Goal: Task Accomplishment & Management: Use online tool/utility

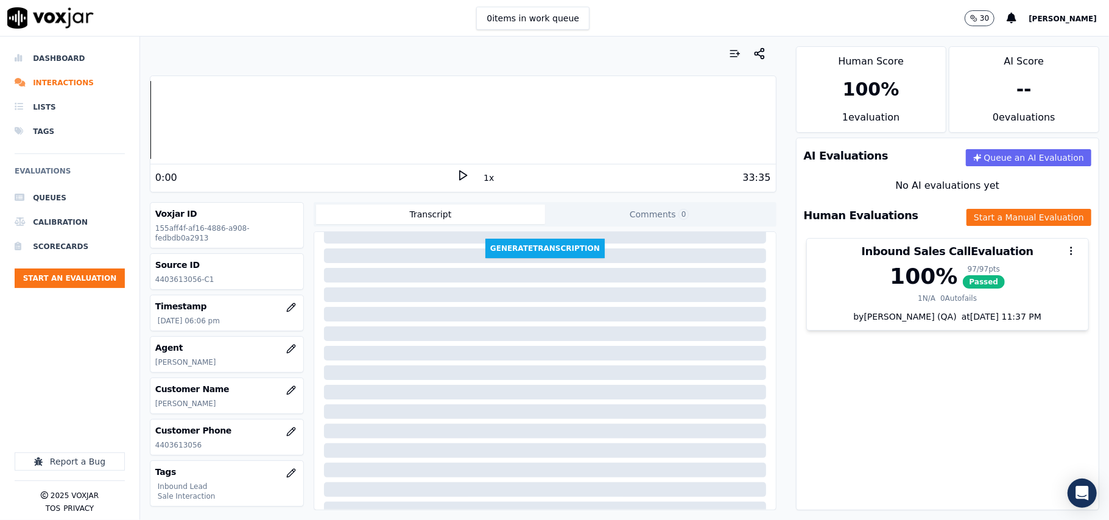
click at [191, 443] on p "4403613056" at bounding box center [226, 445] width 143 height 10
copy p "4403613056"
click at [32, 276] on button "Start an Evaluation" at bounding box center [70, 278] width 110 height 19
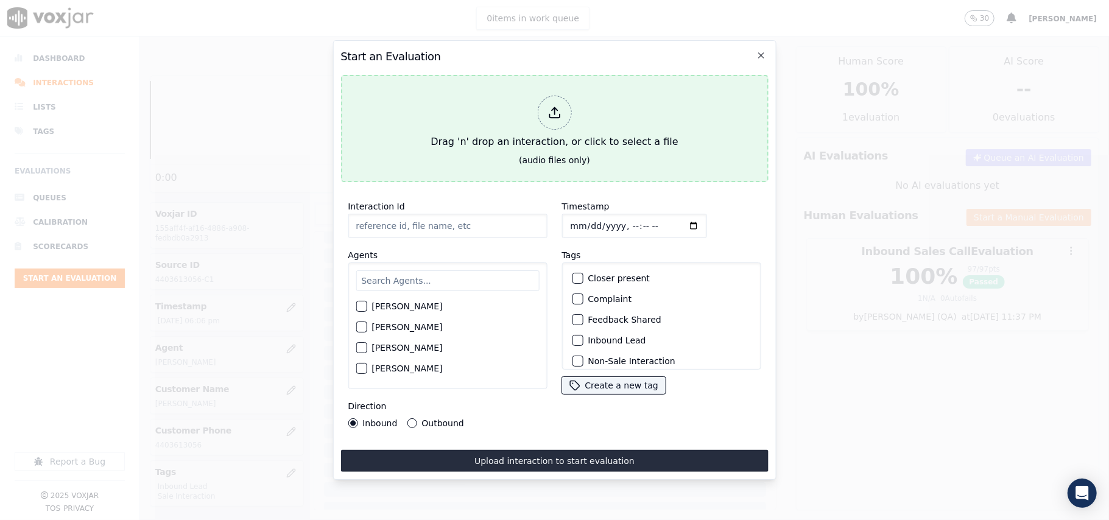
click at [595, 105] on div "Drag 'n' drop an interaction, or click to select a file" at bounding box center [554, 122] width 257 height 63
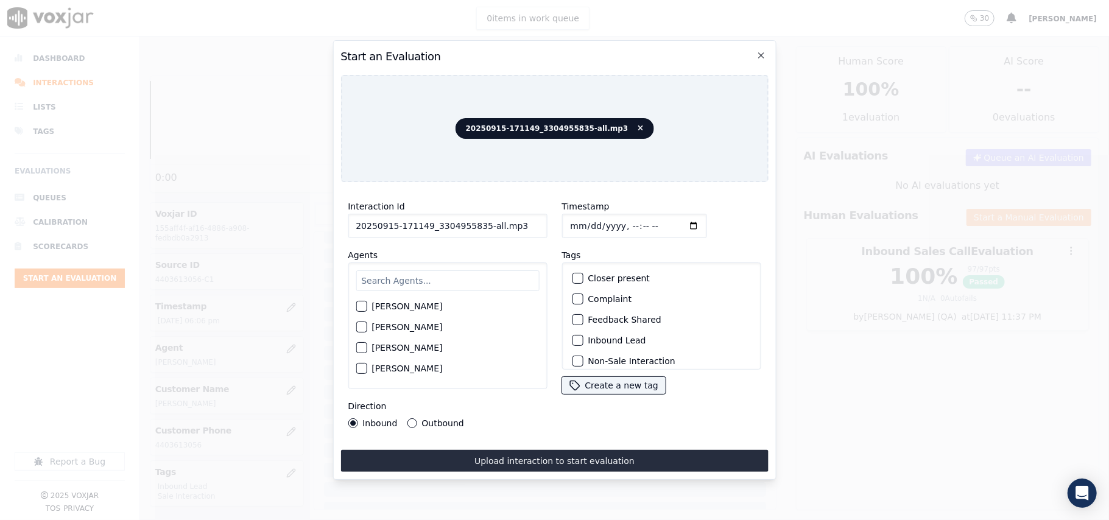
drag, startPoint x: 493, startPoint y: 223, endPoint x: 476, endPoint y: 225, distance: 17.8
click at [476, 225] on input "20250915-171149_3304955835-all.mp3" at bounding box center [447, 226] width 199 height 24
type input "20250915-171149_3304955835-C1"
click at [589, 214] on input "Timestamp" at bounding box center [633, 226] width 145 height 24
click at [585, 219] on input "Timestamp" at bounding box center [633, 226] width 145 height 24
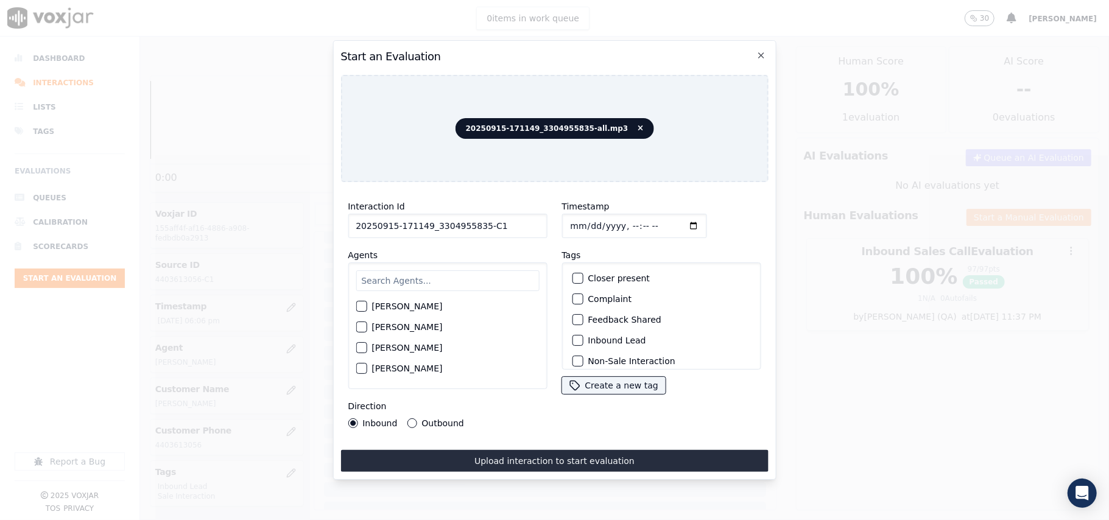
type input "[DATE]T20:13"
click at [379, 273] on input "text" at bounding box center [447, 280] width 183 height 21
click at [363, 276] on input "jsames" at bounding box center [447, 282] width 183 height 24
click at [370, 278] on input "jsames" at bounding box center [447, 282] width 183 height 24
type input "[PERSON_NAME]"
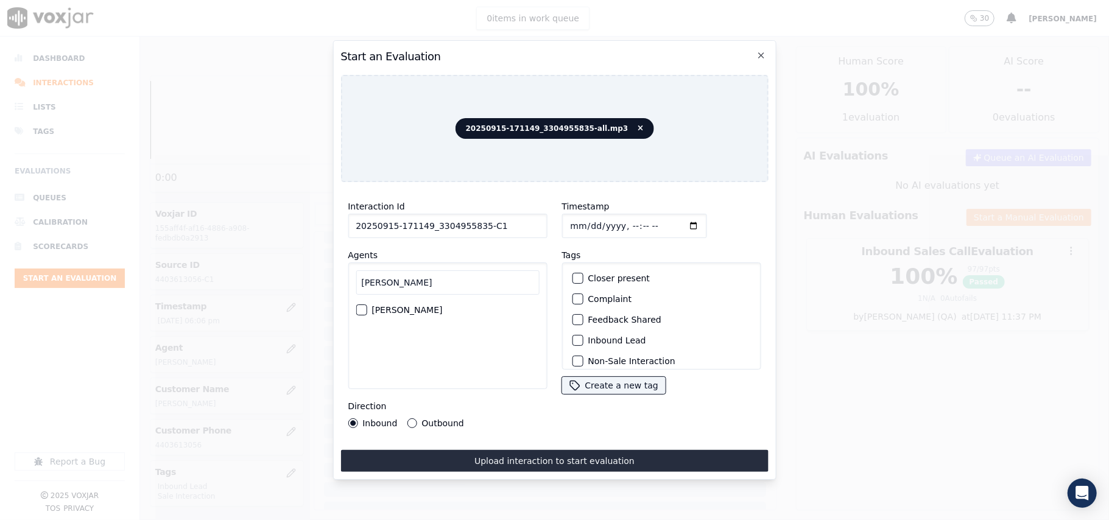
click at [376, 306] on label "[PERSON_NAME]" at bounding box center [406, 310] width 71 height 9
click at [367, 305] on button "[PERSON_NAME]" at bounding box center [361, 309] width 11 height 11
click at [600, 330] on div "Inbound Lead" at bounding box center [661, 340] width 188 height 21
click at [602, 336] on label "Inbound Lead" at bounding box center [617, 340] width 58 height 9
click at [583, 335] on button "Inbound Lead" at bounding box center [577, 340] width 11 height 11
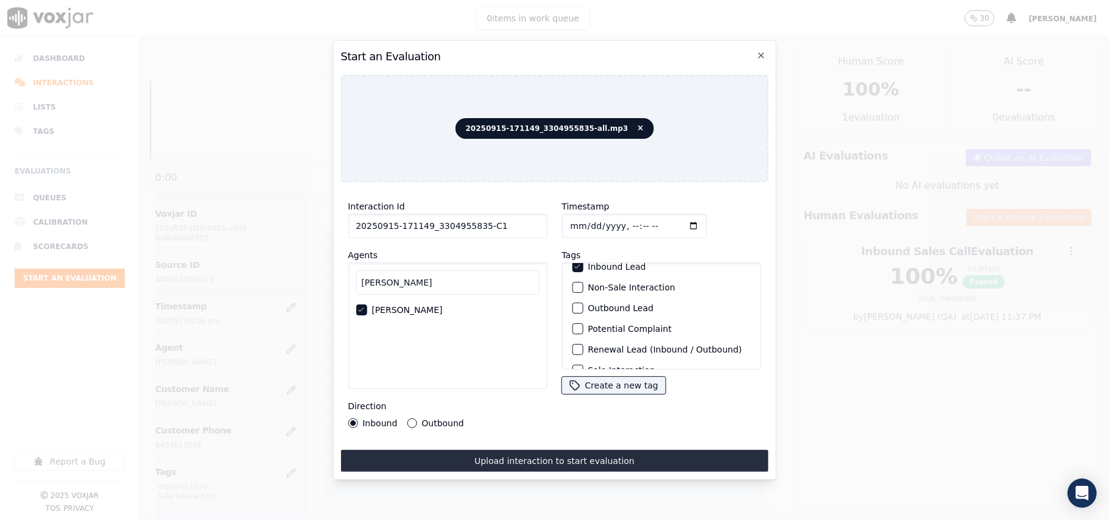
scroll to position [106, 0]
click at [607, 350] on label "Sale Interaction" at bounding box center [621, 354] width 67 height 9
click at [583, 348] on button "Sale Interaction" at bounding box center [577, 353] width 11 height 11
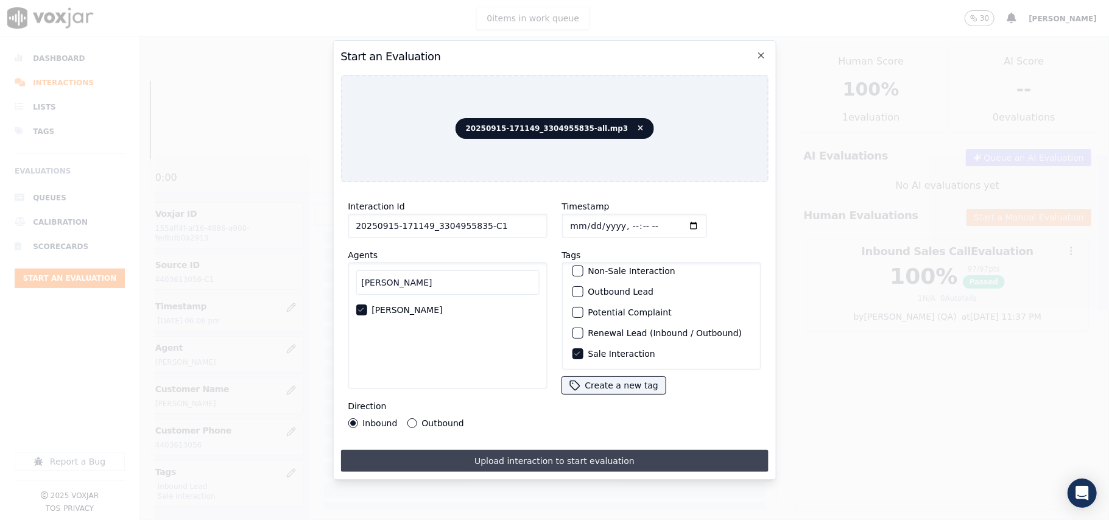
click at [525, 456] on button "Upload interaction to start evaluation" at bounding box center [553, 461] width 427 height 22
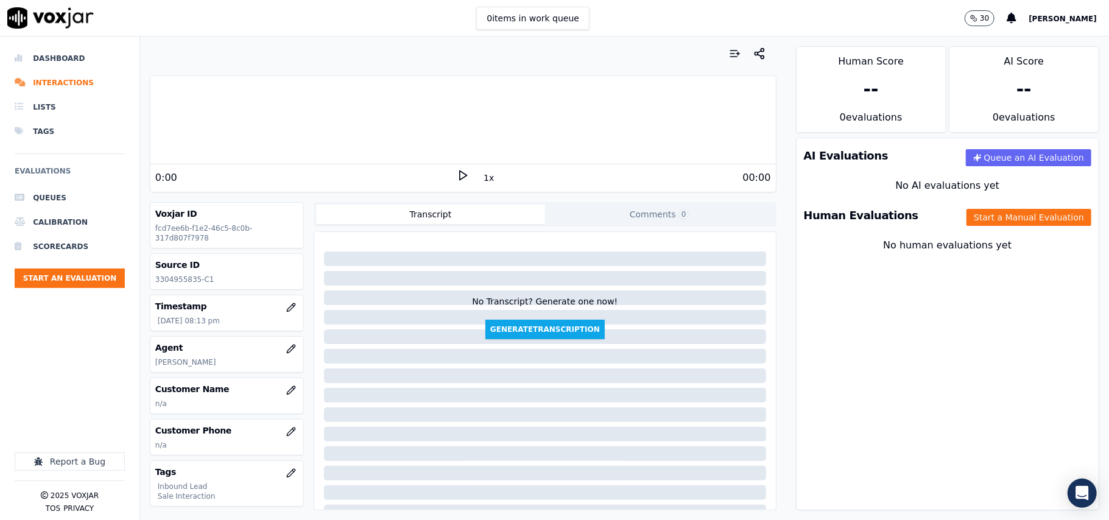
click at [966, 219] on button "Start a Manual Evaluation" at bounding box center [1028, 217] width 125 height 17
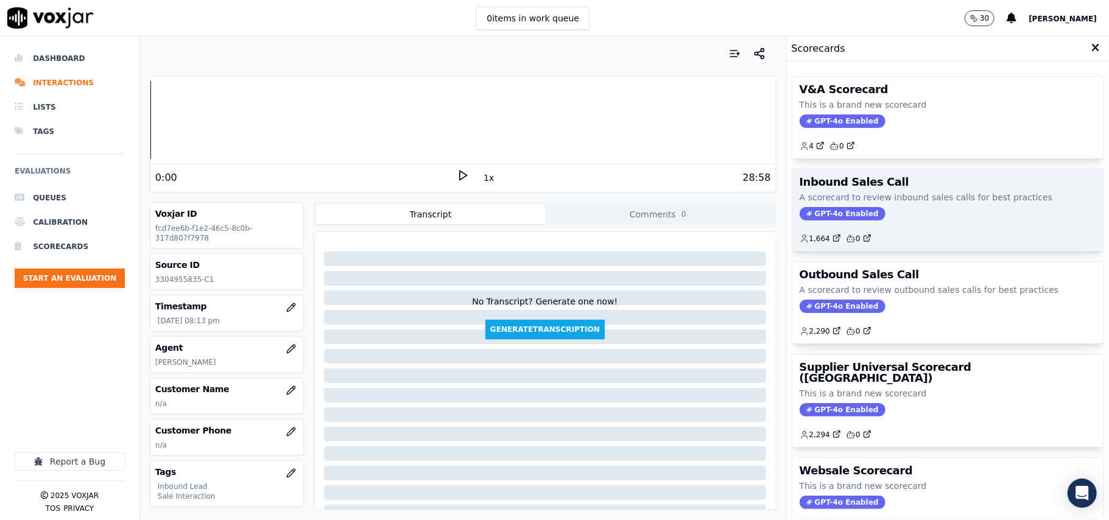
click at [814, 215] on span "GPT-4o Enabled" at bounding box center [842, 213] width 86 height 13
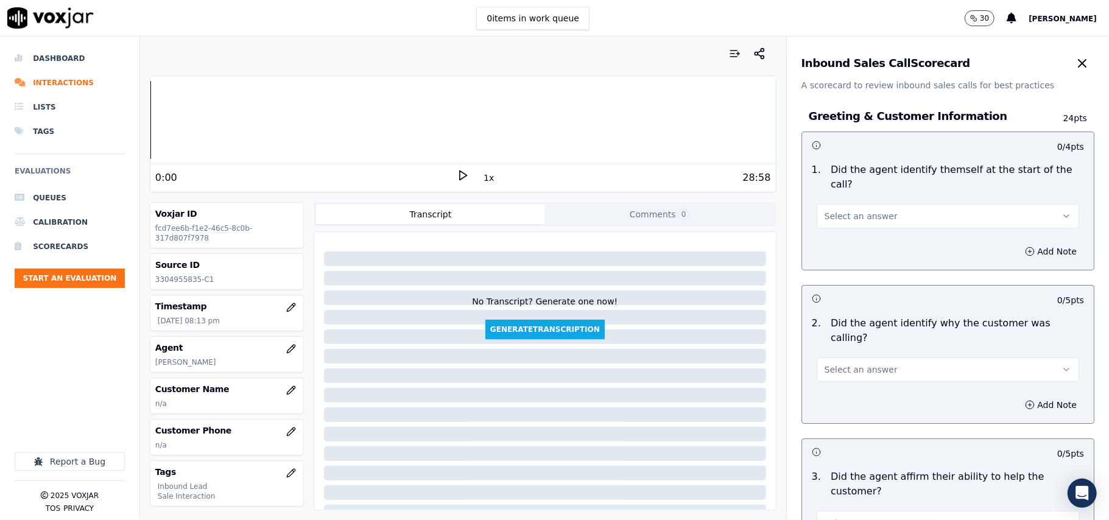
click at [899, 204] on button "Select an answer" at bounding box center [948, 216] width 262 height 24
click at [880, 237] on div "Yes" at bounding box center [922, 229] width 236 height 19
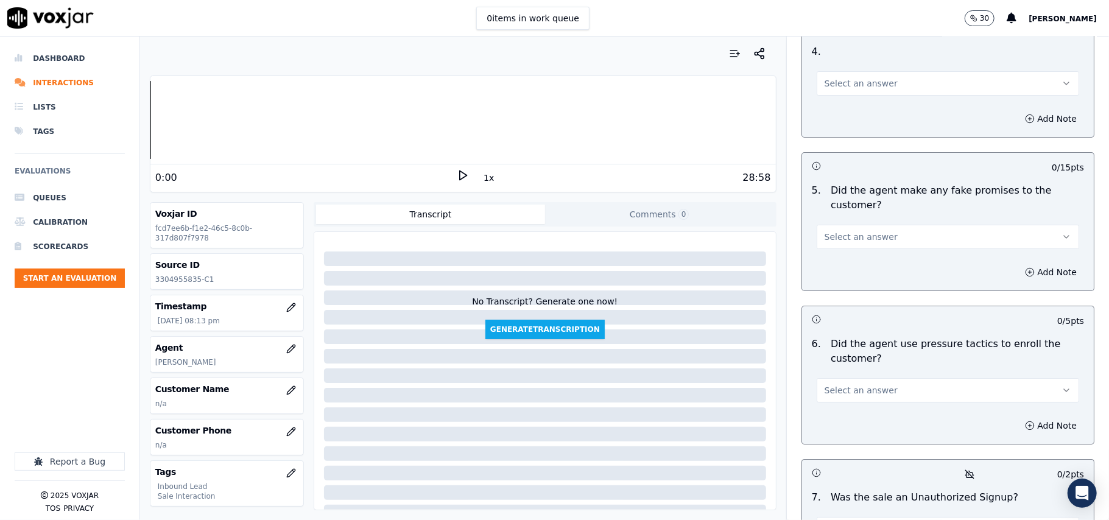
scroll to position [3408, 0]
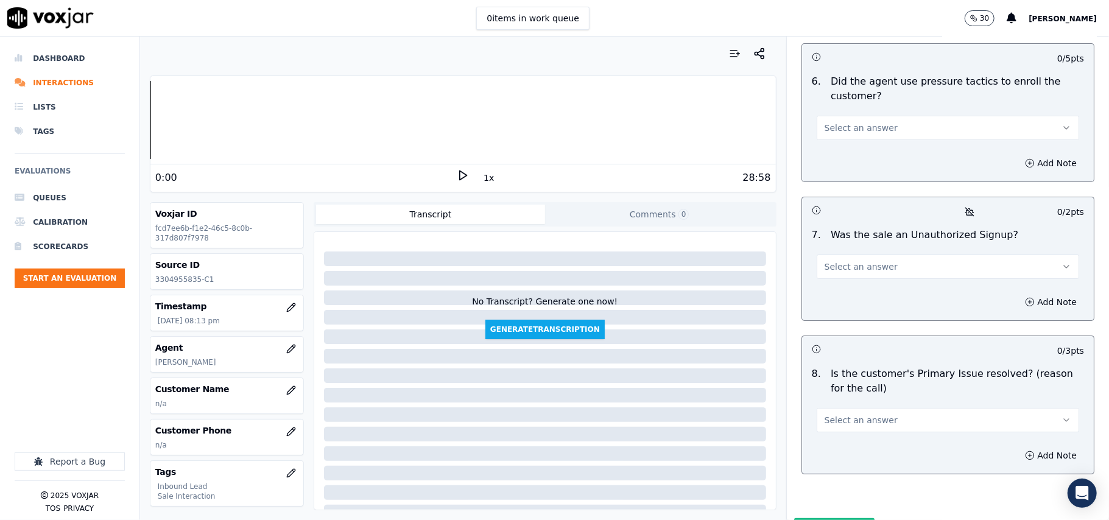
click at [912, 408] on button "Select an answer" at bounding box center [948, 420] width 262 height 24
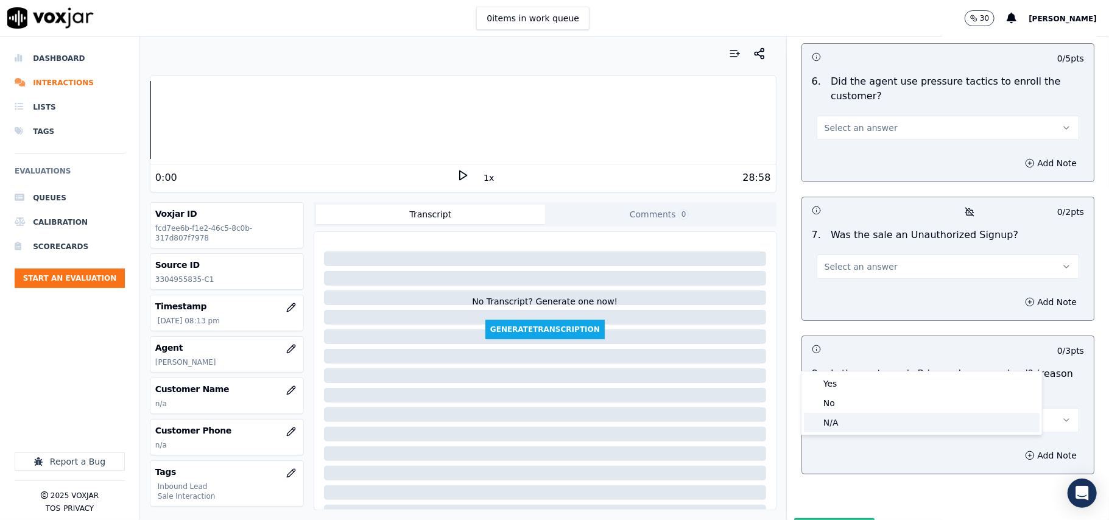
click at [823, 422] on div "N/A" at bounding box center [922, 422] width 236 height 19
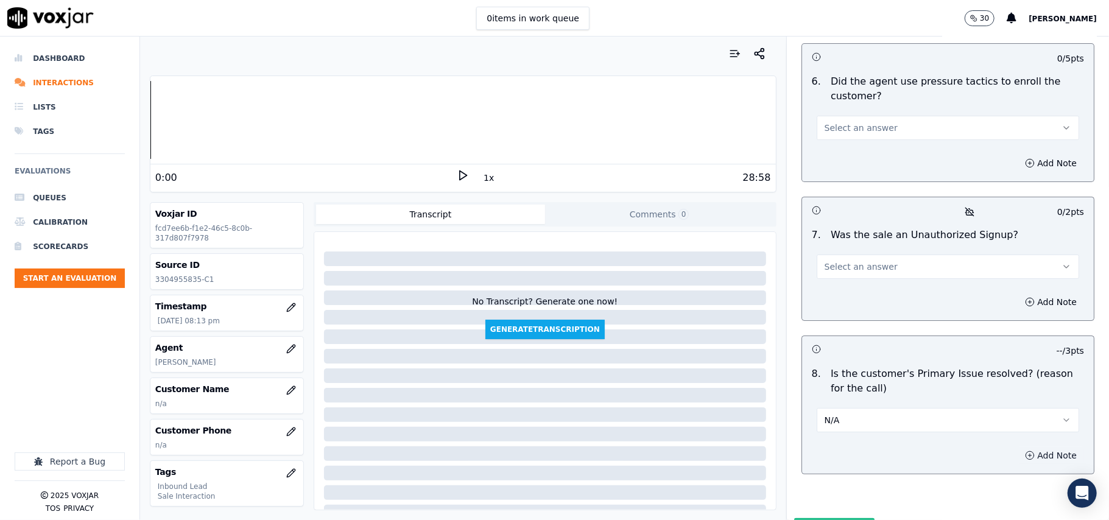
click at [1017, 447] on button "Add Note" at bounding box center [1050, 455] width 66 height 17
click at [902, 469] on textarea at bounding box center [948, 499] width 272 height 60
paste textarea "However, the issue was not resolved during the same call. [PERSON_NAME] informe…"
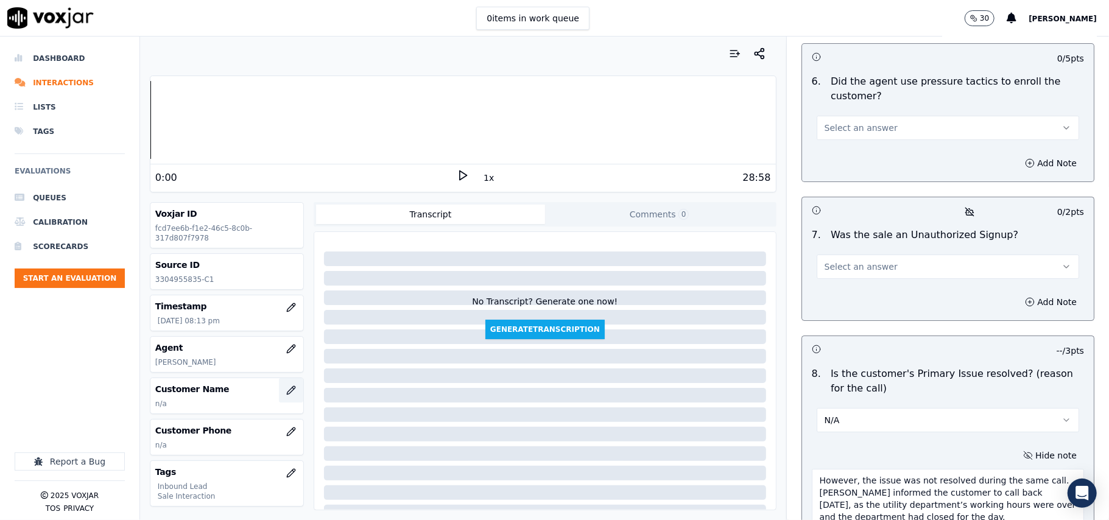
type textarea "However, the issue was not resolved during the same call. [PERSON_NAME] informe…"
click at [279, 393] on button "button" at bounding box center [291, 390] width 24 height 24
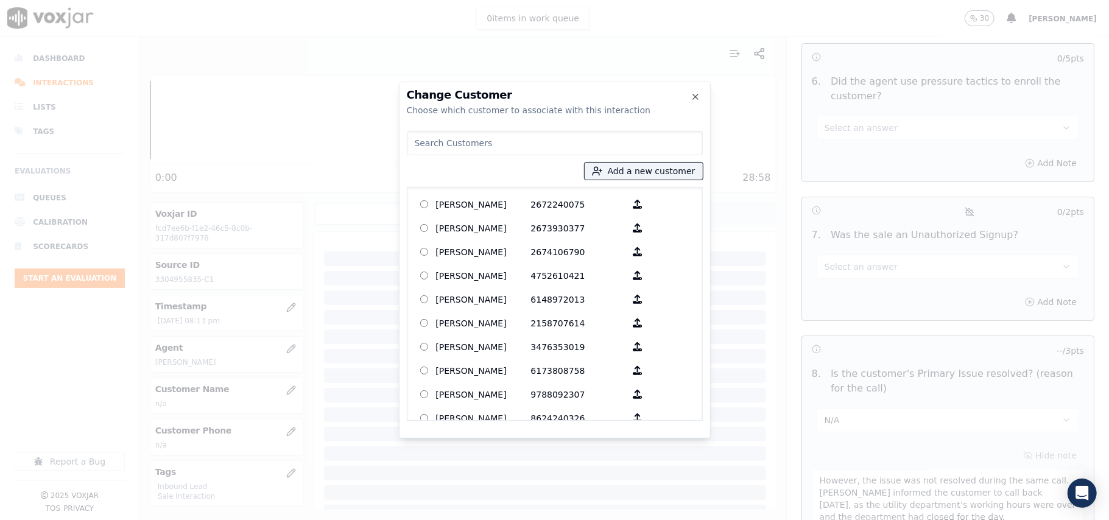
paste input "[PERSON_NAME]"
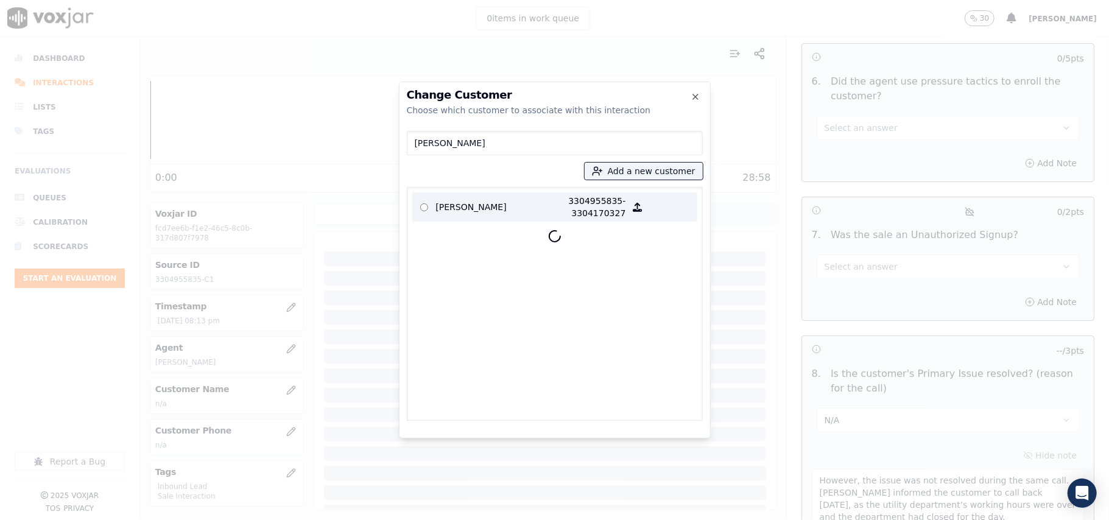
type input "[PERSON_NAME]"
click at [476, 215] on p "[PERSON_NAME]" at bounding box center [483, 207] width 95 height 24
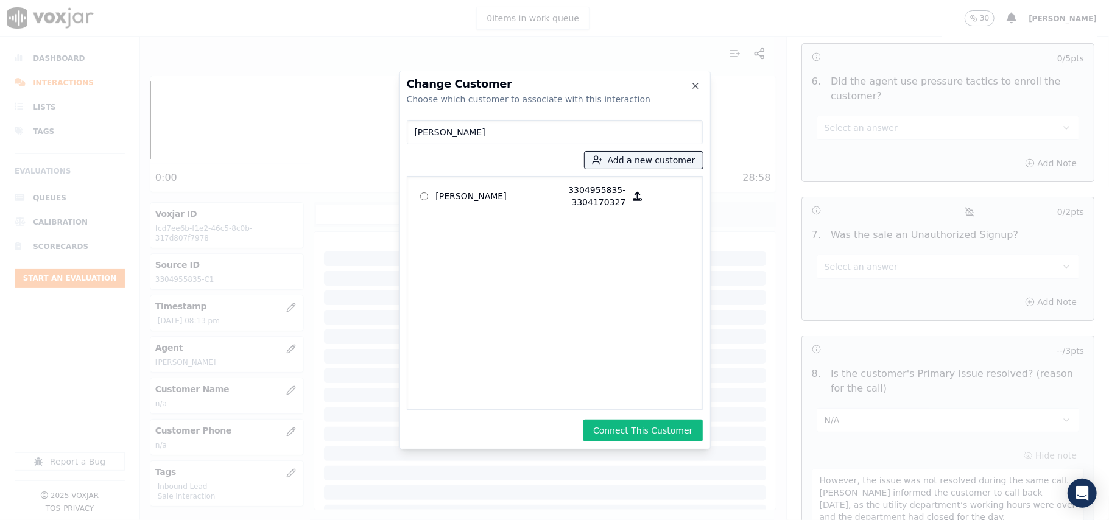
click at [653, 432] on button "Connect This Customer" at bounding box center [642, 431] width 119 height 22
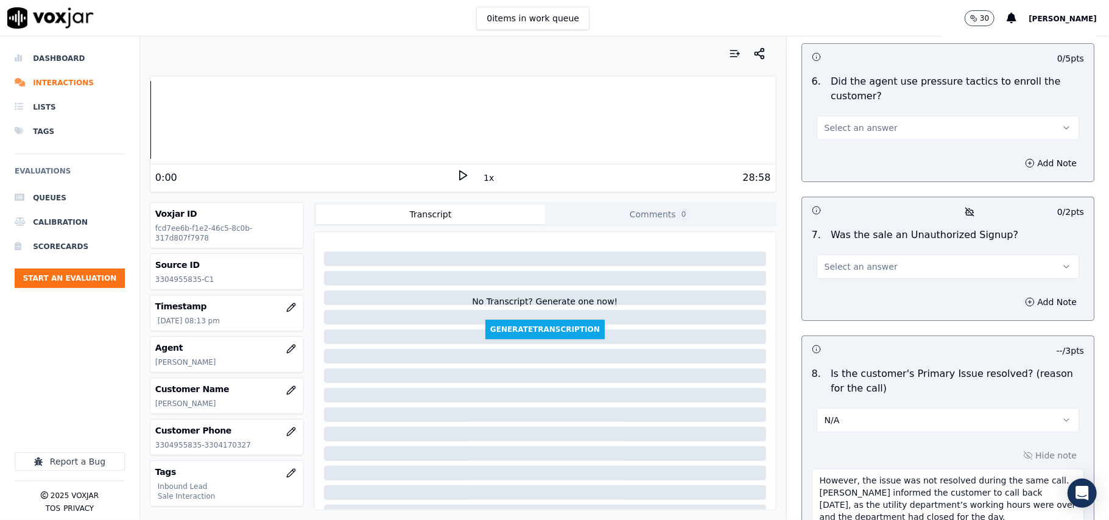
click at [883, 255] on button "Select an answer" at bounding box center [948, 267] width 262 height 24
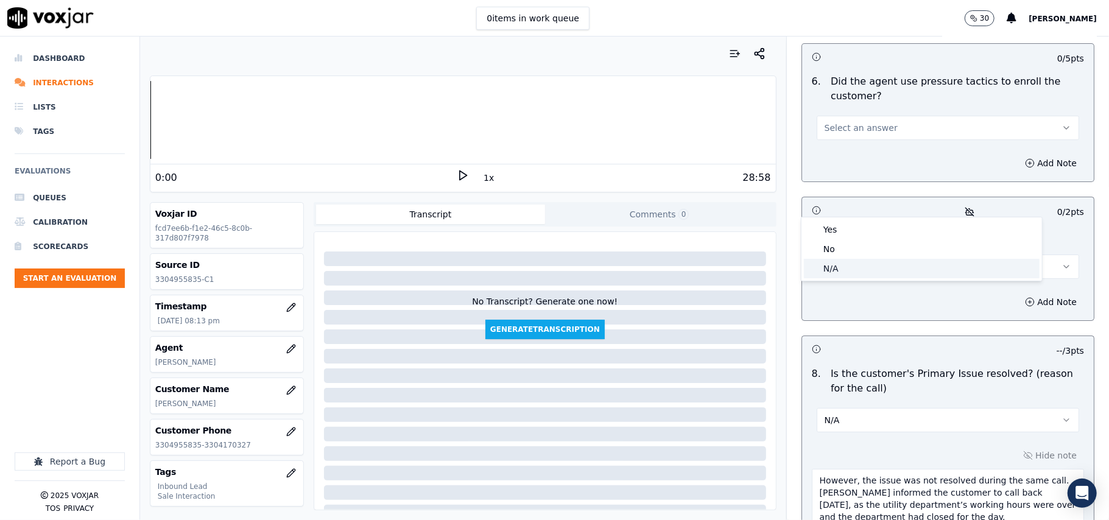
click at [849, 259] on div "N/A" at bounding box center [922, 268] width 236 height 19
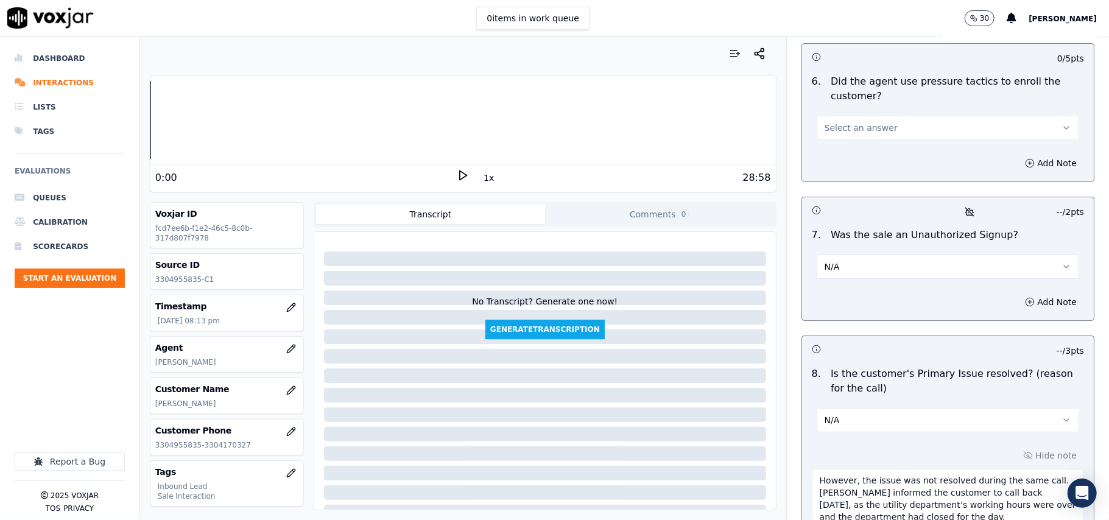
click at [854, 255] on button "N/A" at bounding box center [948, 267] width 262 height 24
click at [844, 251] on div "No" at bounding box center [922, 248] width 236 height 19
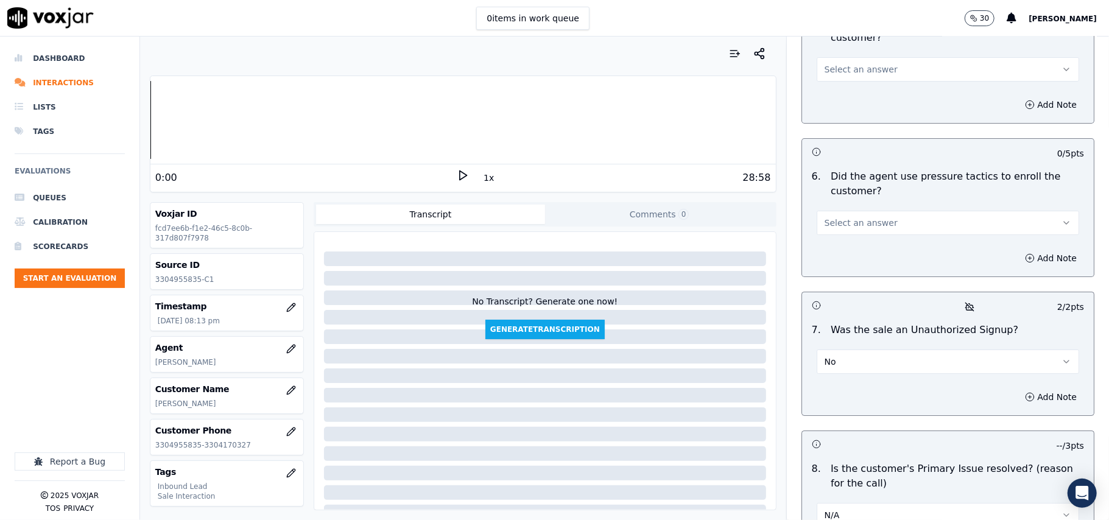
scroll to position [3245, 0]
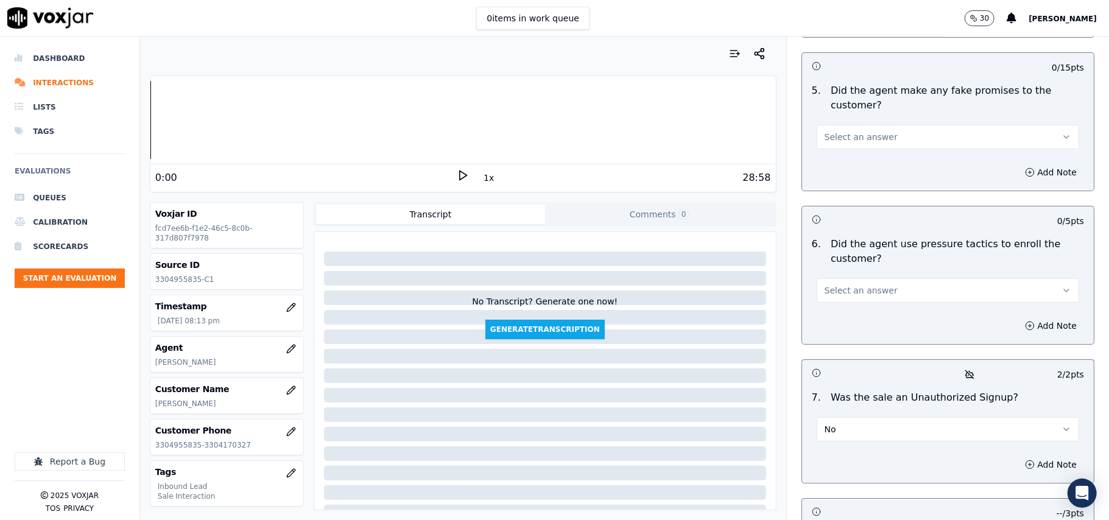
click at [861, 278] on button "Select an answer" at bounding box center [948, 290] width 262 height 24
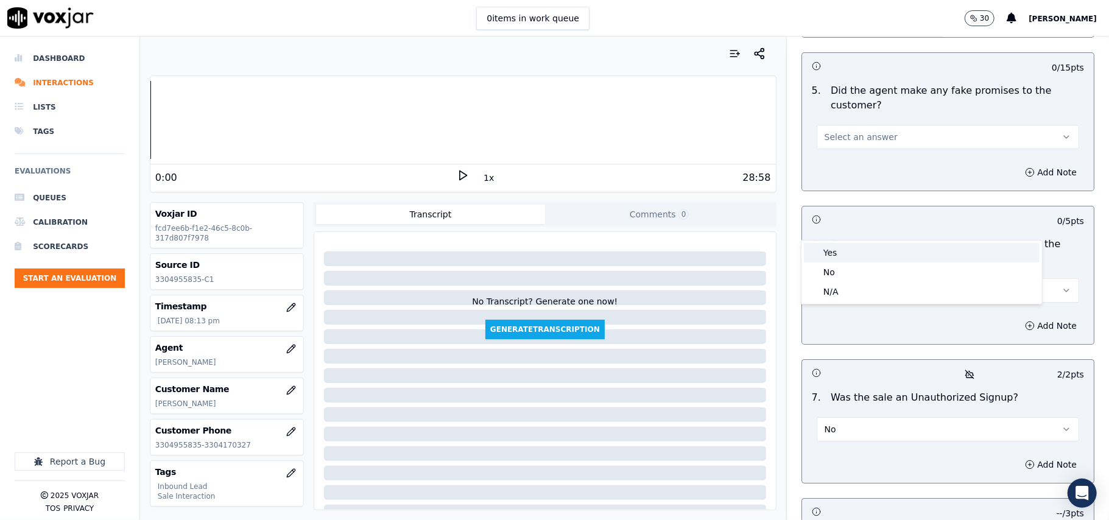
click at [857, 258] on div "Yes" at bounding box center [922, 252] width 236 height 19
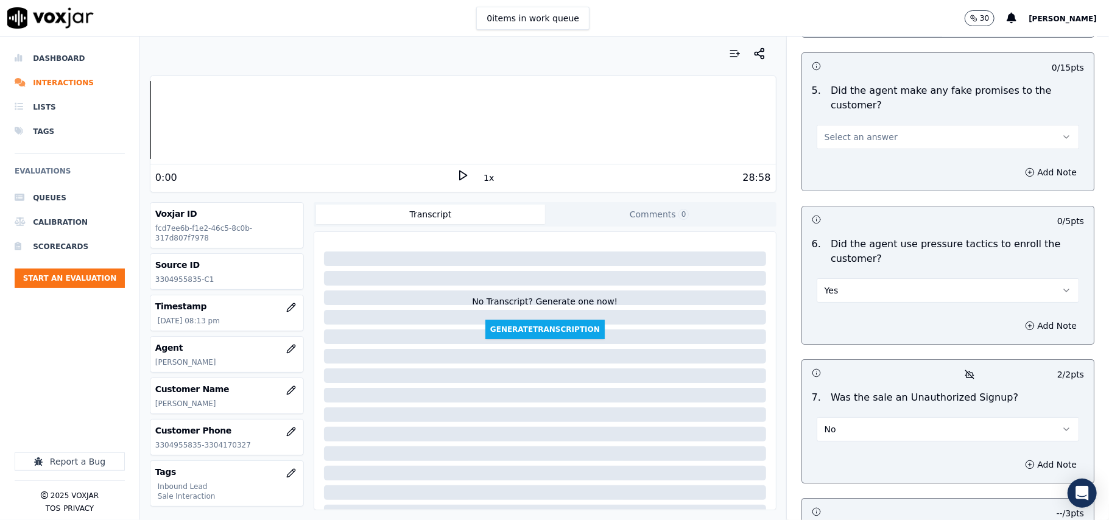
click at [854, 278] on button "Yes" at bounding box center [948, 290] width 262 height 24
click at [846, 276] on div "No" at bounding box center [922, 271] width 236 height 19
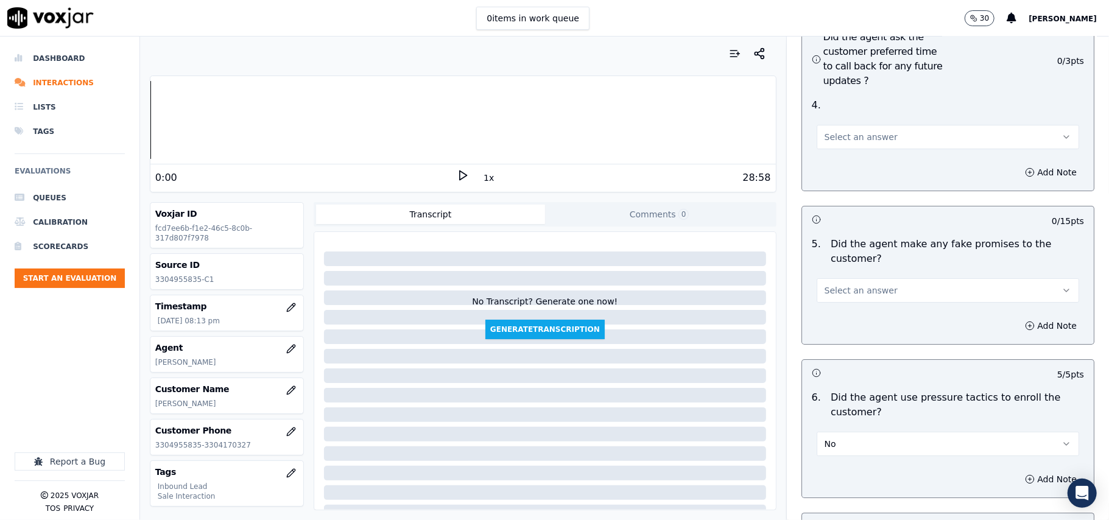
scroll to position [3002, 0]
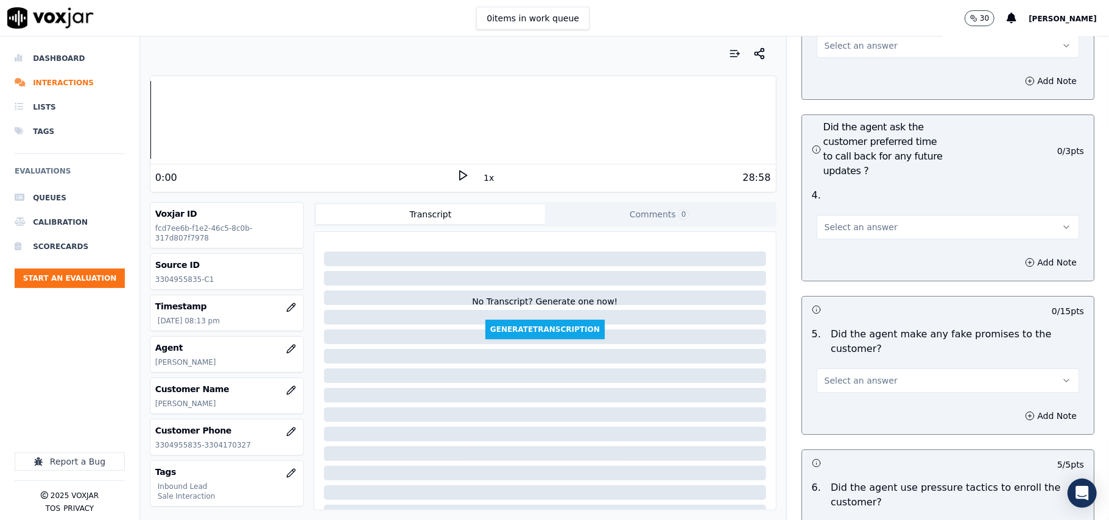
click at [871, 374] on span "Select an answer" at bounding box center [860, 380] width 73 height 12
click at [863, 361] on div "No" at bounding box center [922, 362] width 236 height 19
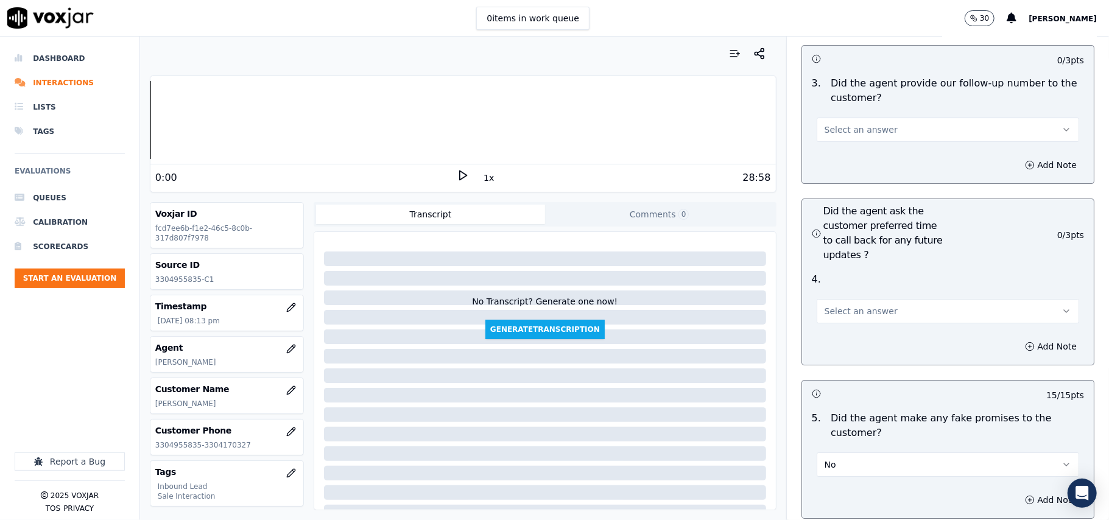
scroll to position [2840, 0]
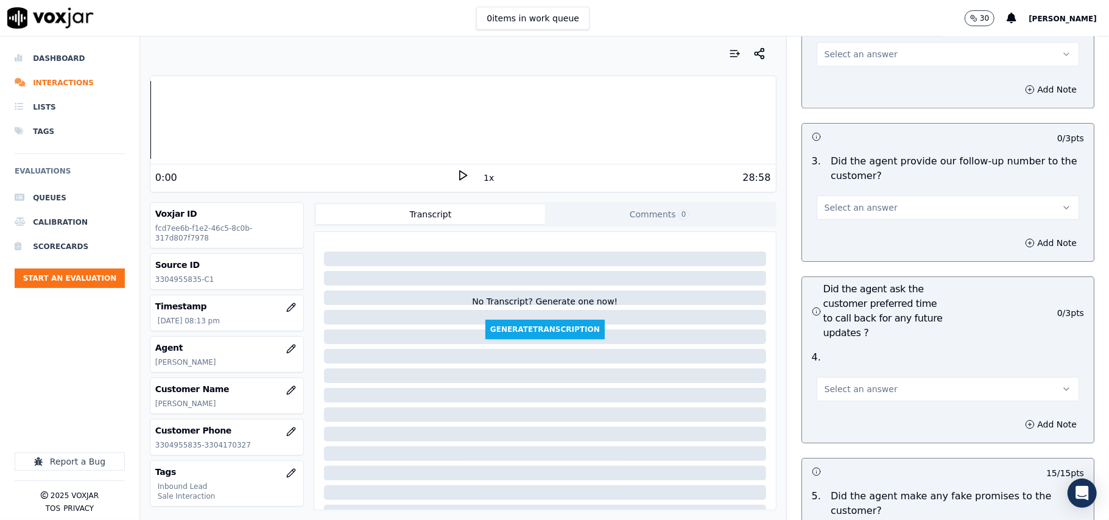
click at [893, 377] on button "Select an answer" at bounding box center [948, 389] width 262 height 24
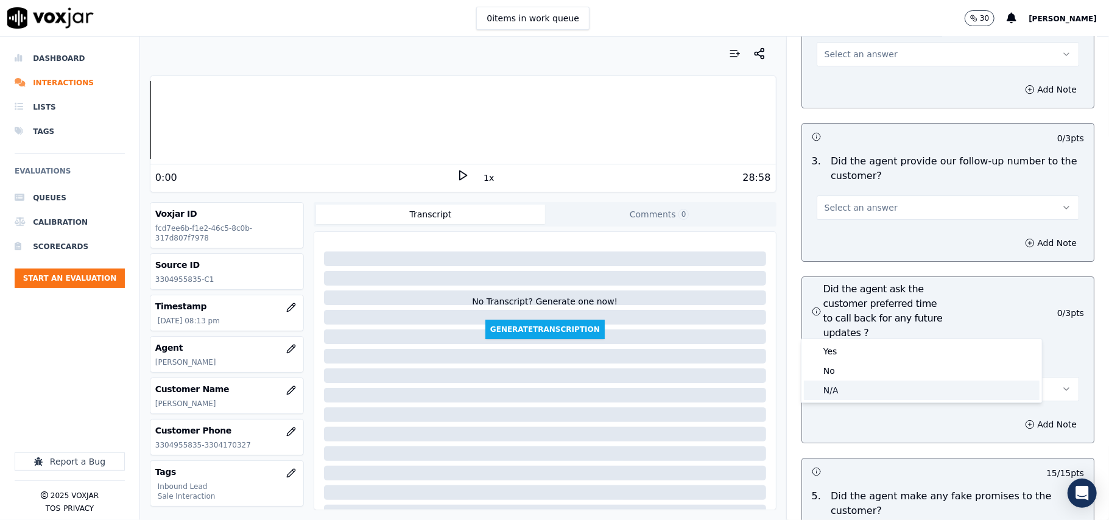
click at [870, 395] on div "N/A" at bounding box center [922, 390] width 236 height 19
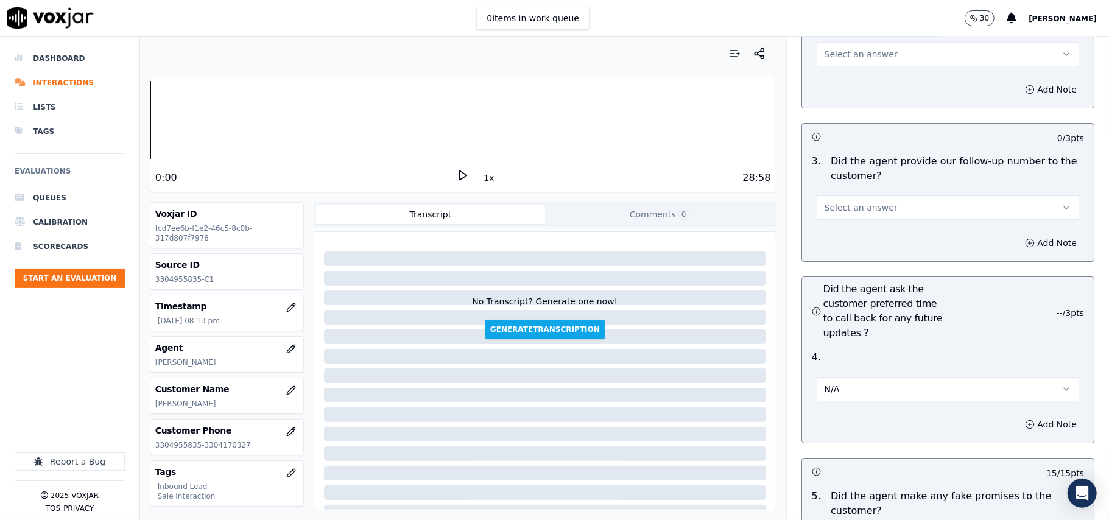
scroll to position [2758, 0]
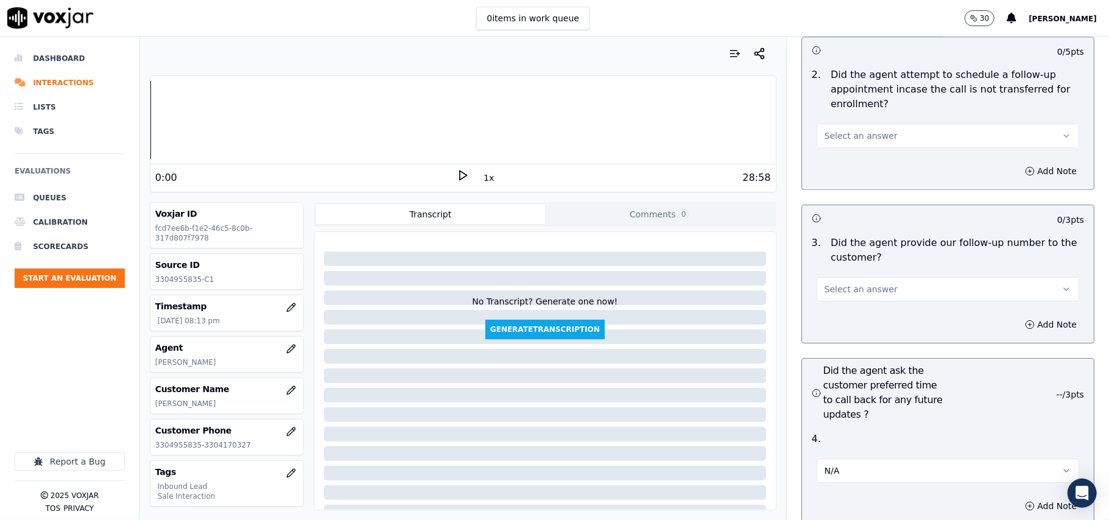
click at [872, 277] on button "Select an answer" at bounding box center [948, 289] width 262 height 24
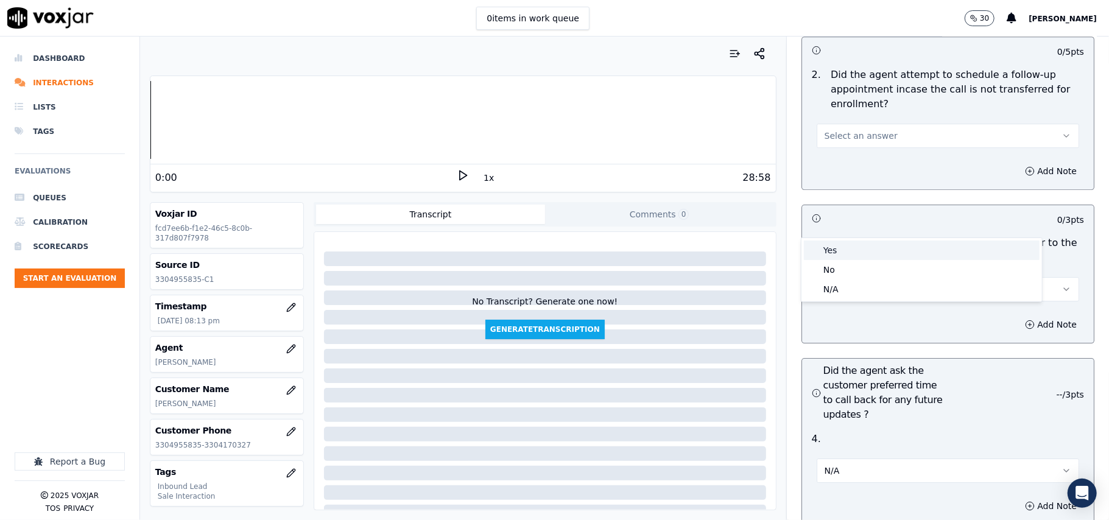
click at [868, 244] on div "Yes" at bounding box center [922, 250] width 236 height 19
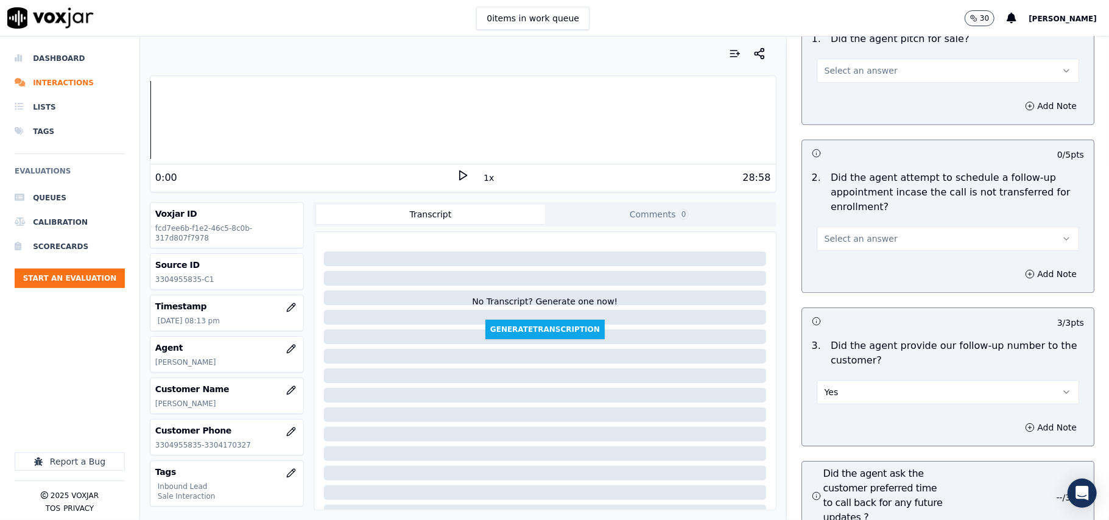
scroll to position [2596, 0]
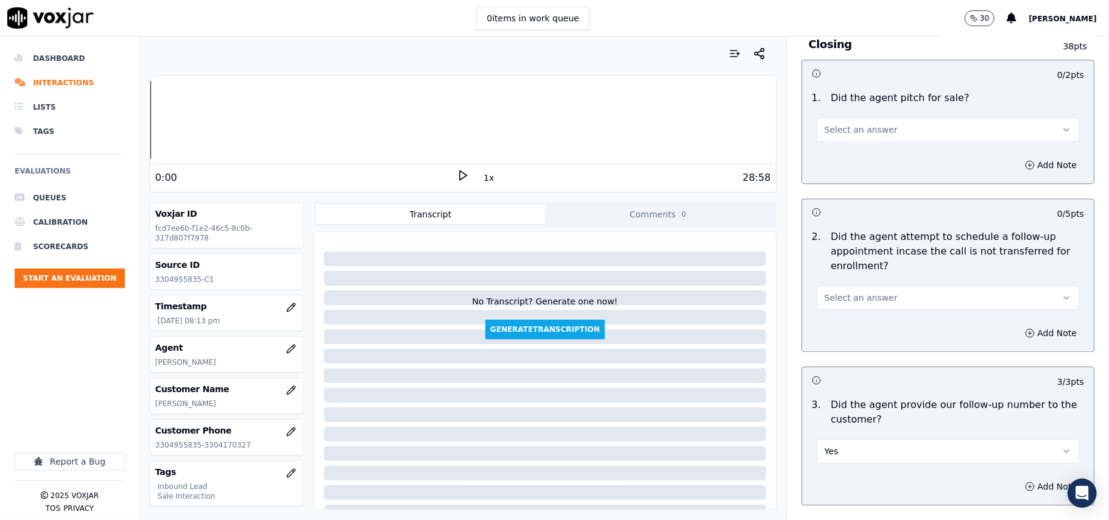
click at [861, 292] on span "Select an answer" at bounding box center [860, 298] width 73 height 12
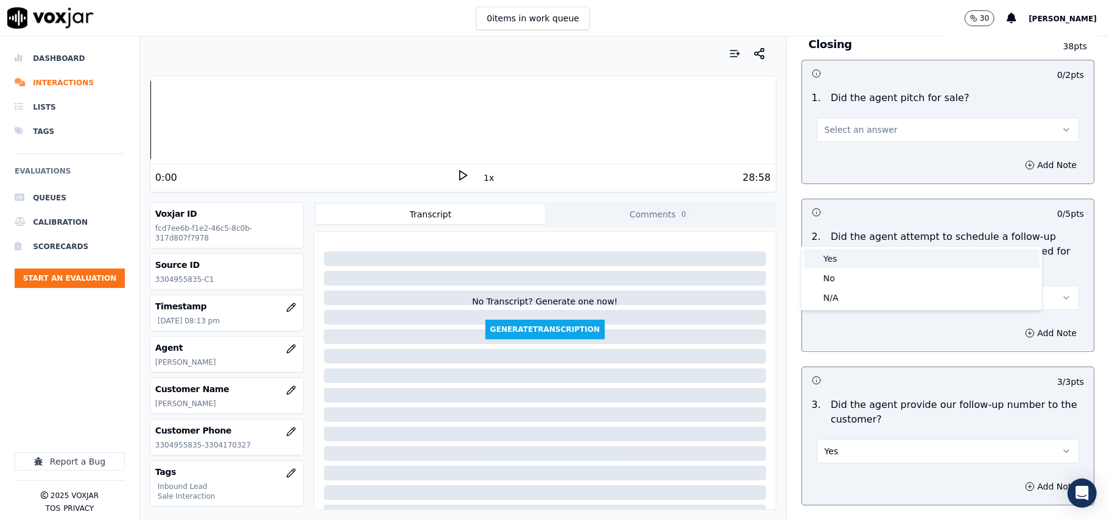
click at [863, 250] on div "Yes" at bounding box center [922, 258] width 236 height 19
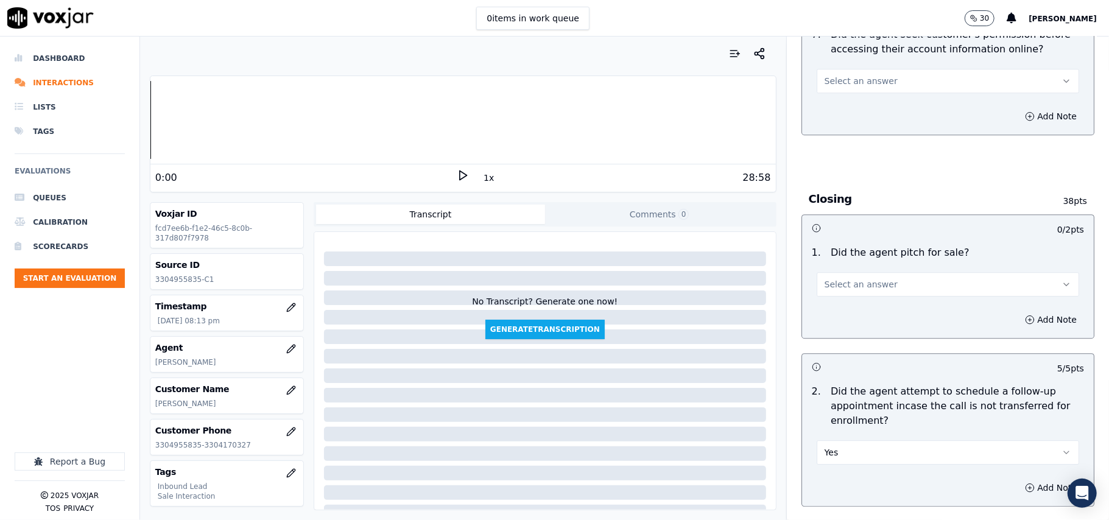
scroll to position [2353, 0]
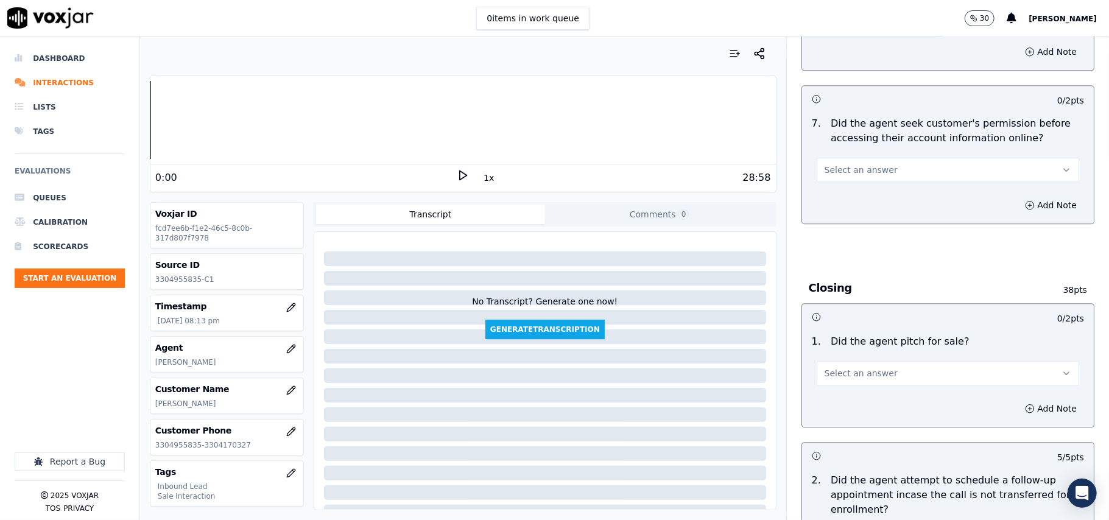
click at [871, 367] on span "Select an answer" at bounding box center [860, 373] width 73 height 12
click at [860, 326] on div "Yes" at bounding box center [922, 334] width 236 height 19
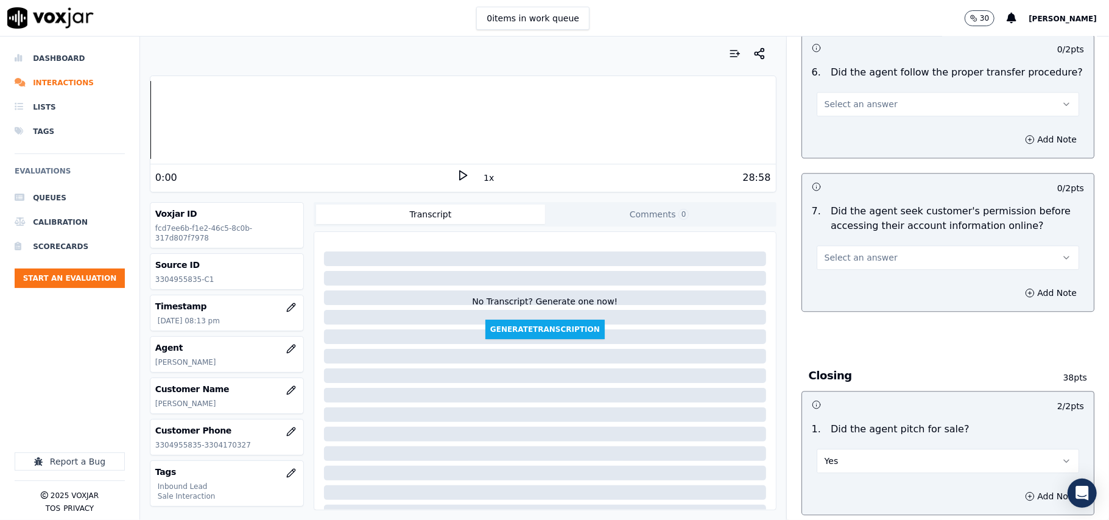
scroll to position [2109, 0]
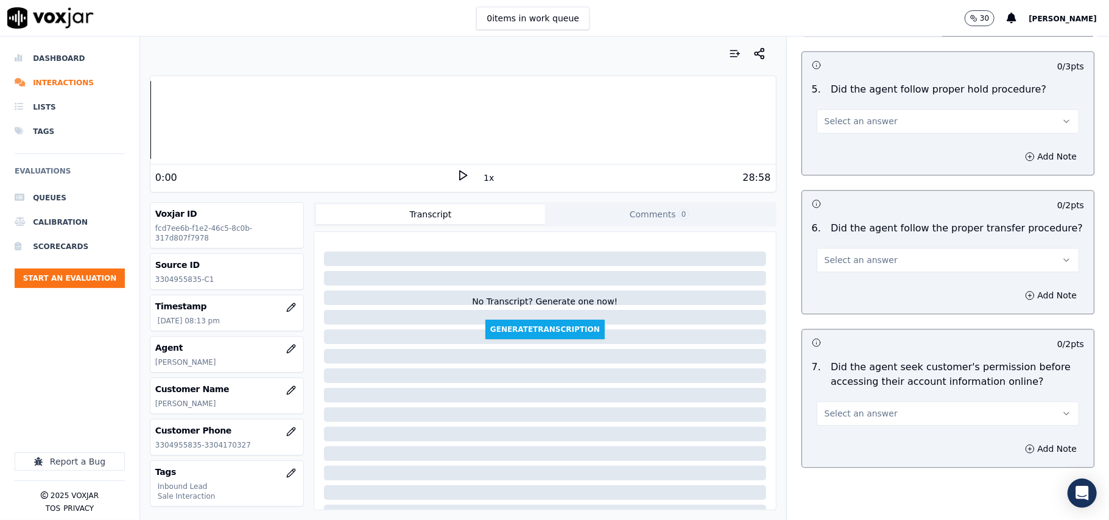
click at [894, 401] on button "Select an answer" at bounding box center [948, 413] width 262 height 24
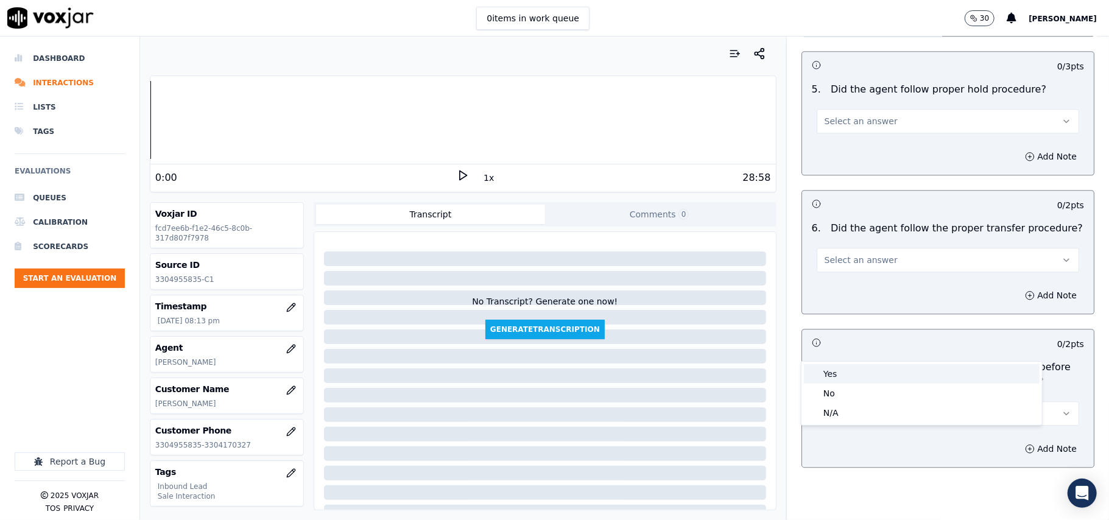
click at [894, 366] on div "Yes" at bounding box center [922, 373] width 236 height 19
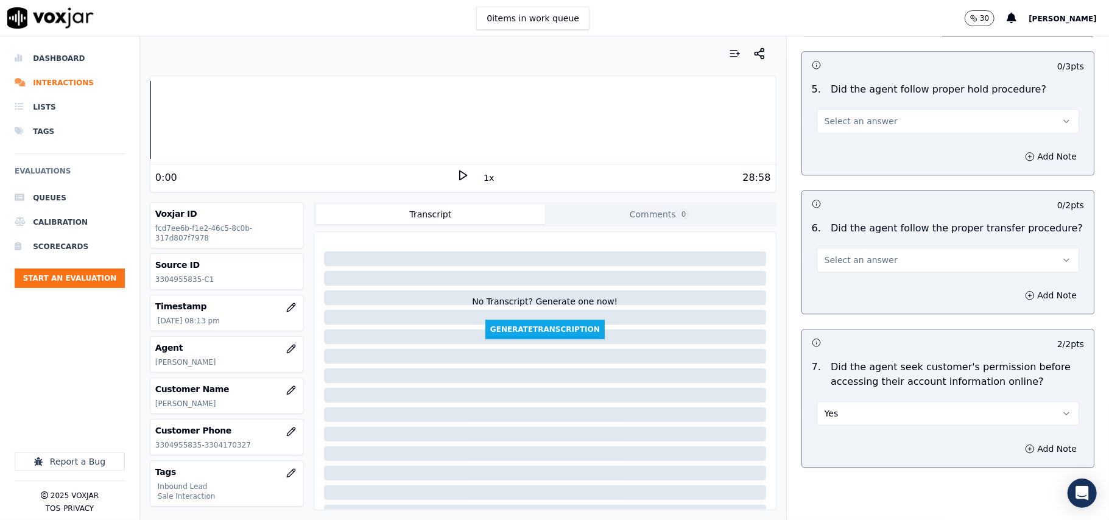
click at [892, 248] on button "Select an answer" at bounding box center [948, 260] width 262 height 24
click at [892, 218] on div "Yes" at bounding box center [922, 219] width 236 height 19
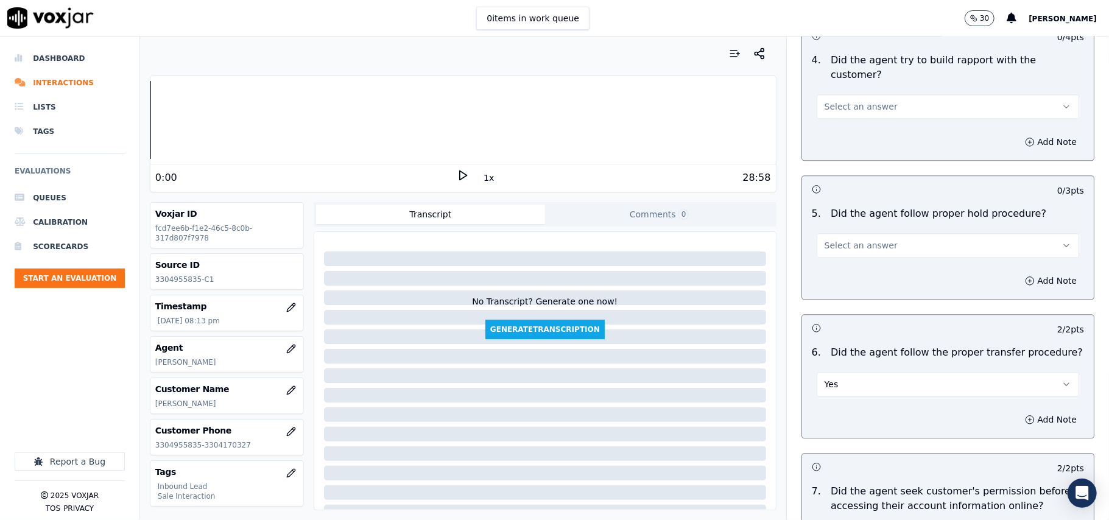
scroll to position [1947, 0]
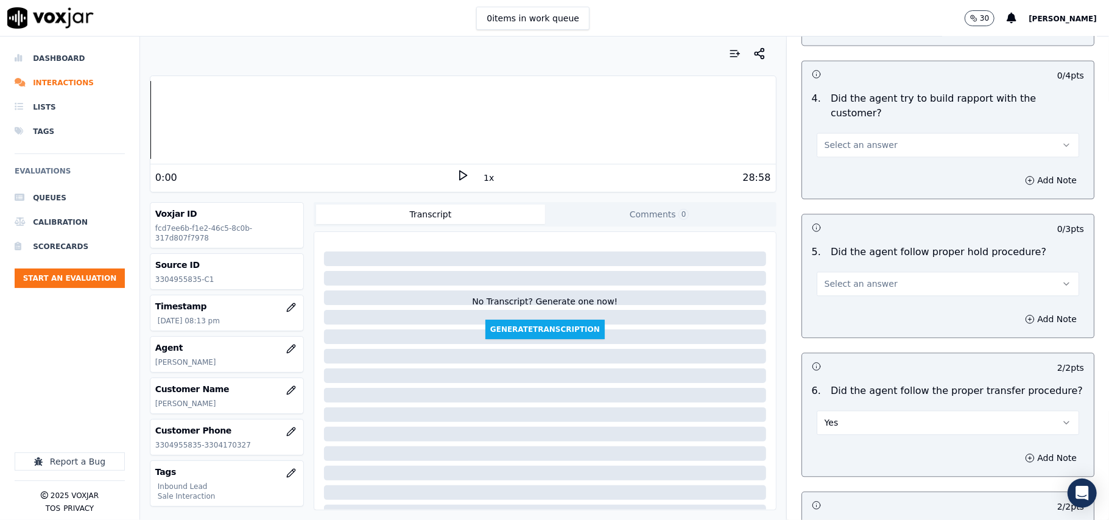
click at [885, 272] on button "Select an answer" at bounding box center [948, 284] width 262 height 24
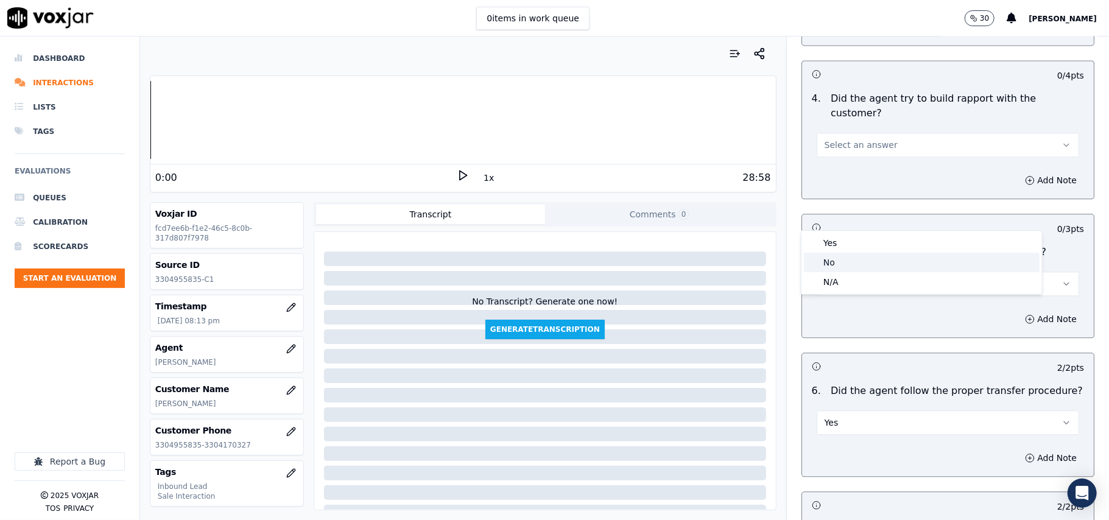
click at [885, 256] on div "No" at bounding box center [922, 262] width 236 height 19
click at [885, 272] on button "No" at bounding box center [948, 284] width 262 height 24
click at [873, 230] on div "Yes No N/A" at bounding box center [922, 262] width 242 height 65
click at [900, 244] on div "Yes" at bounding box center [922, 242] width 236 height 19
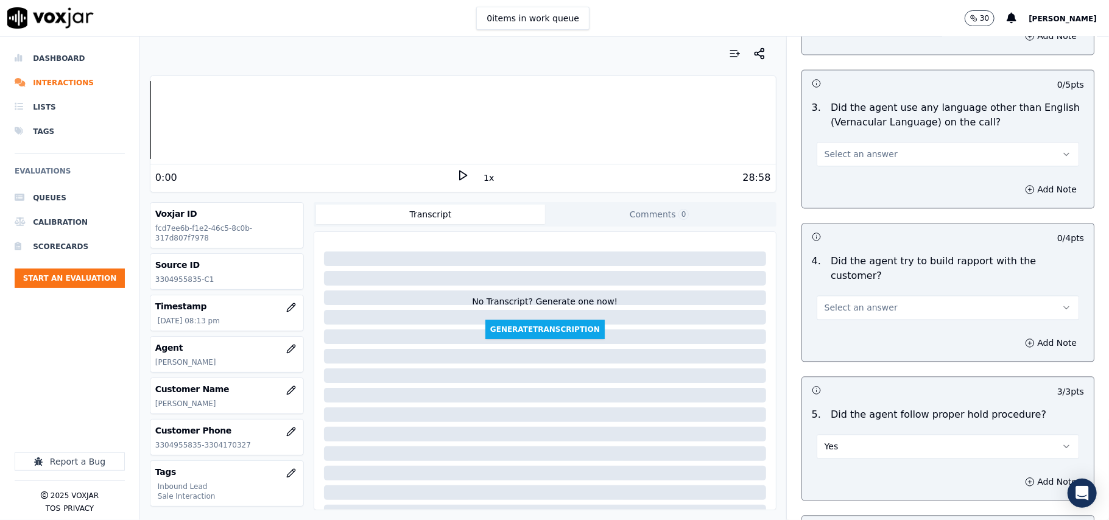
click at [892, 295] on button "Select an answer" at bounding box center [948, 307] width 262 height 24
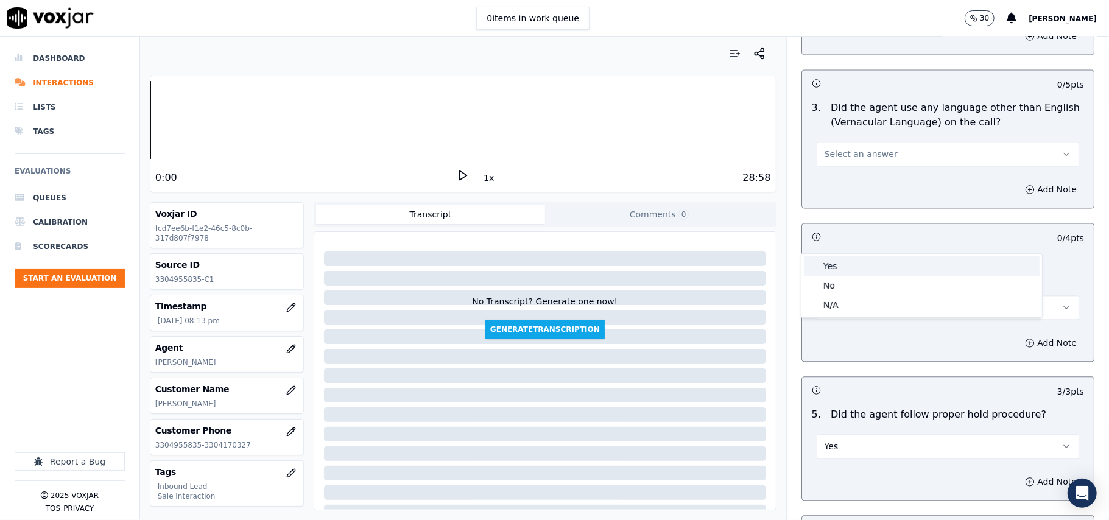
click at [887, 261] on div "Yes" at bounding box center [922, 265] width 236 height 19
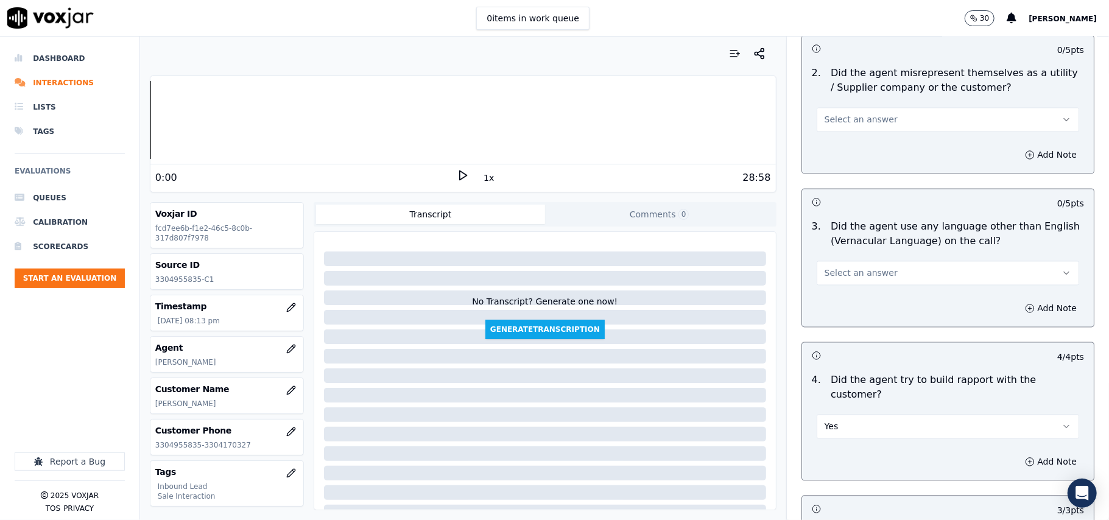
scroll to position [1541, 0]
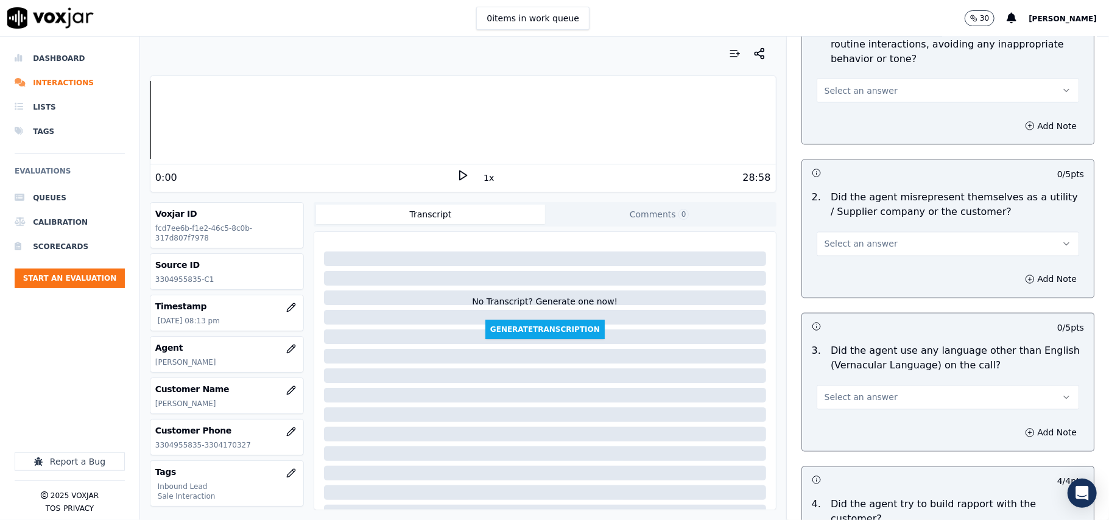
click at [865, 392] on span "Select an answer" at bounding box center [860, 398] width 73 height 12
click at [858, 380] on div "Yes" at bounding box center [922, 370] width 236 height 19
click at [860, 385] on button "Yes" at bounding box center [948, 397] width 262 height 24
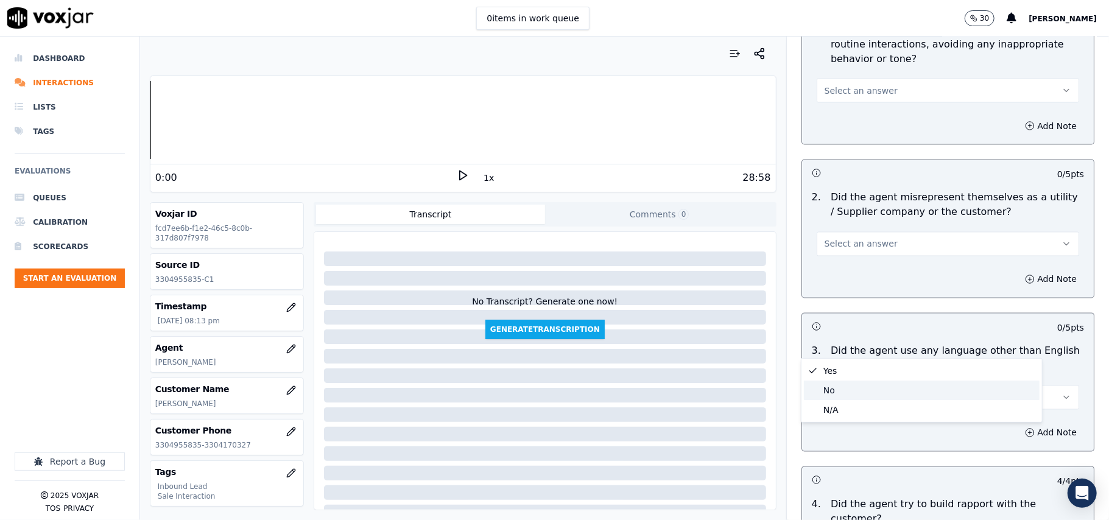
click at [852, 388] on div "No" at bounding box center [922, 390] width 236 height 19
click at [877, 232] on button "Select an answer" at bounding box center [948, 244] width 262 height 24
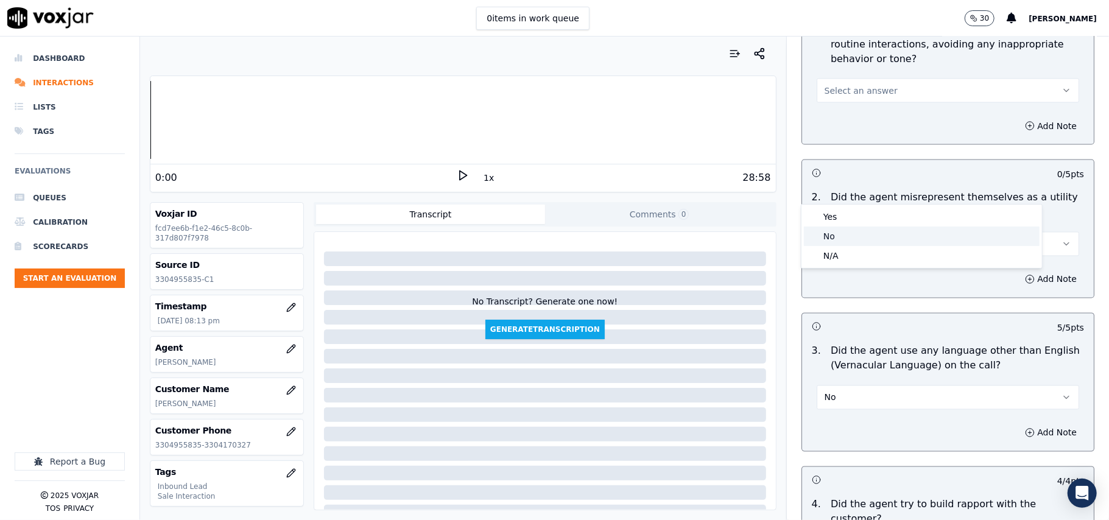
click at [859, 233] on div "No" at bounding box center [922, 236] width 236 height 19
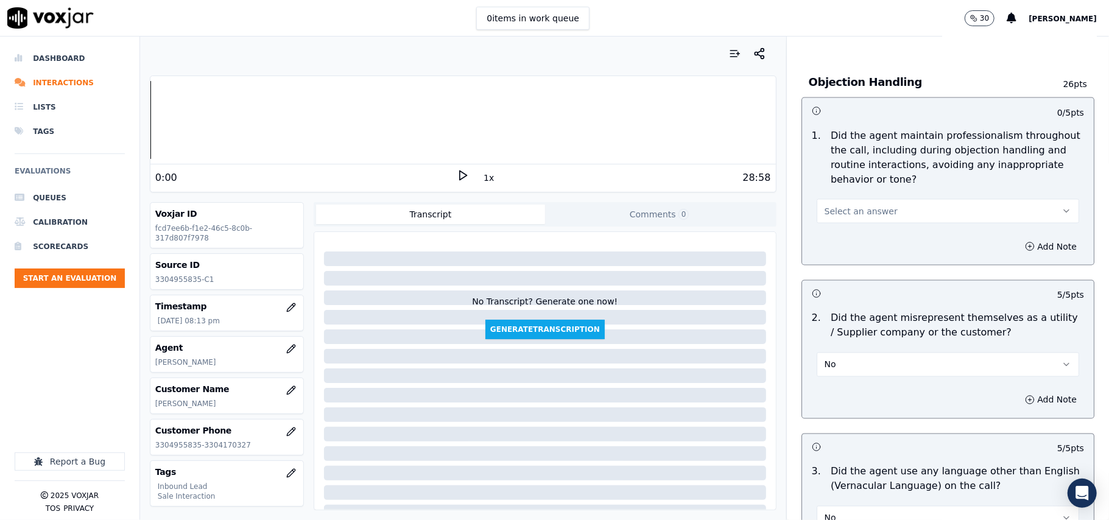
scroll to position [1297, 0]
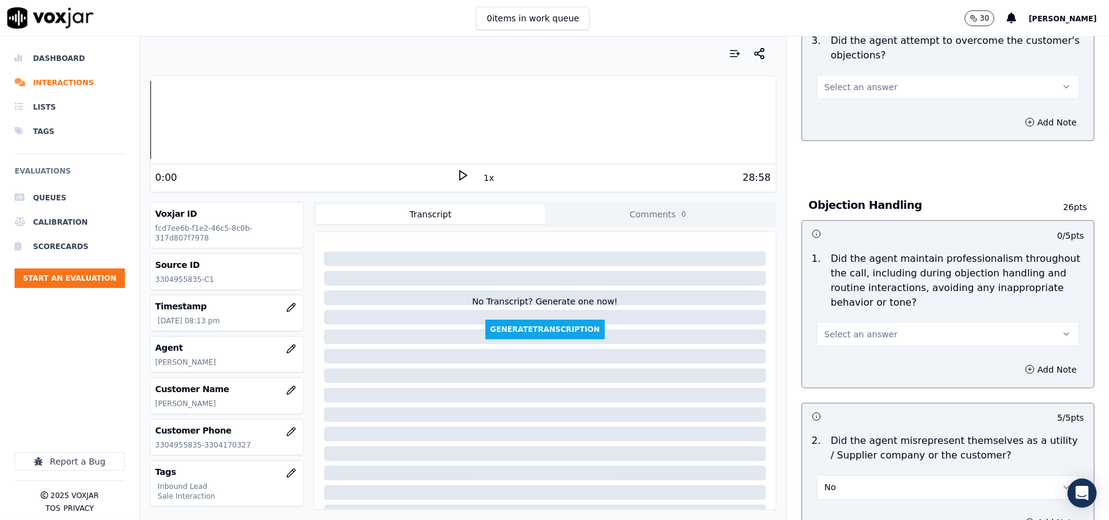
click at [863, 328] on span "Select an answer" at bounding box center [860, 334] width 73 height 12
click at [854, 305] on div "Yes" at bounding box center [922, 306] width 236 height 19
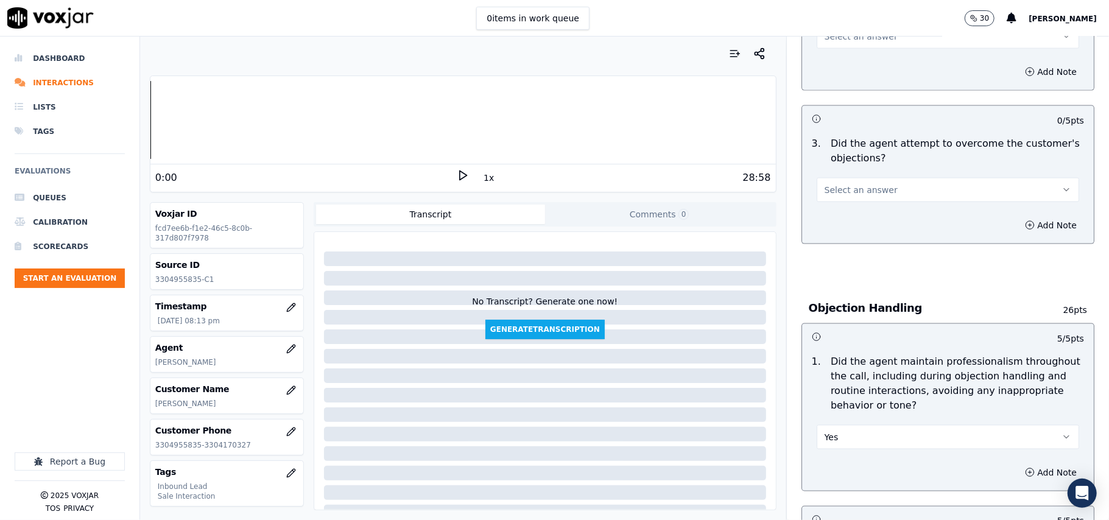
scroll to position [1135, 0]
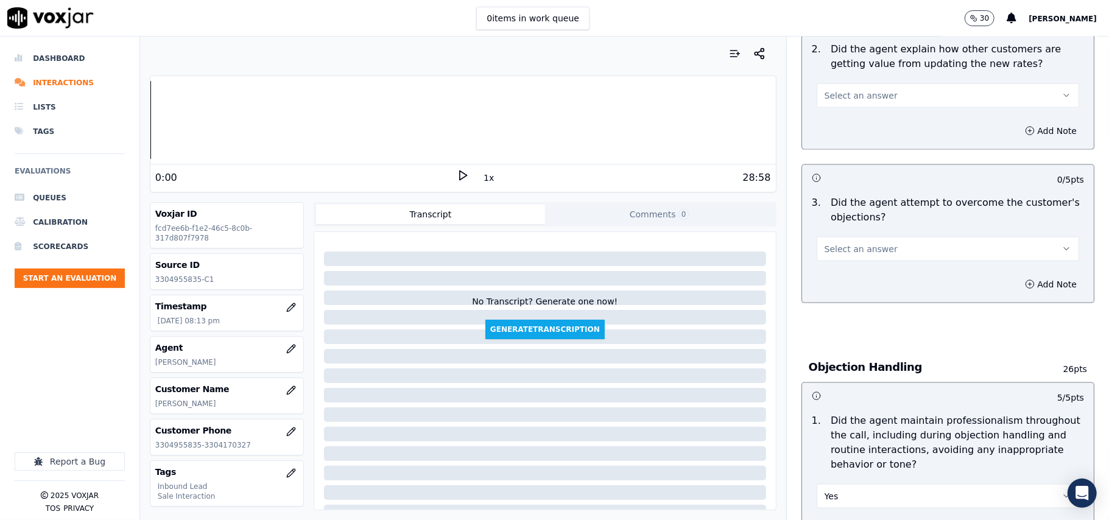
click at [862, 237] on button "Select an answer" at bounding box center [948, 249] width 262 height 24
click at [860, 222] on div "Yes" at bounding box center [922, 220] width 236 height 19
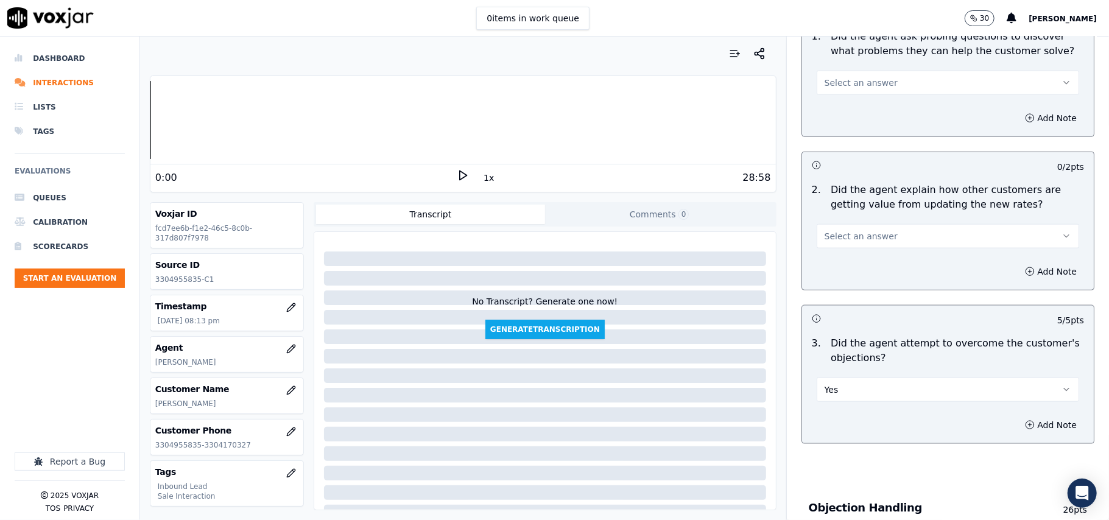
scroll to position [891, 0]
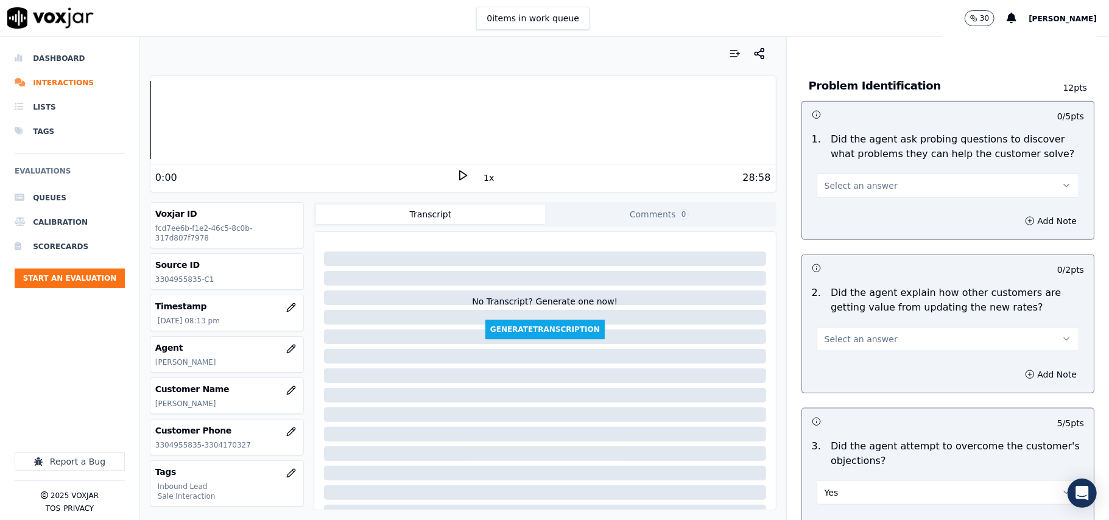
click at [862, 333] on span "Select an answer" at bounding box center [860, 339] width 73 height 12
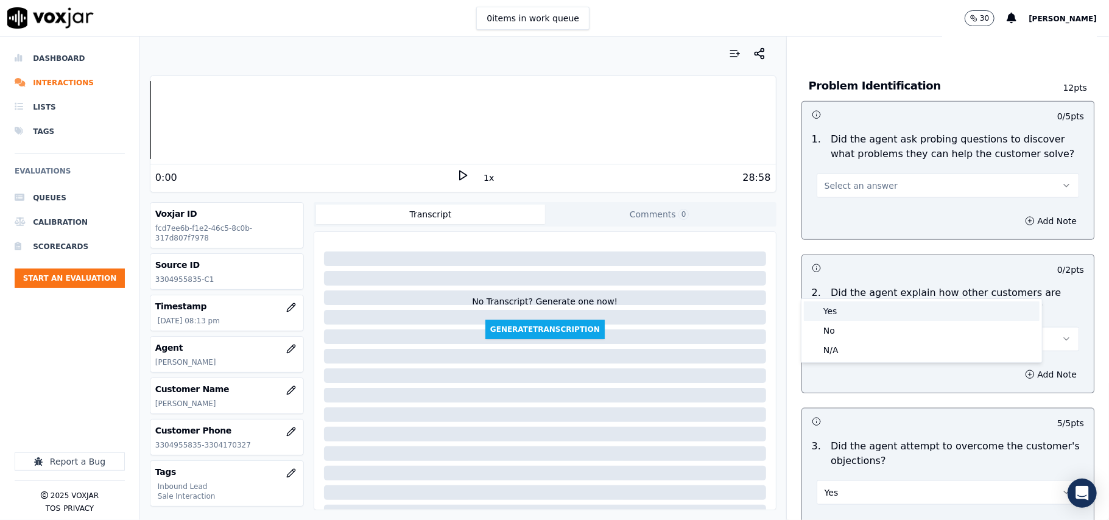
click at [855, 313] on div "Yes" at bounding box center [922, 310] width 236 height 19
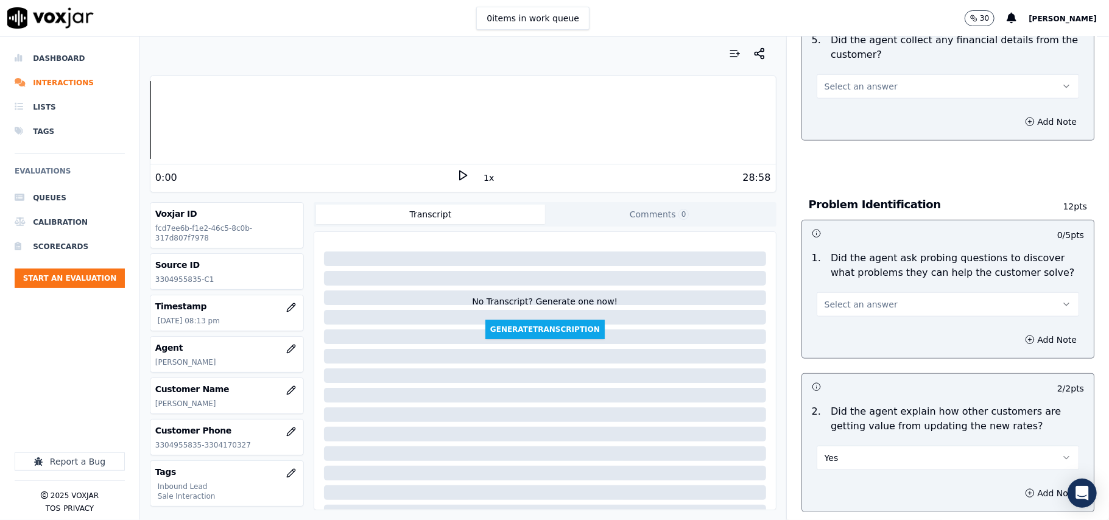
scroll to position [648, 0]
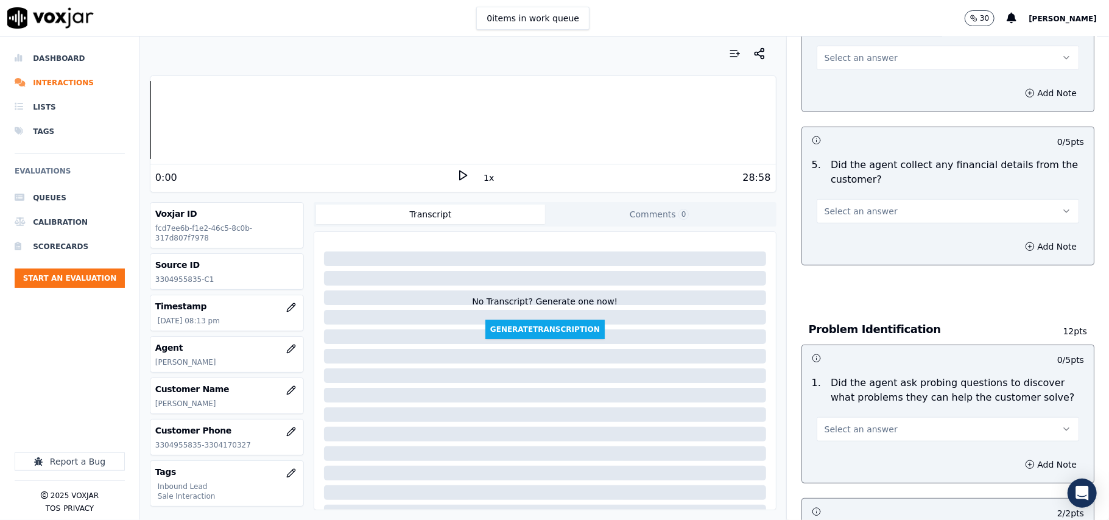
click at [877, 386] on div "1 . Did the agent ask probing questions to discover what problems they can help…" at bounding box center [948, 409] width 292 height 76
click at [860, 423] on span "Select an answer" at bounding box center [860, 429] width 73 height 12
click at [848, 402] on div "Yes" at bounding box center [922, 400] width 236 height 19
click at [819, 197] on div "Select an answer" at bounding box center [948, 210] width 262 height 27
click at [818, 197] on div "Select an answer" at bounding box center [948, 210] width 262 height 27
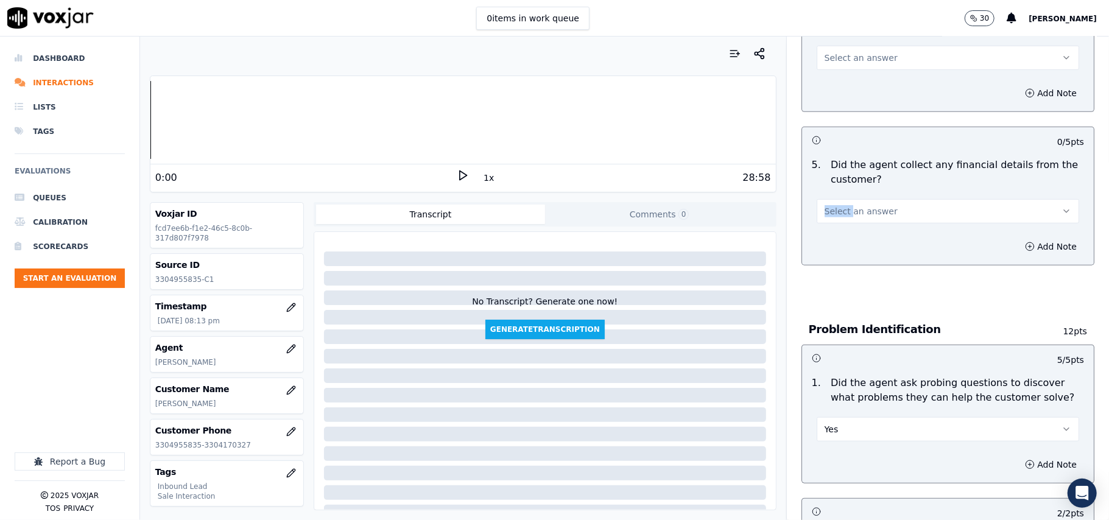
click at [824, 205] on span "Select an answer" at bounding box center [860, 211] width 73 height 12
click at [831, 206] on div "No" at bounding box center [922, 201] width 236 height 19
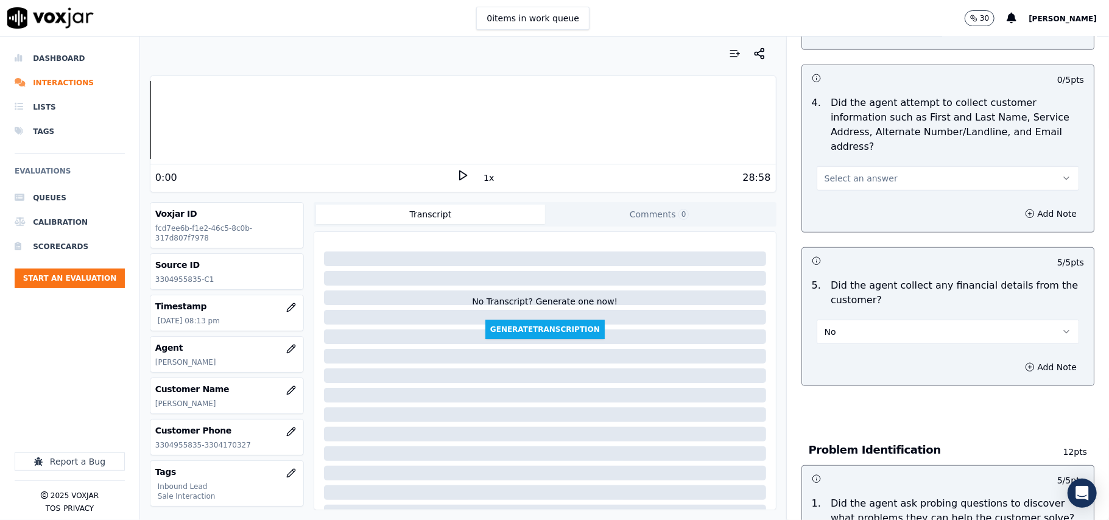
scroll to position [404, 0]
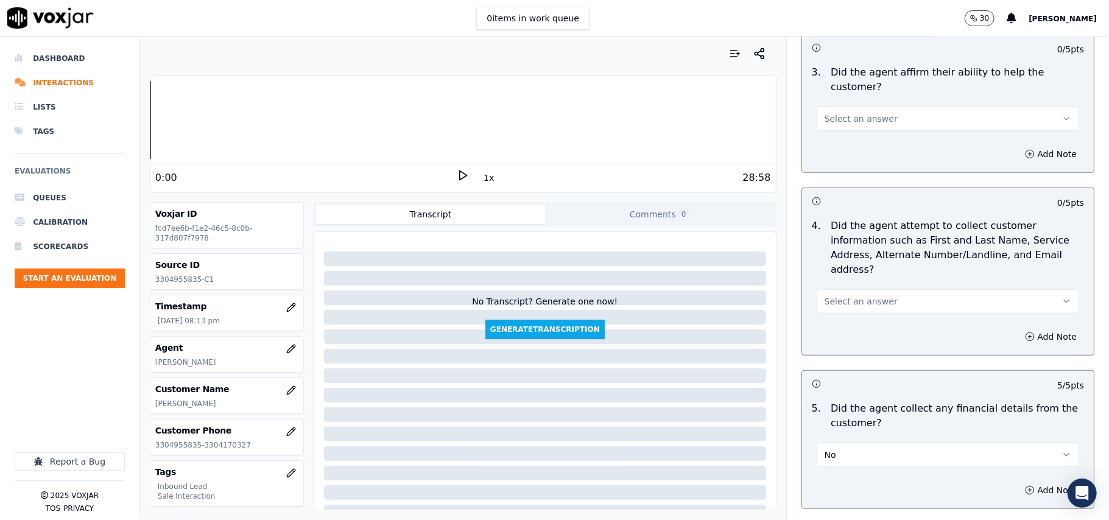
click at [856, 289] on button "Select an answer" at bounding box center [948, 301] width 262 height 24
click at [849, 273] on div "Yes" at bounding box center [922, 271] width 236 height 19
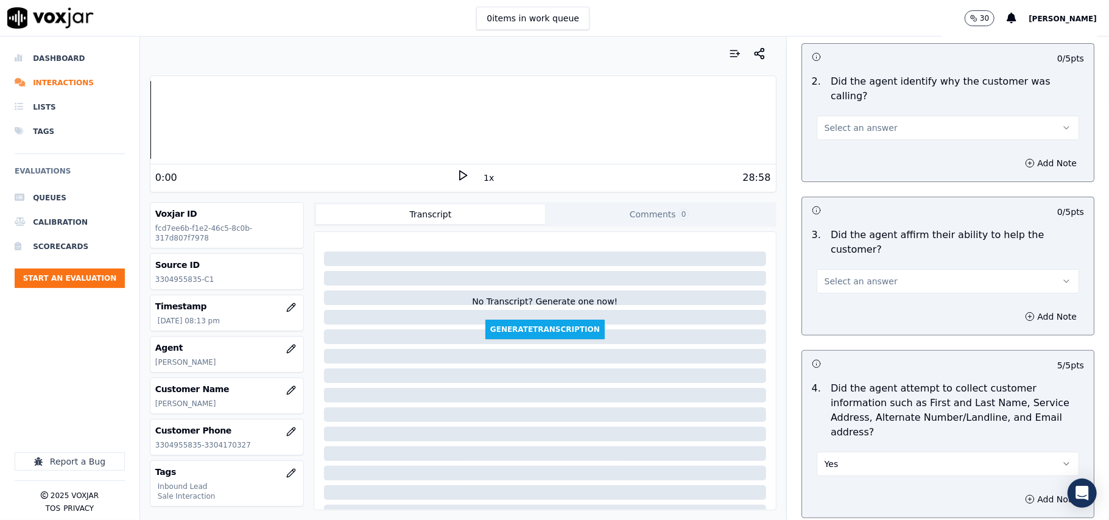
click at [851, 275] on span "Select an answer" at bounding box center [860, 281] width 73 height 12
click at [853, 262] on div "Yes" at bounding box center [922, 265] width 236 height 19
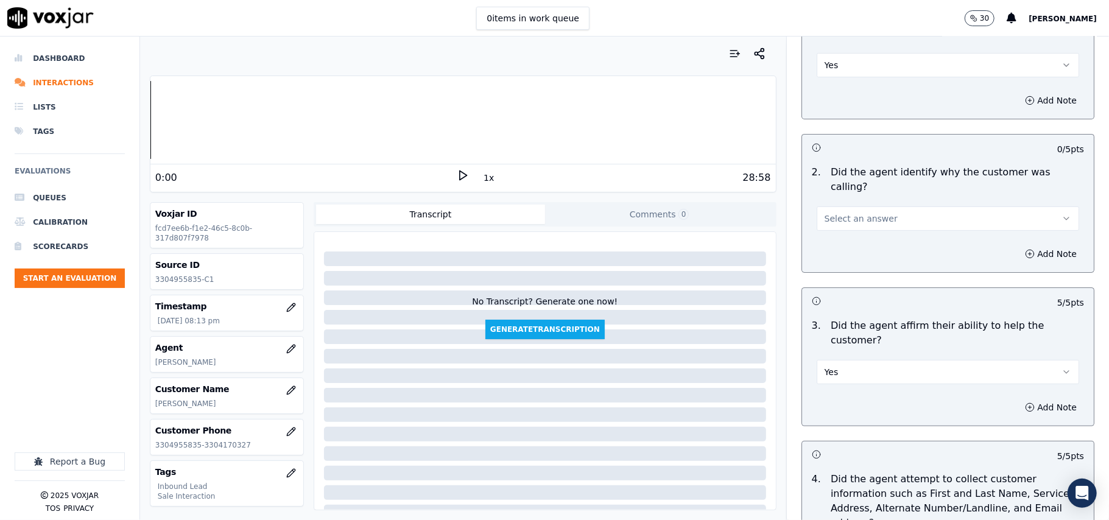
scroll to position [0, 0]
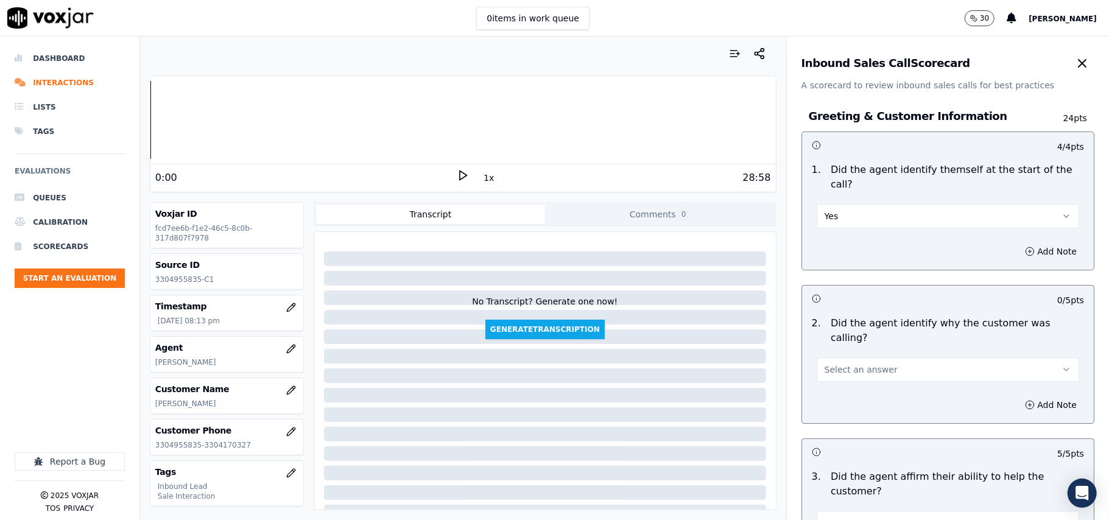
click at [831, 364] on span "Select an answer" at bounding box center [860, 370] width 73 height 12
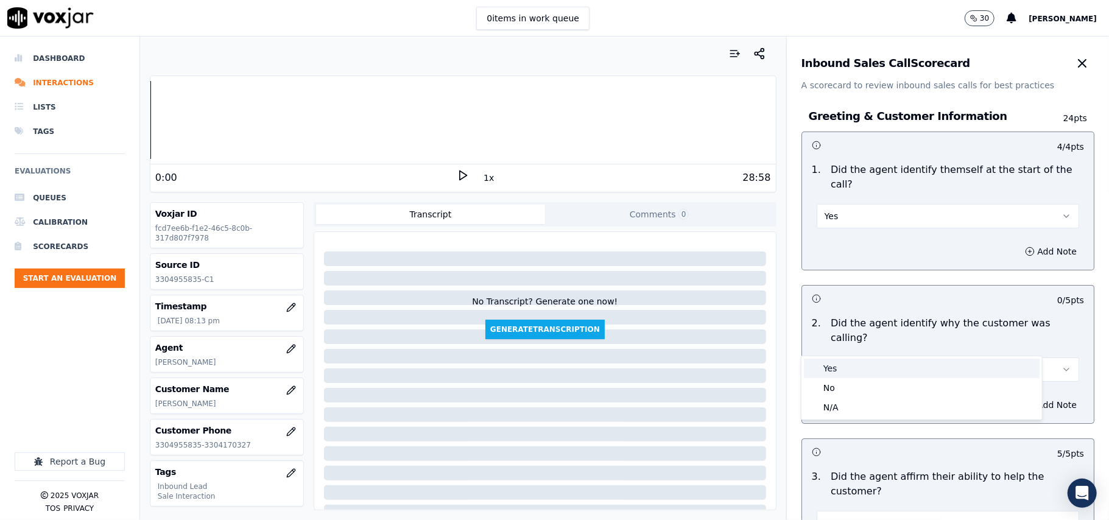
click at [834, 367] on div "Yes" at bounding box center [922, 368] width 236 height 19
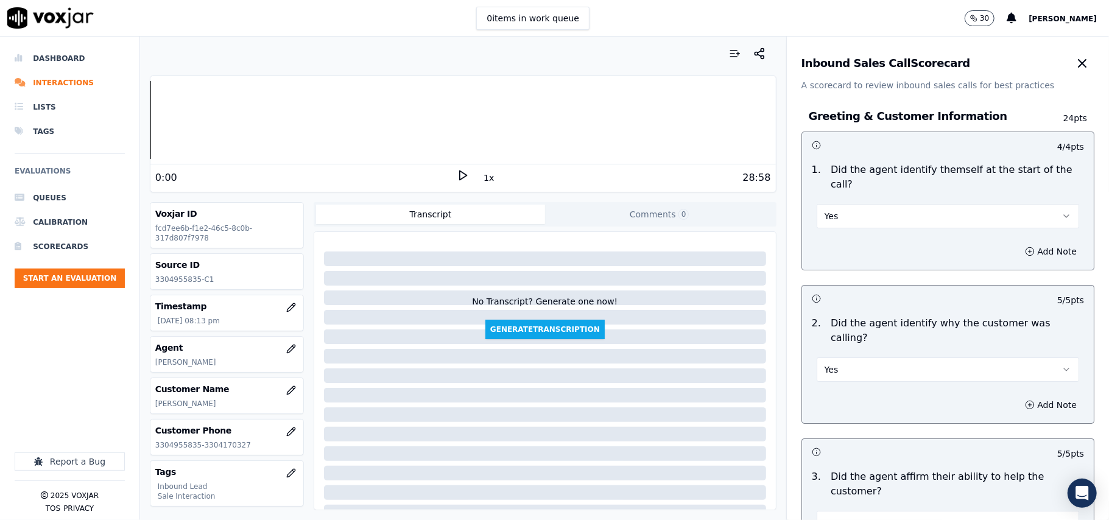
scroll to position [3473, 0]
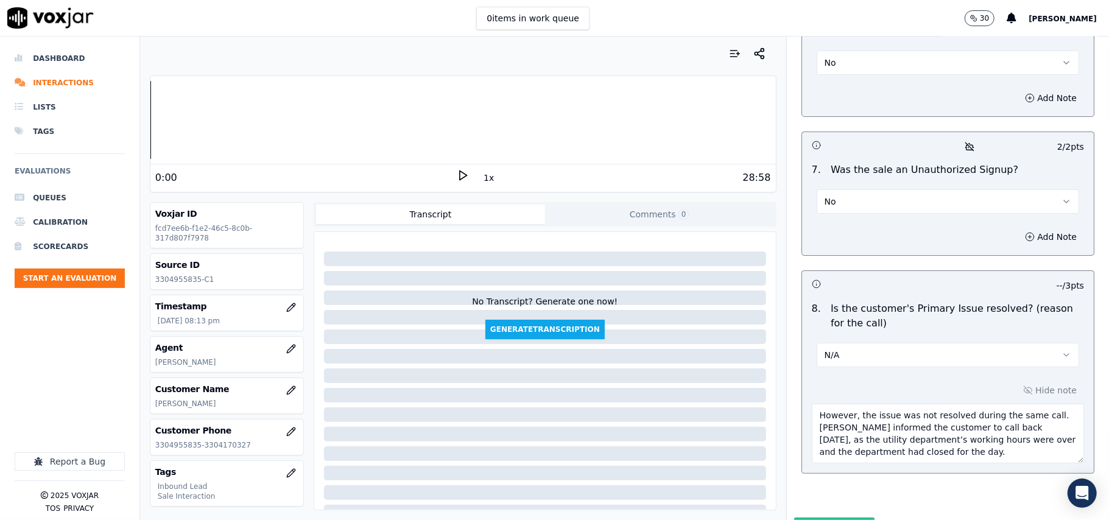
click at [833, 518] on button "Submit Scores" at bounding box center [834, 529] width 81 height 22
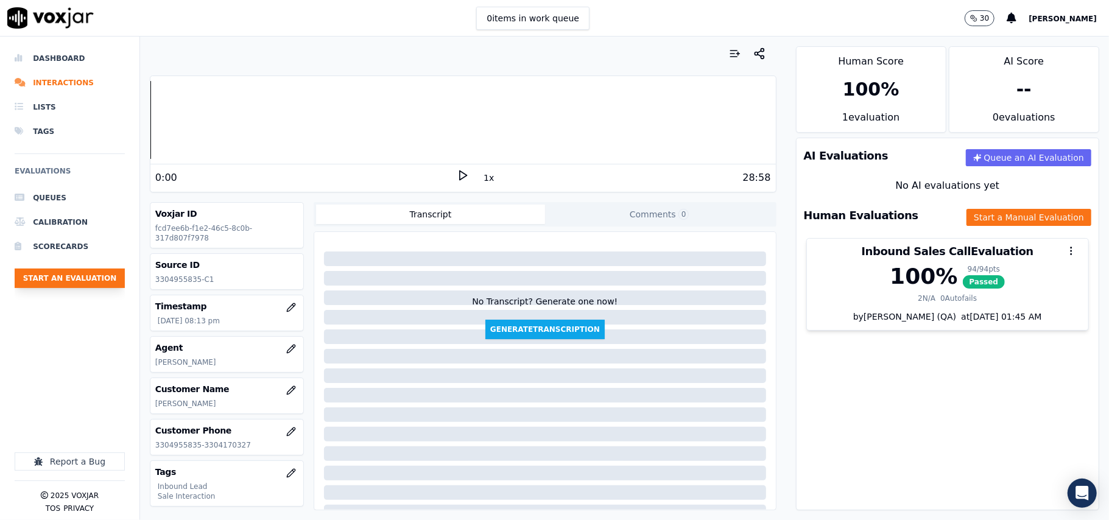
click at [49, 274] on button "Start an Evaluation" at bounding box center [70, 278] width 110 height 19
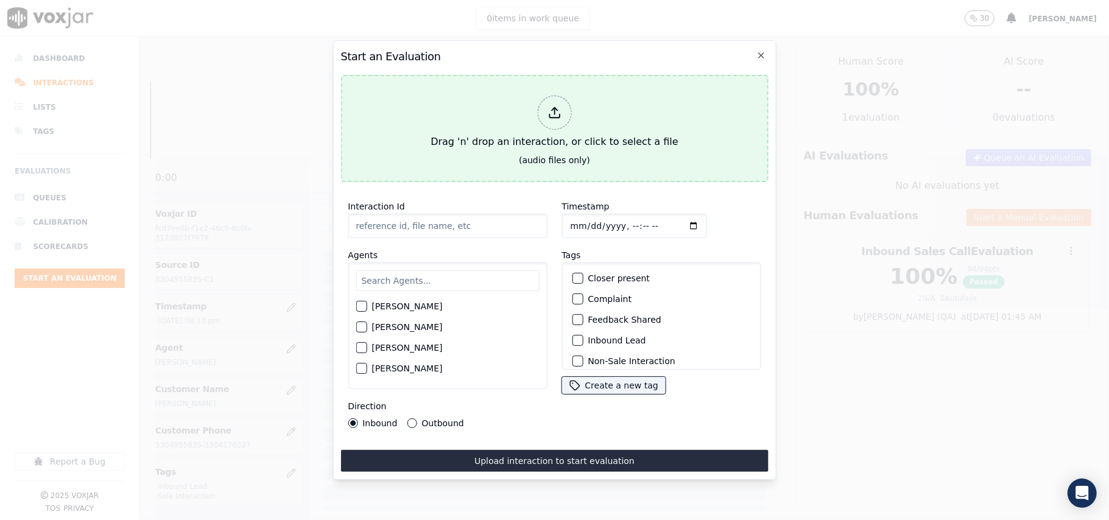
click at [536, 134] on div "Drag 'n' drop an interaction, or click to select a file" at bounding box center [554, 122] width 257 height 63
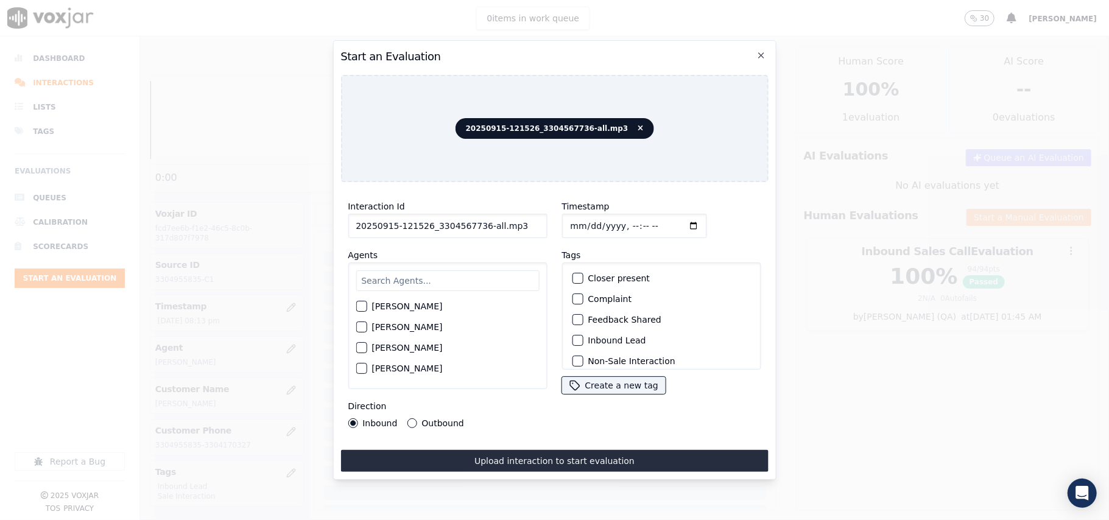
drag, startPoint x: 520, startPoint y: 215, endPoint x: 477, endPoint y: 219, distance: 42.8
click at [477, 219] on input "20250915-121526_3304567736-all.mp3" at bounding box center [447, 226] width 199 height 24
type input "20250915-121526_3304567736-C1"
click at [585, 217] on input "Timestamp" at bounding box center [633, 226] width 145 height 24
type input "[DATE]T20:16"
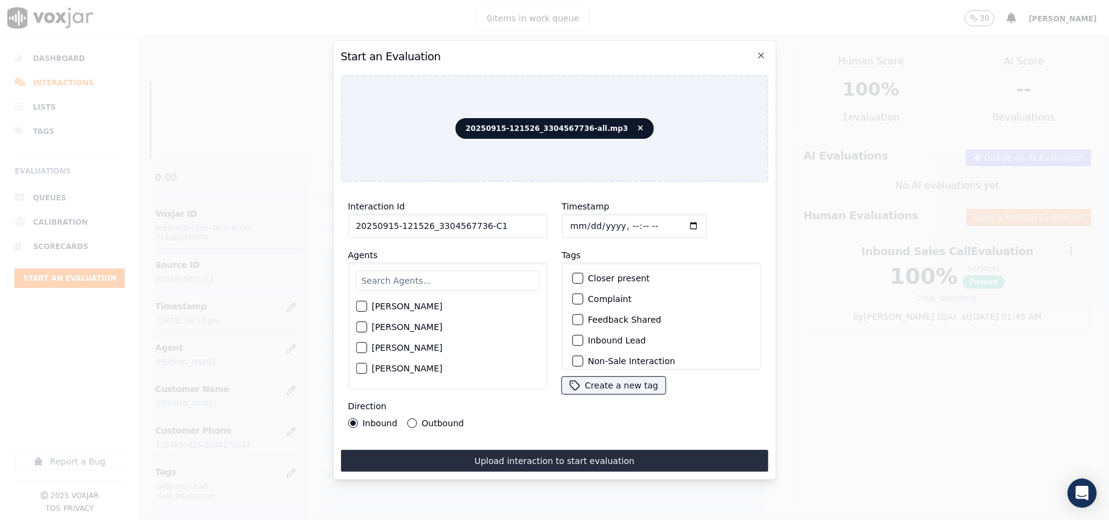
click at [456, 280] on input "text" at bounding box center [447, 280] width 183 height 21
type input "[PERSON_NAME]"
drag, startPoint x: 376, startPoint y: 298, endPoint x: 384, endPoint y: 289, distance: 12.2
click at [376, 300] on div "[PERSON_NAME]" at bounding box center [447, 310] width 183 height 21
click at [386, 307] on label "[PERSON_NAME]" at bounding box center [406, 310] width 71 height 9
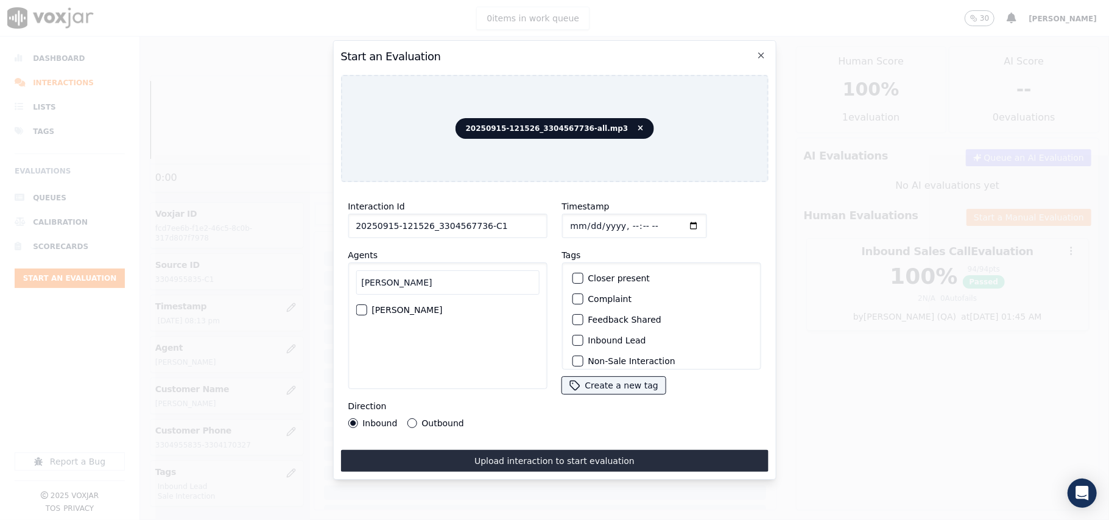
click at [367, 307] on button "[PERSON_NAME]" at bounding box center [361, 309] width 11 height 11
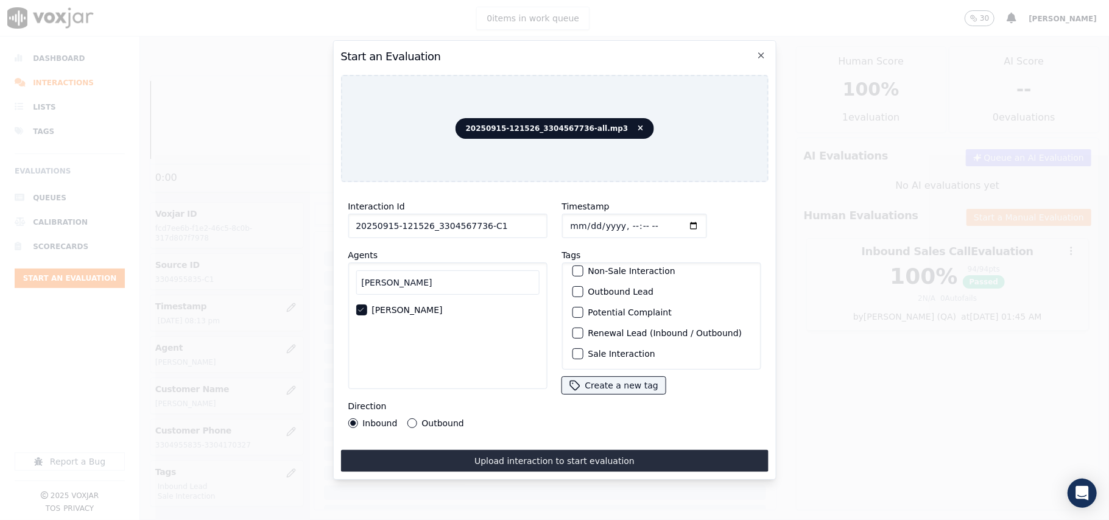
scroll to position [106, 0]
click at [598, 350] on label "Sale Interaction" at bounding box center [621, 354] width 67 height 9
click at [583, 348] on button "Sale Interaction" at bounding box center [577, 353] width 11 height 11
click at [580, 281] on div "Outbound Lead" at bounding box center [661, 291] width 188 height 21
click at [572, 287] on div "button" at bounding box center [576, 291] width 9 height 9
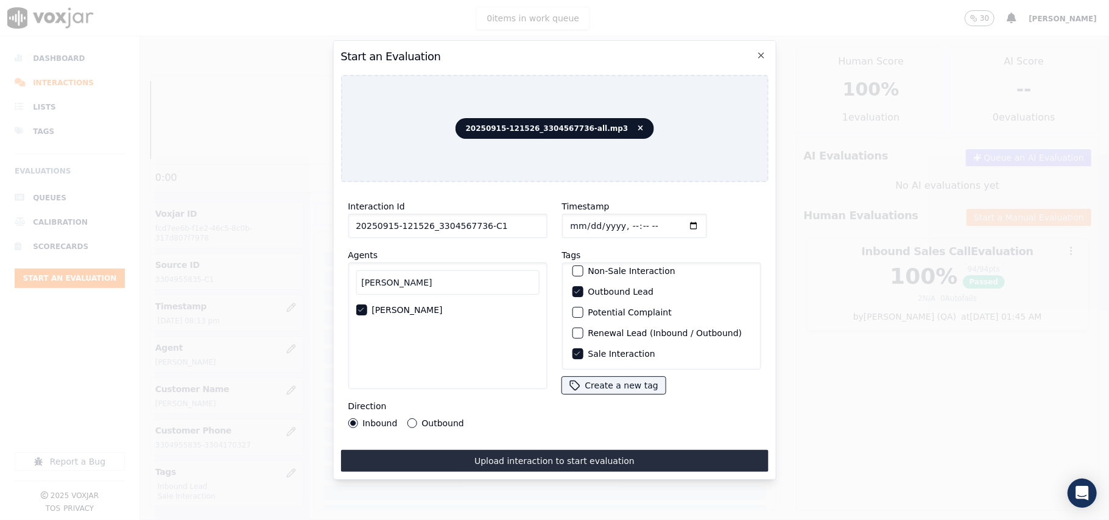
click at [403, 418] on div "Inbound Outbound" at bounding box center [406, 423] width 116 height 10
click at [415, 418] on div "Outbound" at bounding box center [435, 423] width 57 height 10
click at [414, 418] on button "Outbound" at bounding box center [412, 423] width 10 height 10
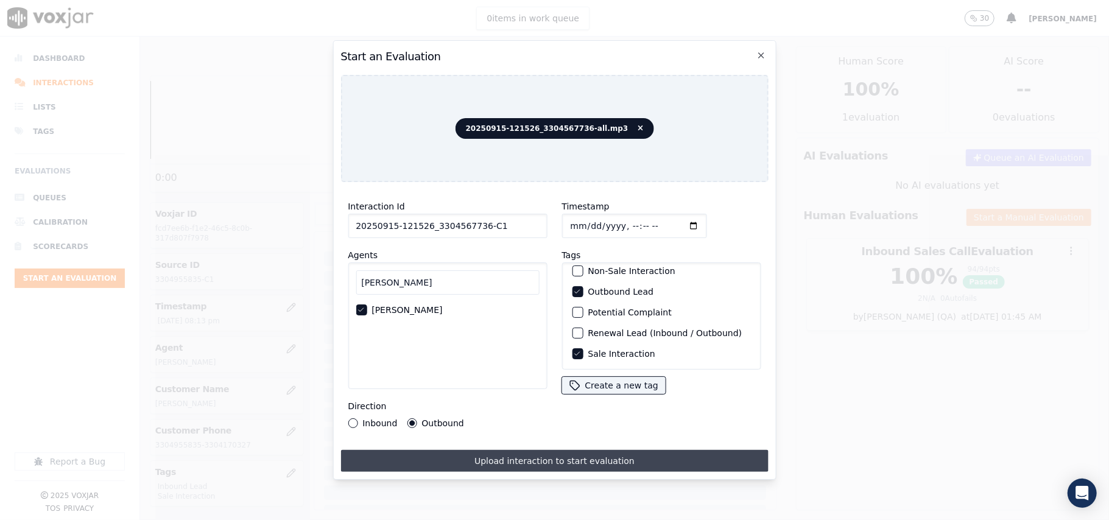
click at [498, 459] on button "Upload interaction to start evaluation" at bounding box center [553, 461] width 427 height 22
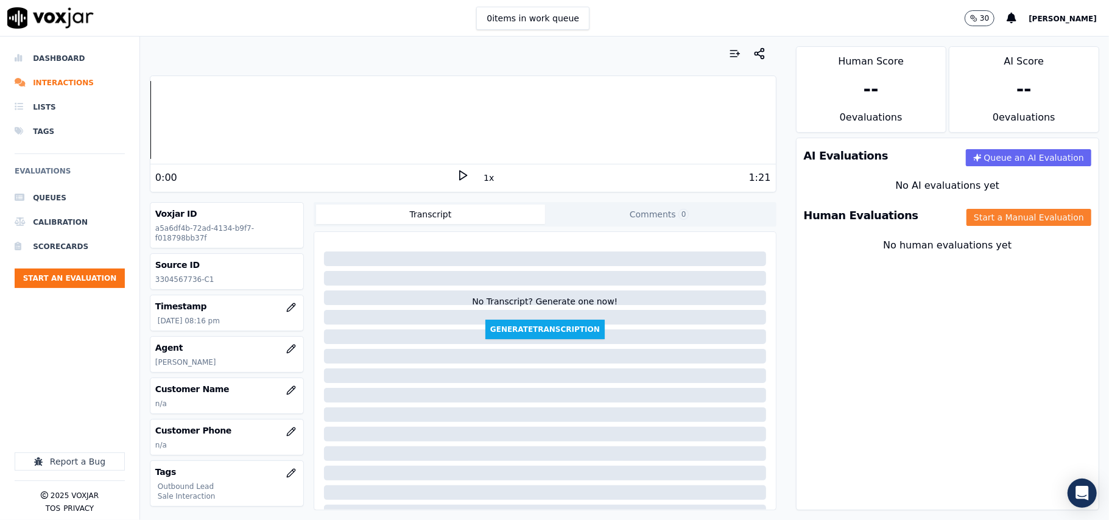
click at [966, 218] on button "Start a Manual Evaluation" at bounding box center [1028, 217] width 125 height 17
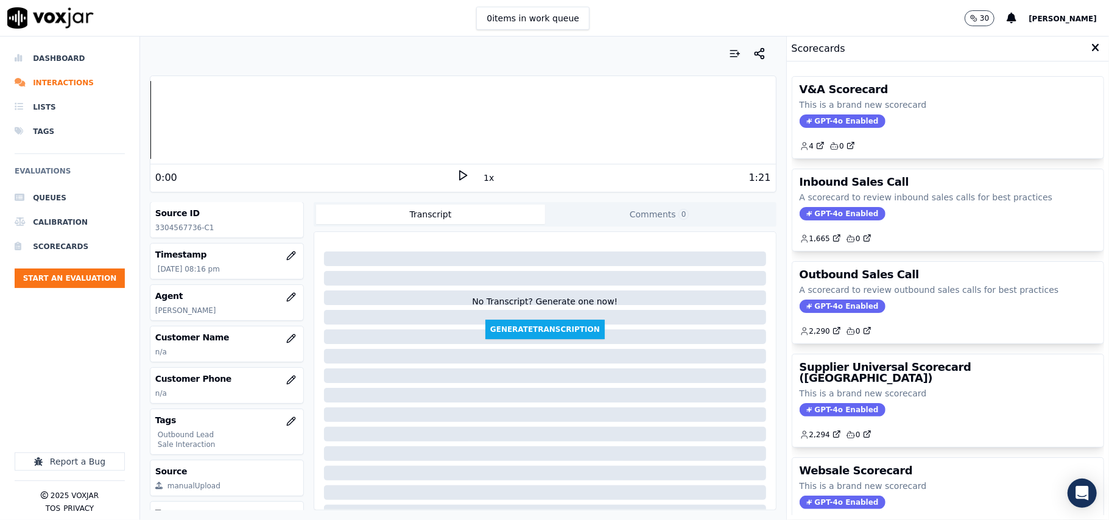
scroll to position [119, 0]
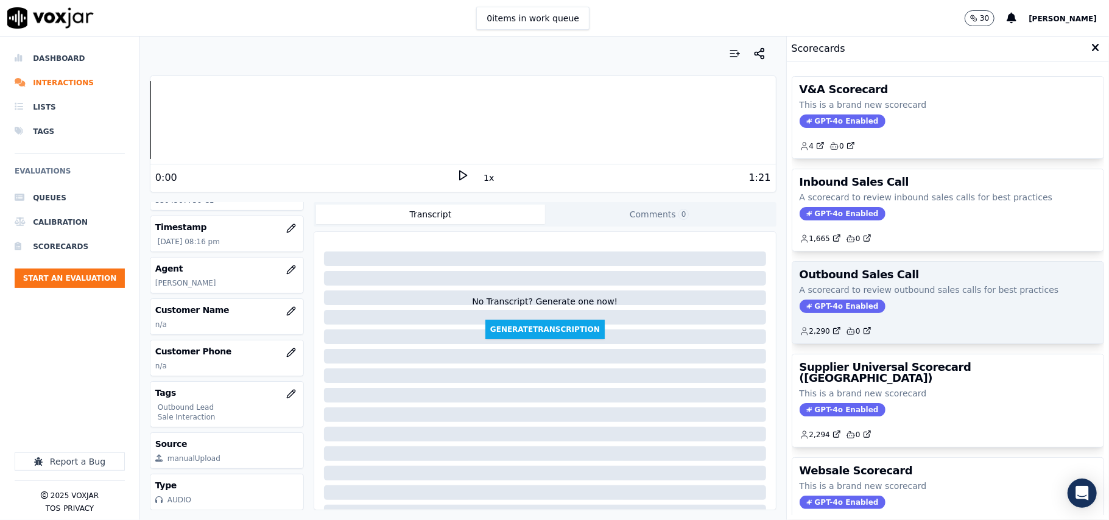
click at [805, 306] on span "GPT-4o Enabled" at bounding box center [842, 306] width 86 height 13
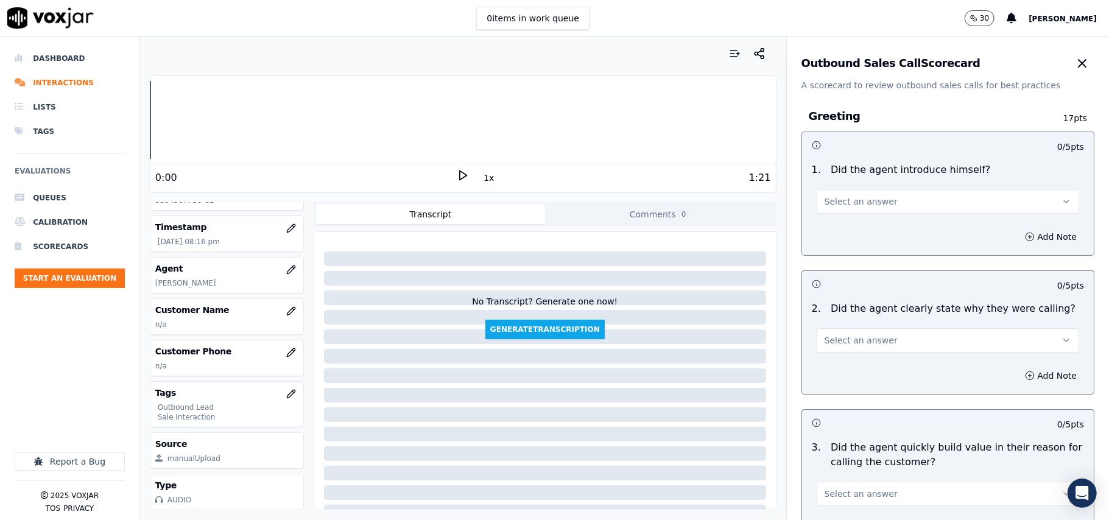
scroll to position [868, 0]
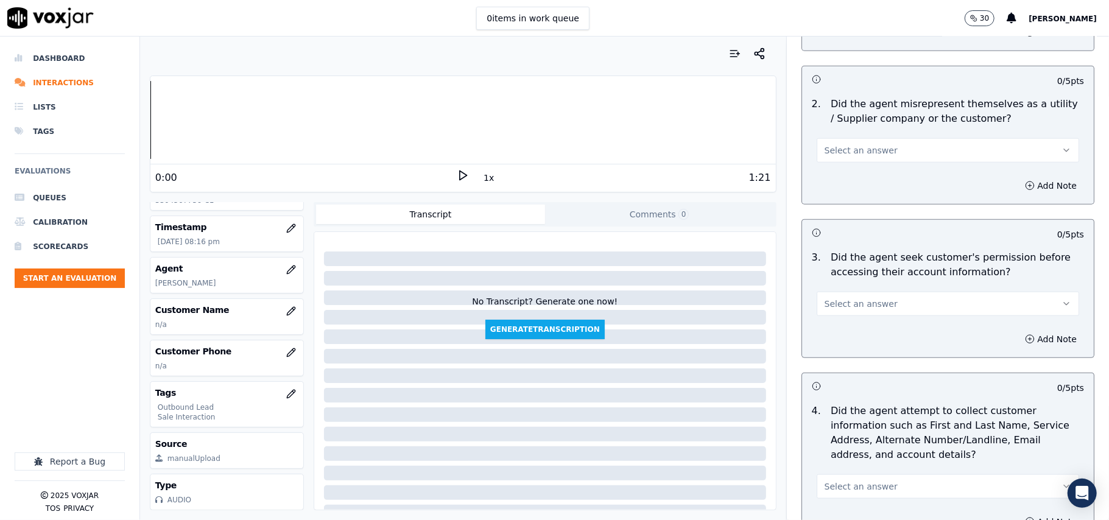
click at [860, 305] on span "Select an answer" at bounding box center [860, 304] width 73 height 12
click at [860, 347] on div "No" at bounding box center [922, 352] width 236 height 19
click at [1018, 346] on button "Add Note" at bounding box center [1050, 339] width 66 height 17
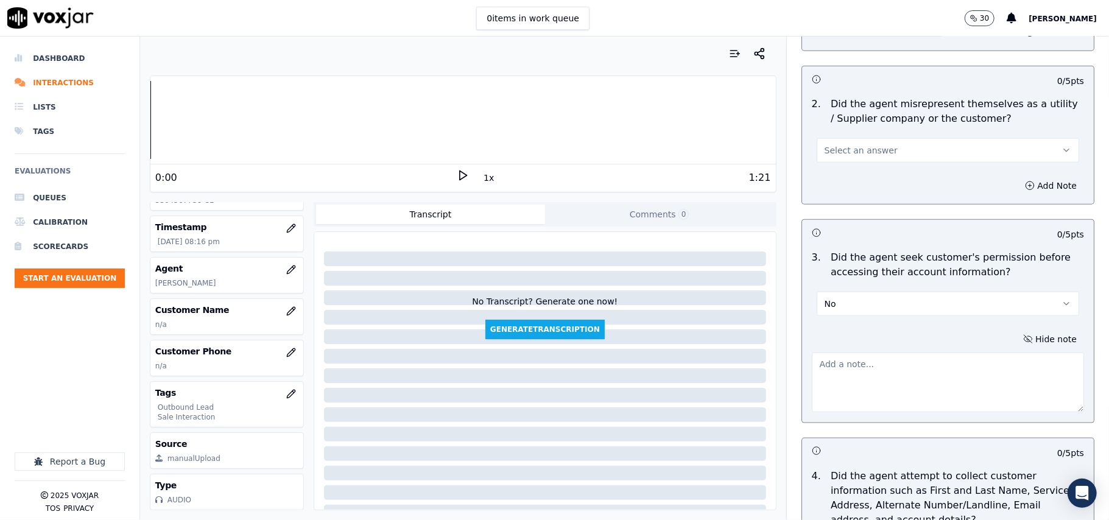
click at [890, 352] on div at bounding box center [948, 380] width 272 height 65
click at [880, 365] on textarea at bounding box center [948, 383] width 272 height 60
paste textarea "@01:37- The agent accessed the customer’s account without taking prior permissi…"
type textarea "@01:37- The agent accessed the customer’s account without taking prior permissi…"
click at [761, 381] on div "Your browser does not support the audio element. 0:00 1x 1:21 Voxjar ID a5a6df4…" at bounding box center [463, 278] width 646 height 483
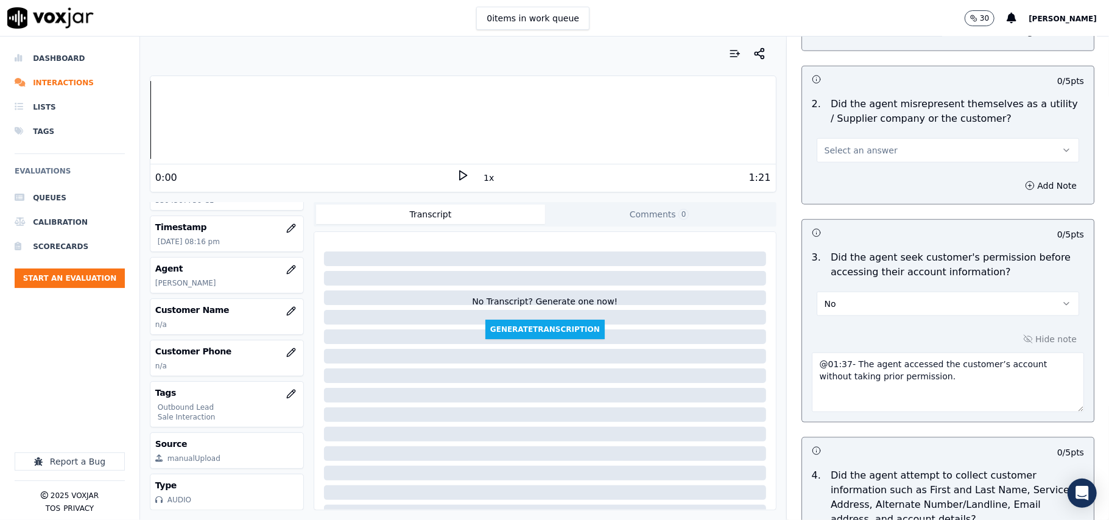
click at [950, 151] on button "Select an answer" at bounding box center [948, 150] width 262 height 24
click at [876, 191] on div "No" at bounding box center [922, 198] width 236 height 19
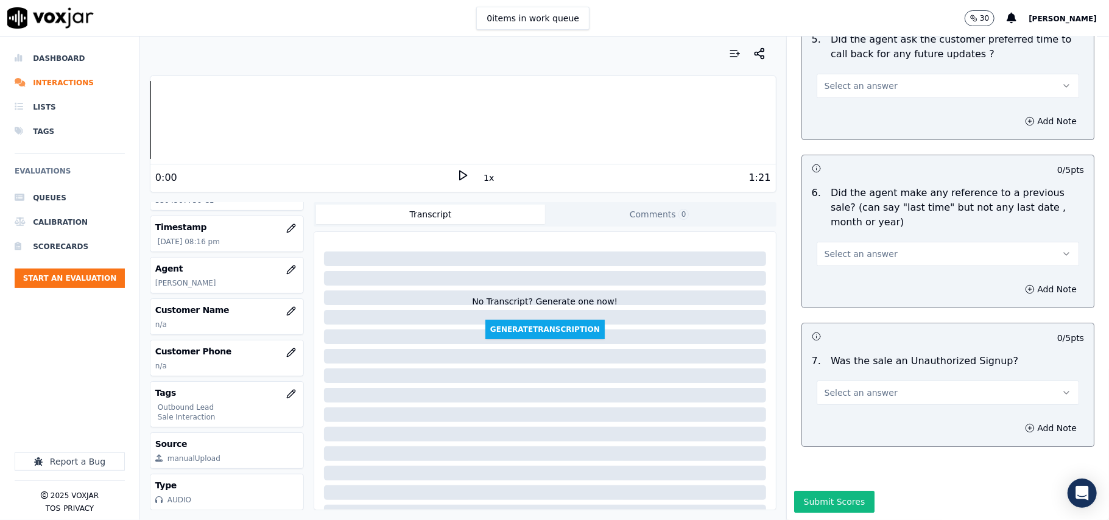
click at [873, 381] on button "Select an answer" at bounding box center [948, 393] width 262 height 24
click at [843, 409] on div "No" at bounding box center [922, 402] width 236 height 19
click at [882, 230] on div "Select an answer" at bounding box center [948, 248] width 282 height 37
click at [882, 242] on button "Select an answer" at bounding box center [948, 254] width 262 height 24
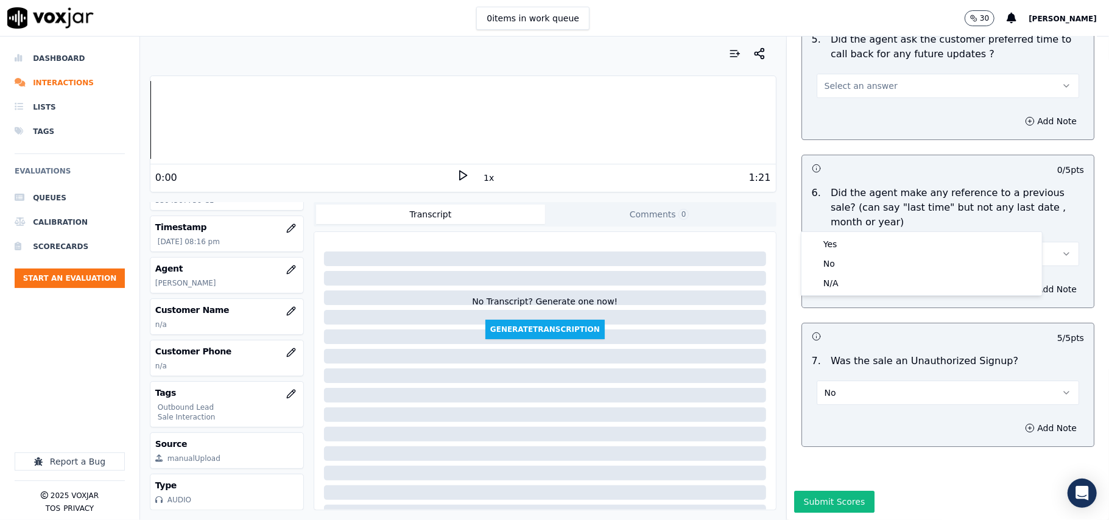
click at [857, 295] on div "Yes No N/A" at bounding box center [921, 263] width 241 height 63
click at [838, 252] on div "Yes" at bounding box center [922, 243] width 236 height 19
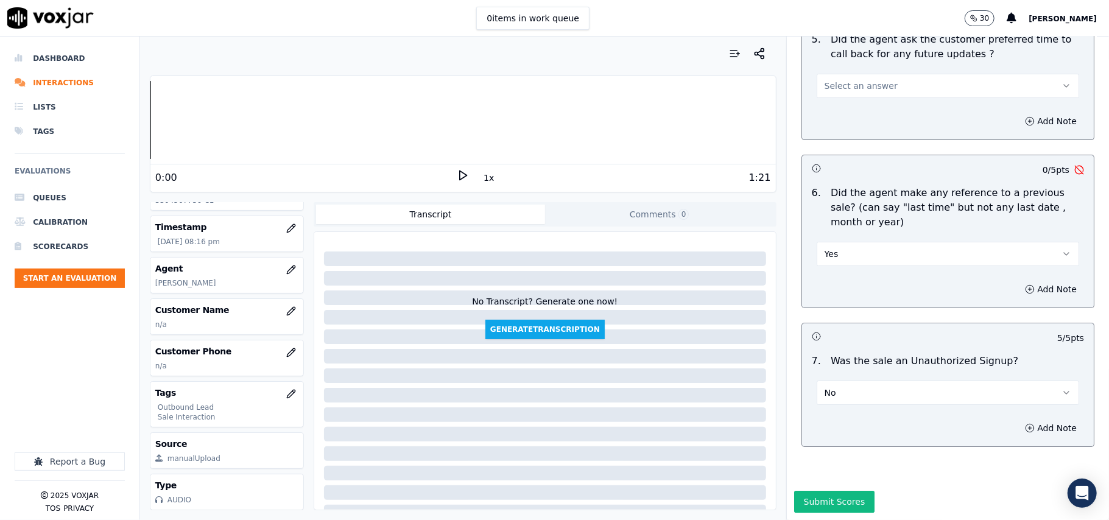
drag, startPoint x: 843, startPoint y: 217, endPoint x: 843, endPoint y: 223, distance: 6.1
click at [843, 242] on button "Yes" at bounding box center [948, 254] width 262 height 24
click at [843, 258] on div "No" at bounding box center [922, 263] width 236 height 19
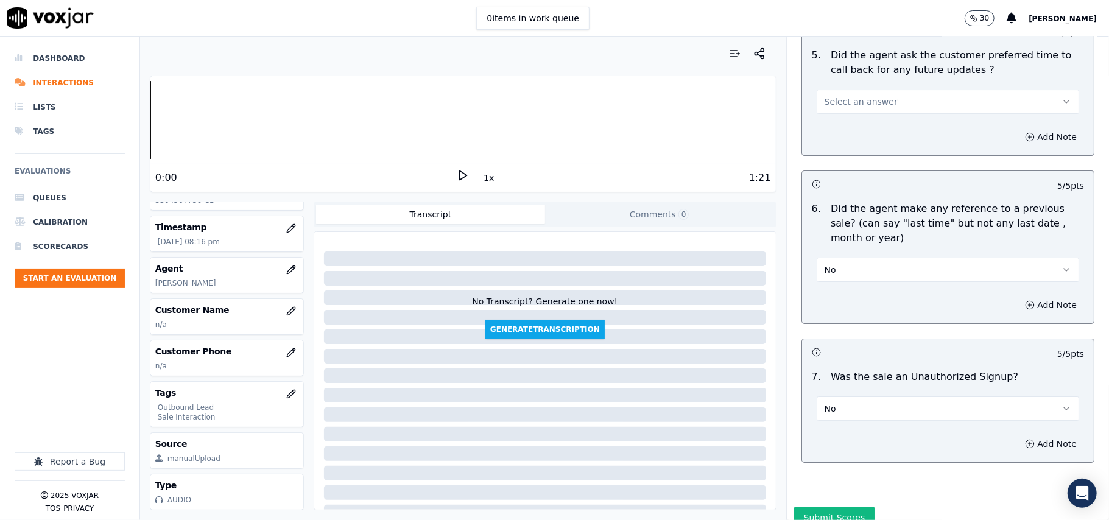
scroll to position [2940, 0]
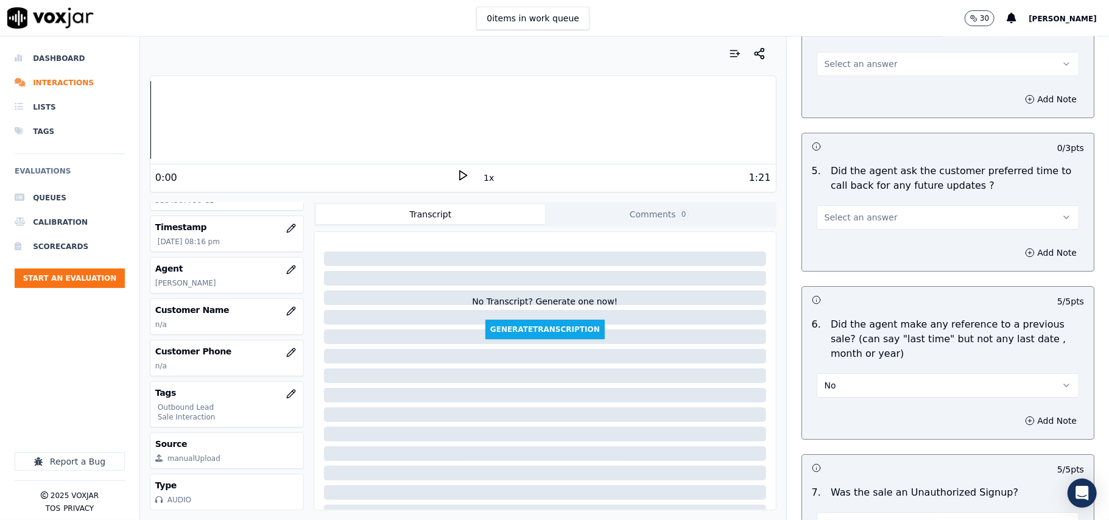
click at [875, 212] on button "Select an answer" at bounding box center [948, 217] width 262 height 24
click at [882, 242] on div "Yes" at bounding box center [922, 237] width 236 height 19
click at [879, 217] on button "Yes" at bounding box center [948, 217] width 262 height 24
click at [873, 237] on div "Yes" at bounding box center [922, 237] width 236 height 19
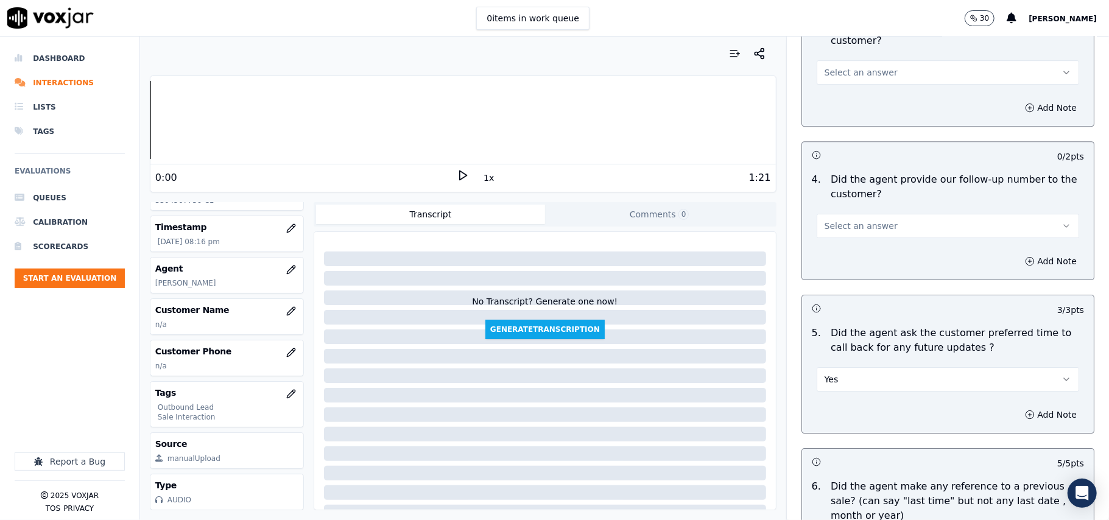
scroll to position [2777, 0]
click at [883, 220] on button "Select an answer" at bounding box center [948, 226] width 262 height 24
click at [873, 239] on div "Yes" at bounding box center [922, 246] width 236 height 19
click at [829, 370] on button "Yes" at bounding box center [948, 380] width 262 height 24
click at [821, 449] on div "Yes No N/A" at bounding box center [921, 419] width 241 height 63
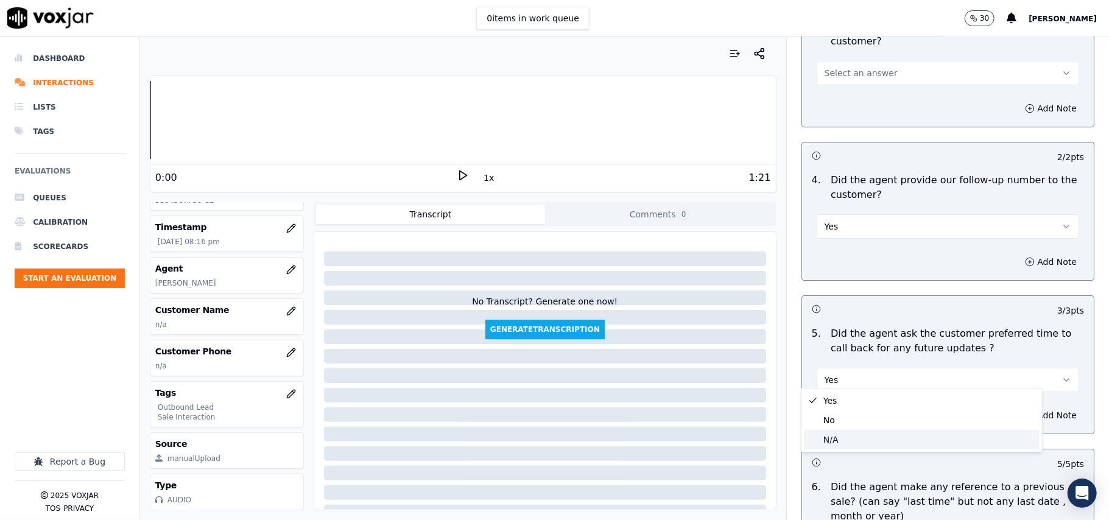
click at [820, 441] on div "N/A" at bounding box center [922, 439] width 236 height 19
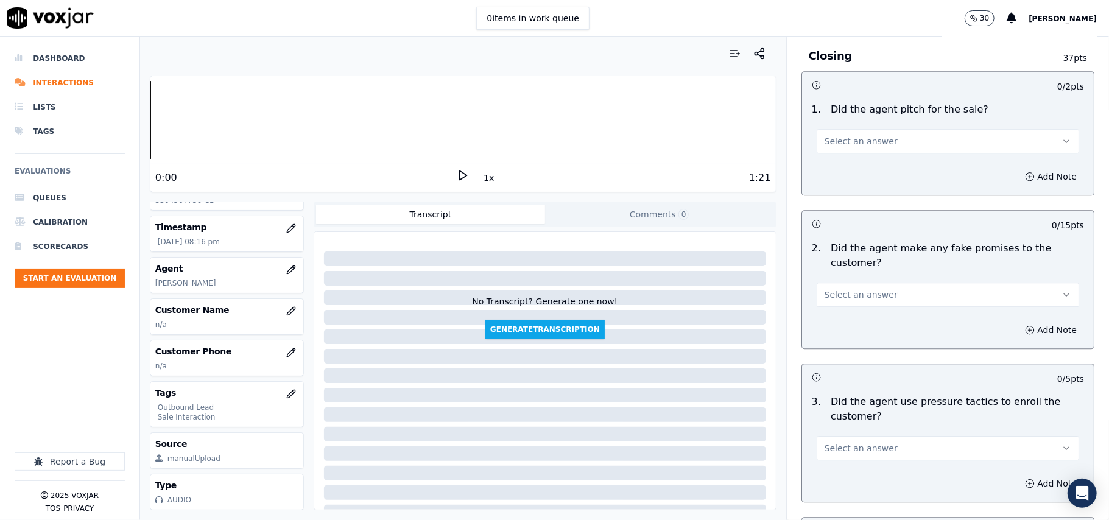
scroll to position [2371, 0]
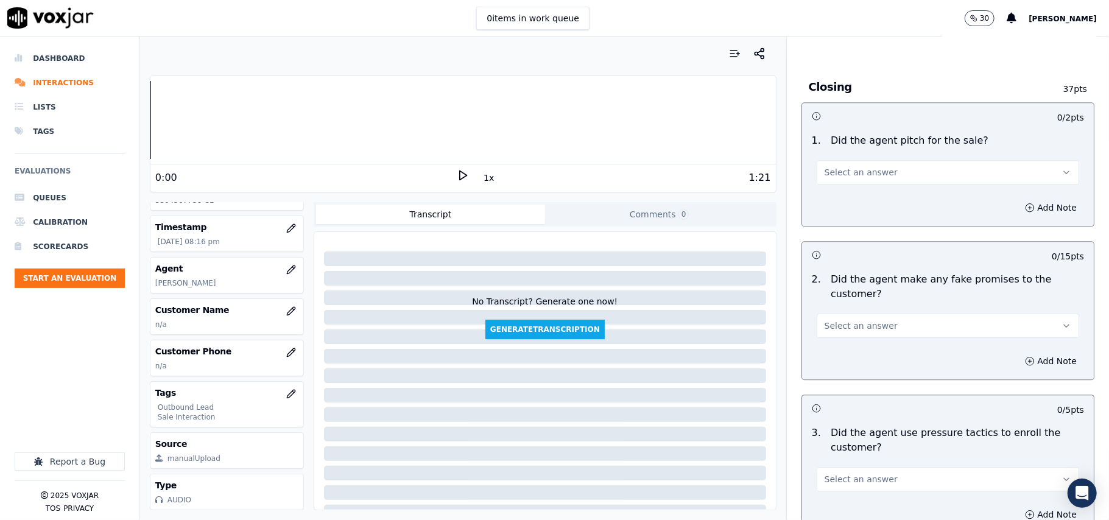
click at [858, 320] on span "Select an answer" at bounding box center [860, 326] width 73 height 12
click at [855, 336] on div "Yes" at bounding box center [922, 345] width 236 height 19
click at [855, 314] on button "Yes" at bounding box center [948, 326] width 262 height 24
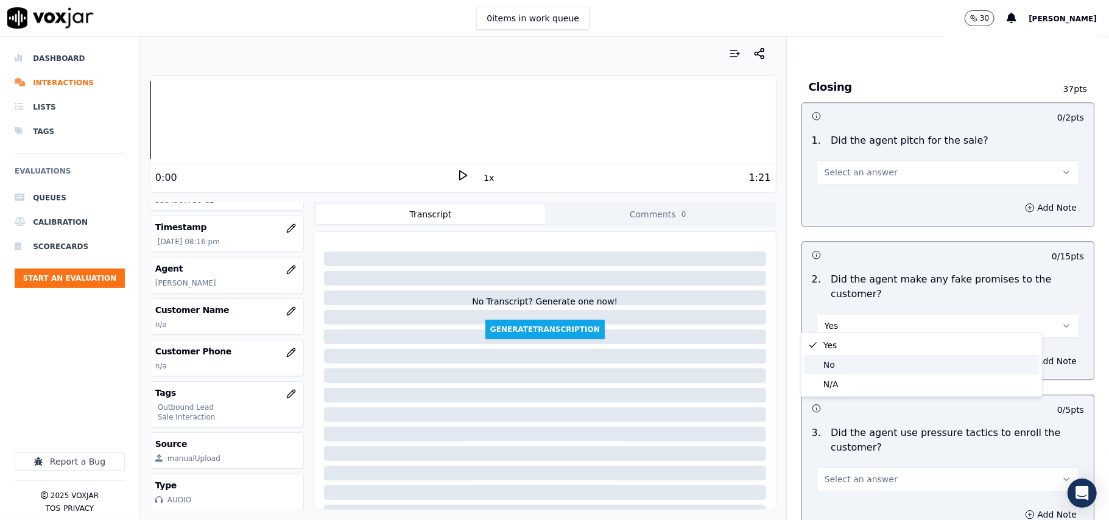
click at [840, 359] on div "No" at bounding box center [922, 364] width 236 height 19
click at [843, 166] on span "Select an answer" at bounding box center [860, 172] width 73 height 12
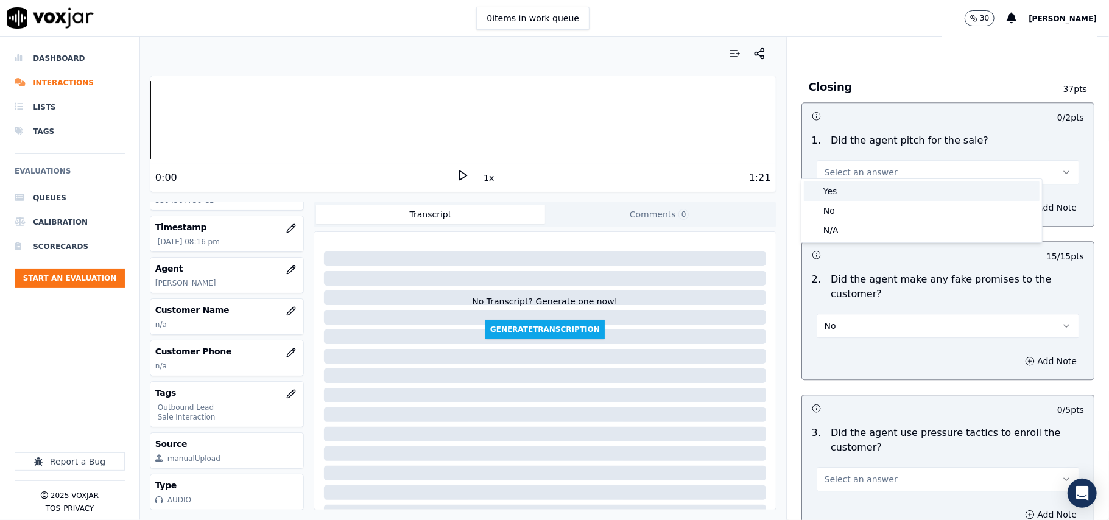
click at [843, 195] on div "Yes" at bounding box center [922, 190] width 236 height 19
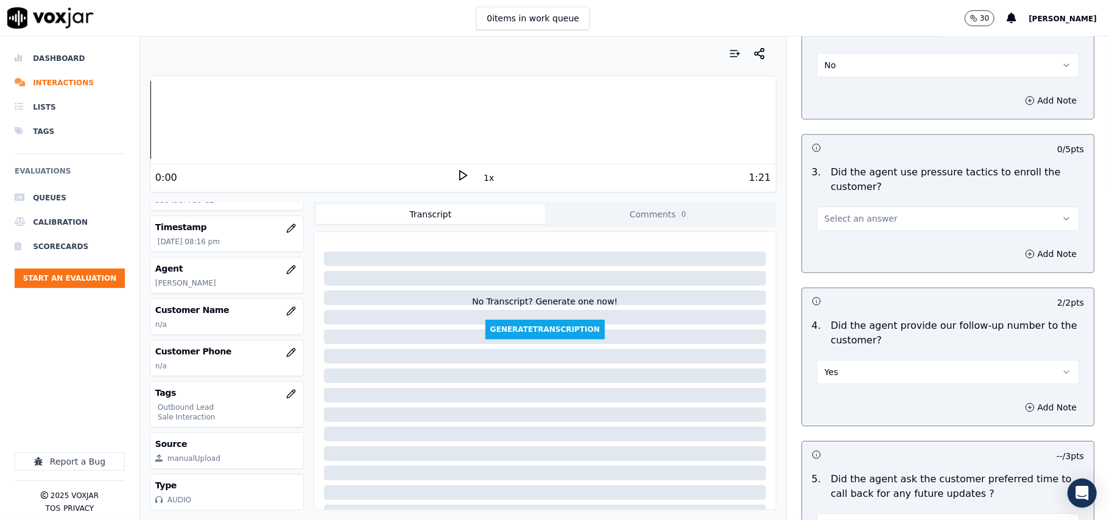
scroll to position [2696, 0]
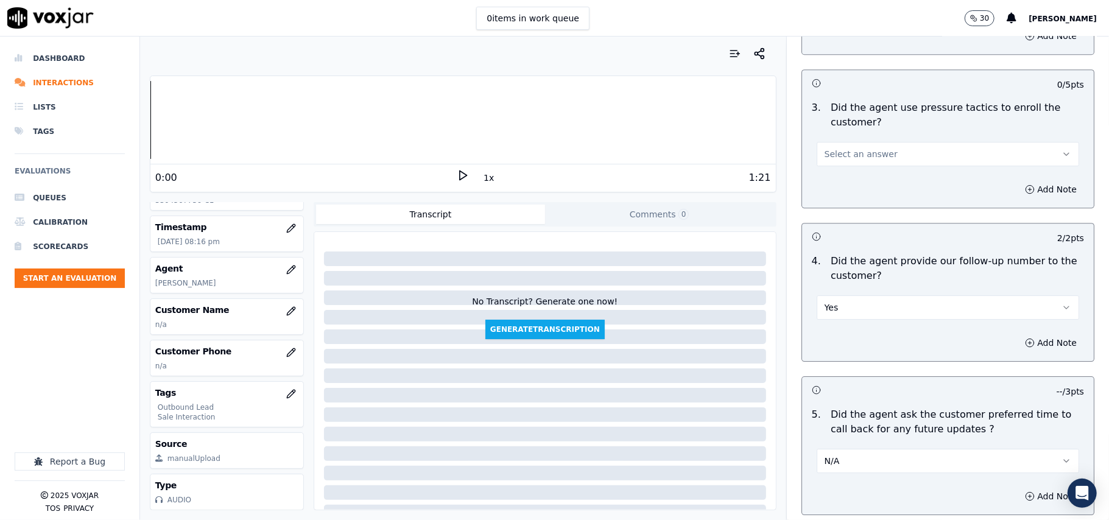
click at [843, 150] on span "Select an answer" at bounding box center [860, 154] width 73 height 12
click at [844, 201] on div "No" at bounding box center [922, 193] width 236 height 19
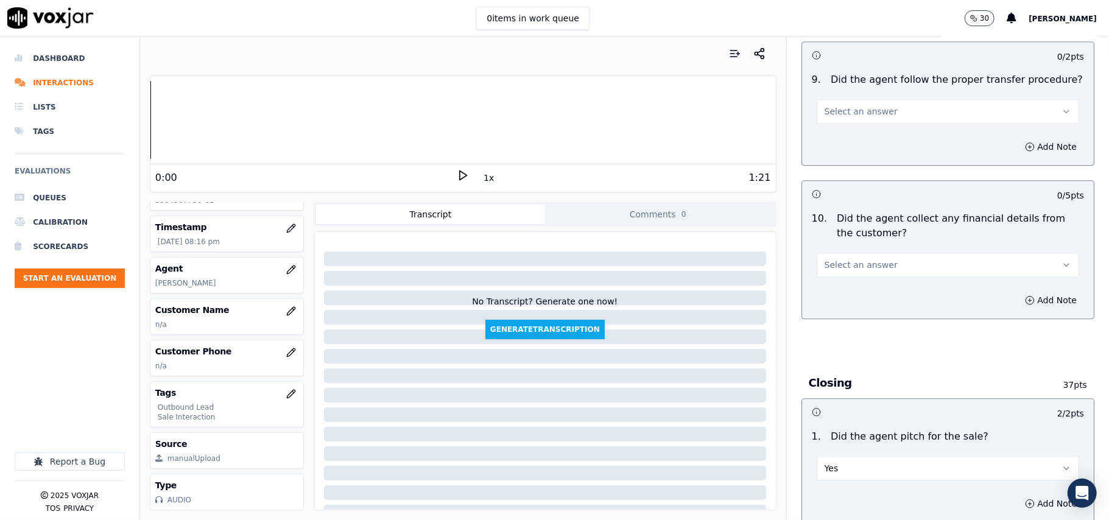
scroll to position [2046, 0]
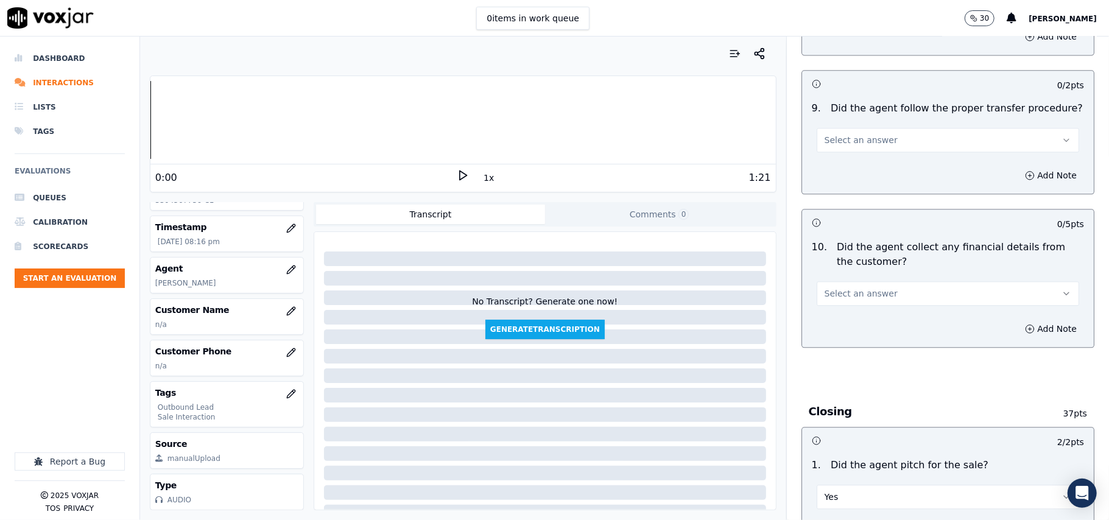
click at [835, 281] on button "Select an answer" at bounding box center [948, 293] width 262 height 24
click at [829, 332] on div "No" at bounding box center [922, 331] width 236 height 19
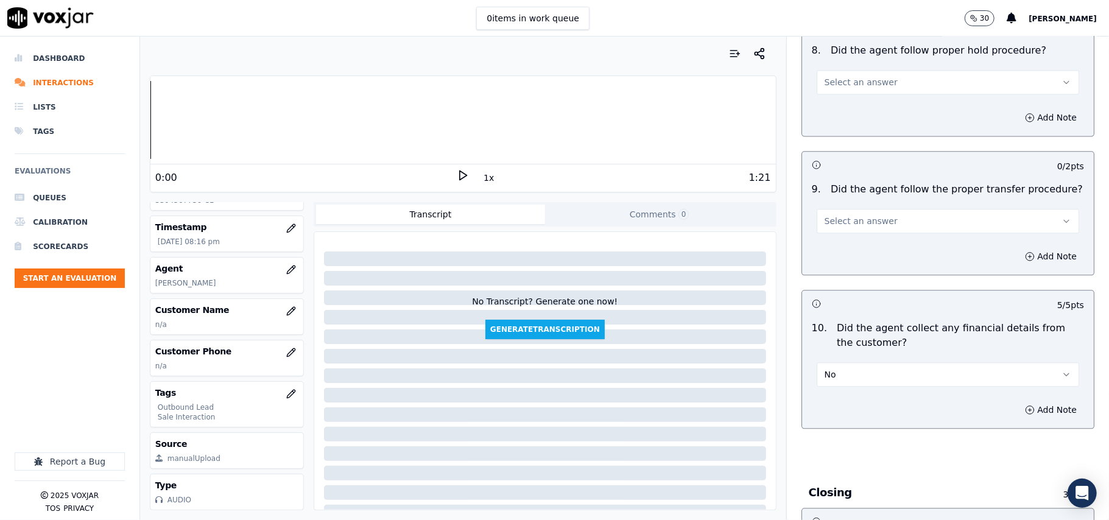
click at [880, 213] on button "Select an answer" at bounding box center [948, 221] width 262 height 24
click at [879, 244] on div "Yes" at bounding box center [922, 239] width 236 height 19
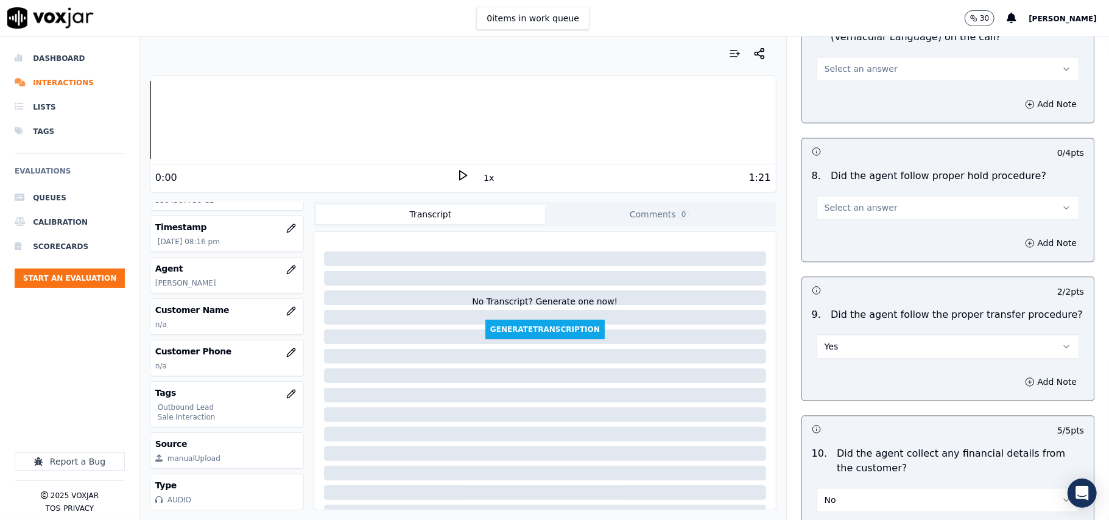
scroll to position [1722, 0]
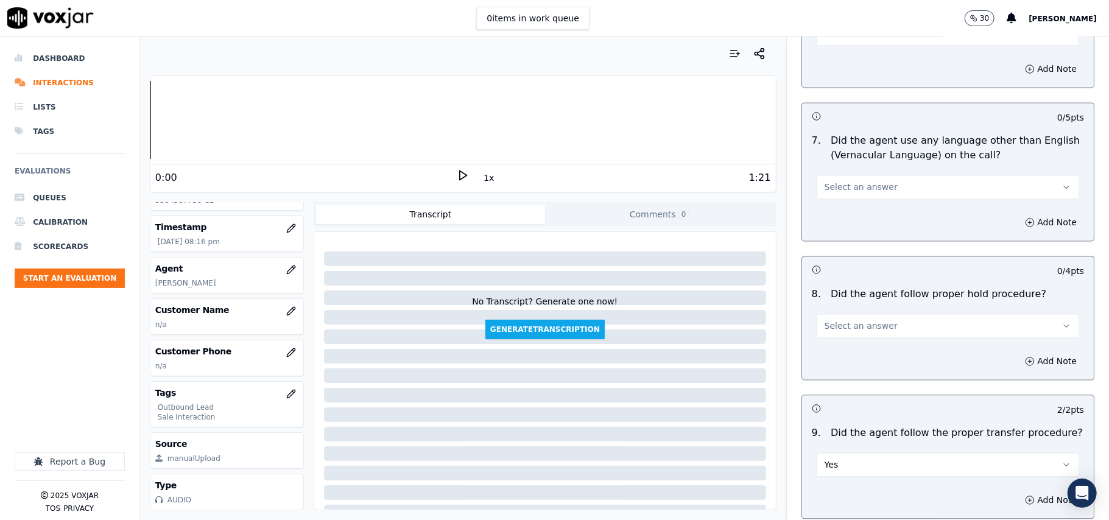
click at [877, 320] on button "Select an answer" at bounding box center [948, 326] width 262 height 24
click at [873, 346] on div "Yes" at bounding box center [922, 343] width 236 height 19
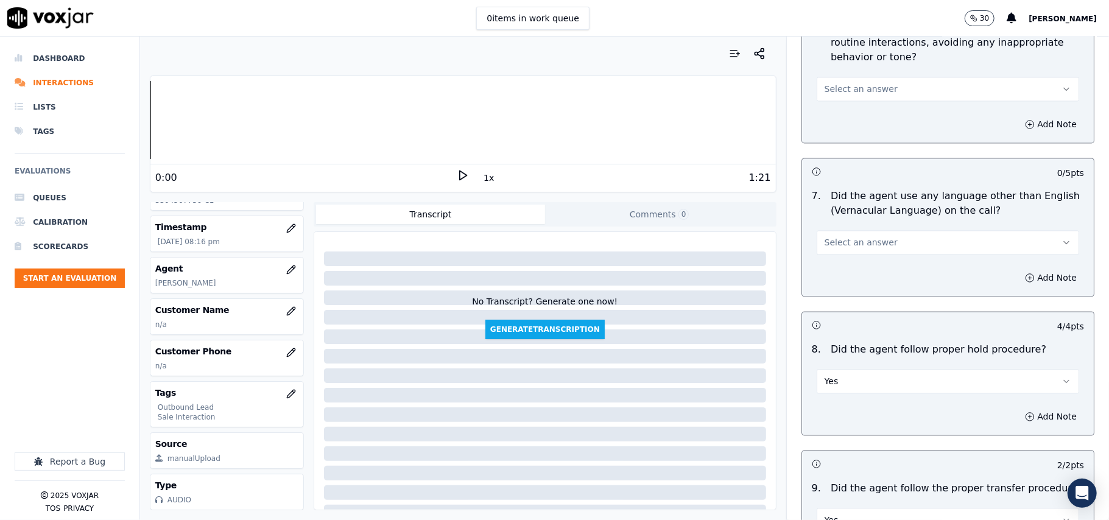
scroll to position [1640, 0]
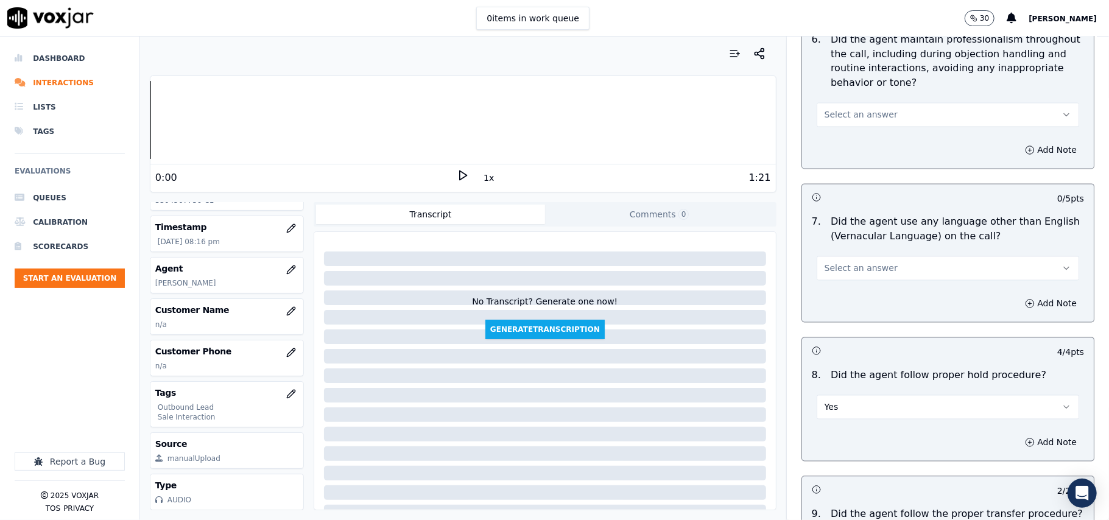
click at [873, 261] on button "Select an answer" at bounding box center [948, 268] width 262 height 24
click at [858, 305] on div "No" at bounding box center [922, 304] width 236 height 19
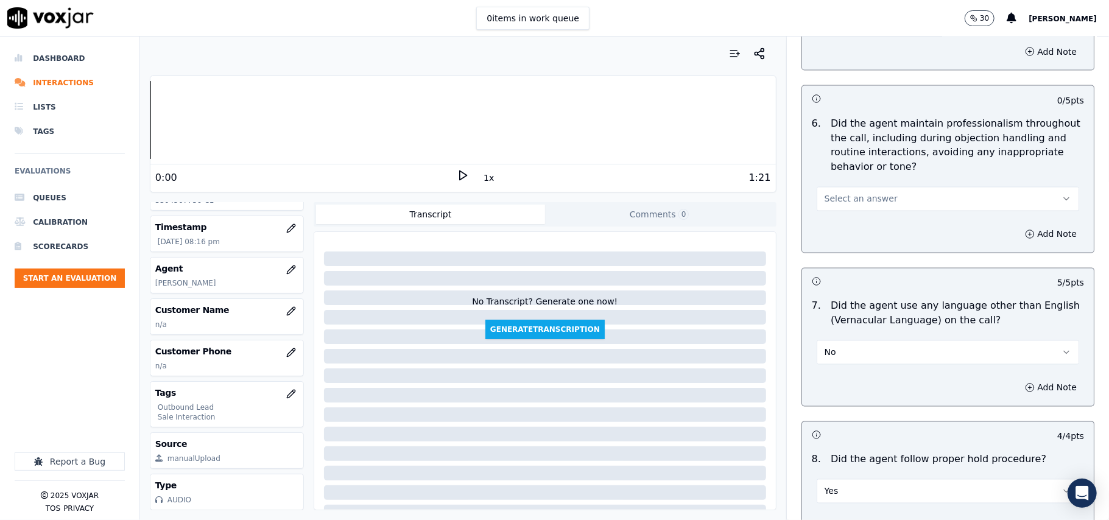
scroll to position [1478, 0]
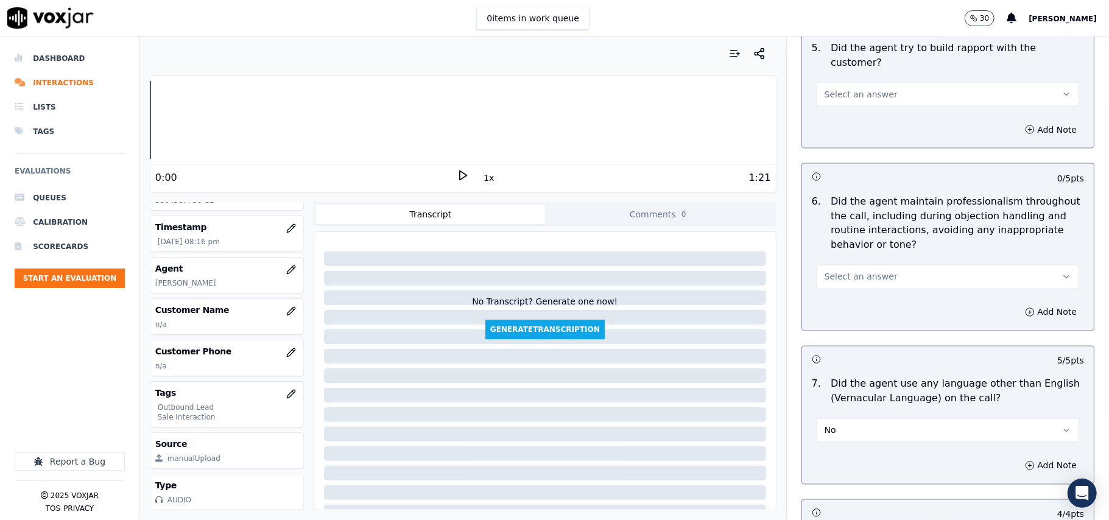
click at [849, 271] on span "Select an answer" at bounding box center [860, 277] width 73 height 12
click at [846, 297] on div "Yes" at bounding box center [922, 293] width 236 height 19
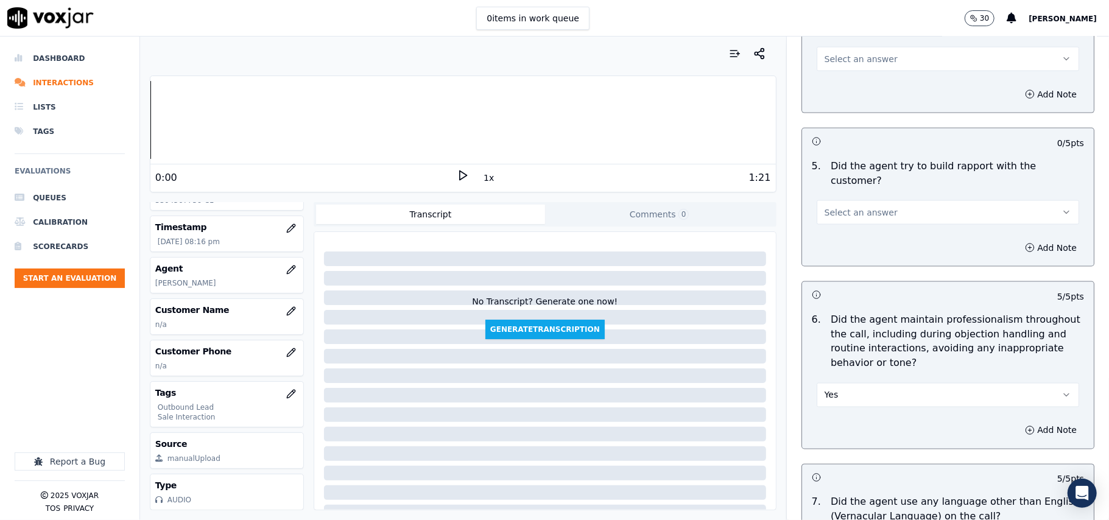
scroll to position [1235, 0]
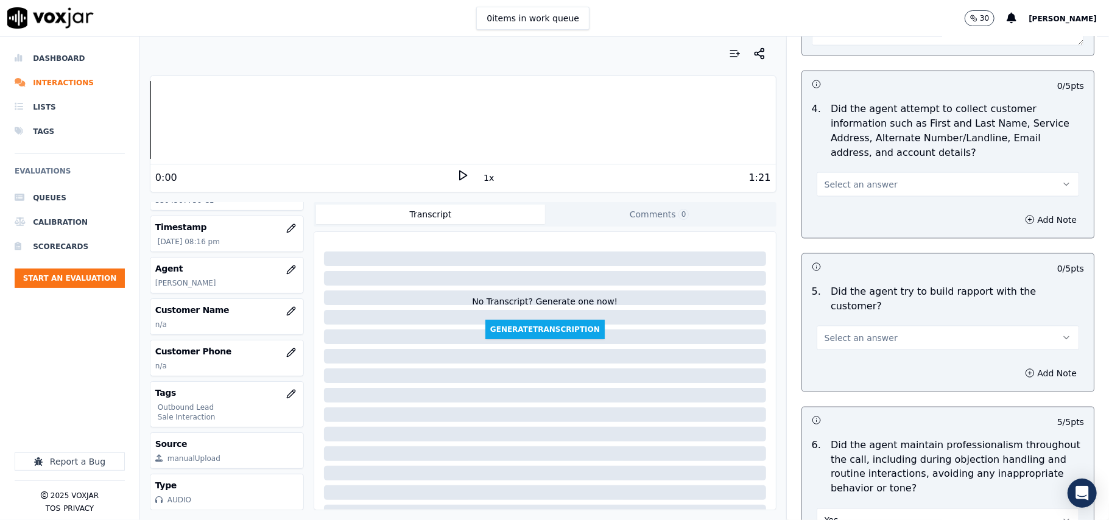
click at [872, 327] on button "Select an answer" at bounding box center [948, 338] width 262 height 24
click at [856, 359] on div "Yes" at bounding box center [922, 354] width 236 height 19
click at [863, 196] on button "Select an answer" at bounding box center [948, 184] width 262 height 24
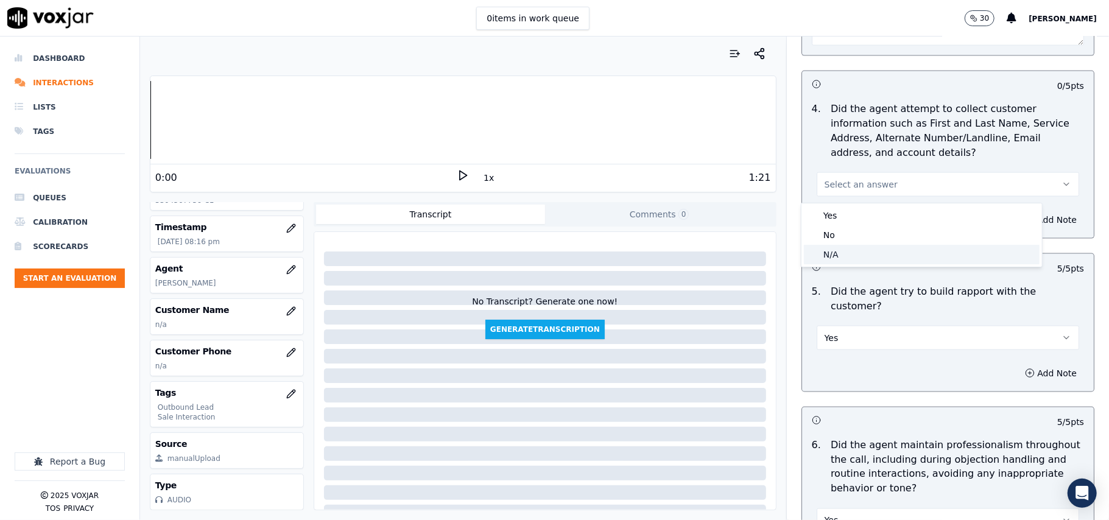
click at [846, 251] on div "N/A" at bounding box center [922, 254] width 236 height 19
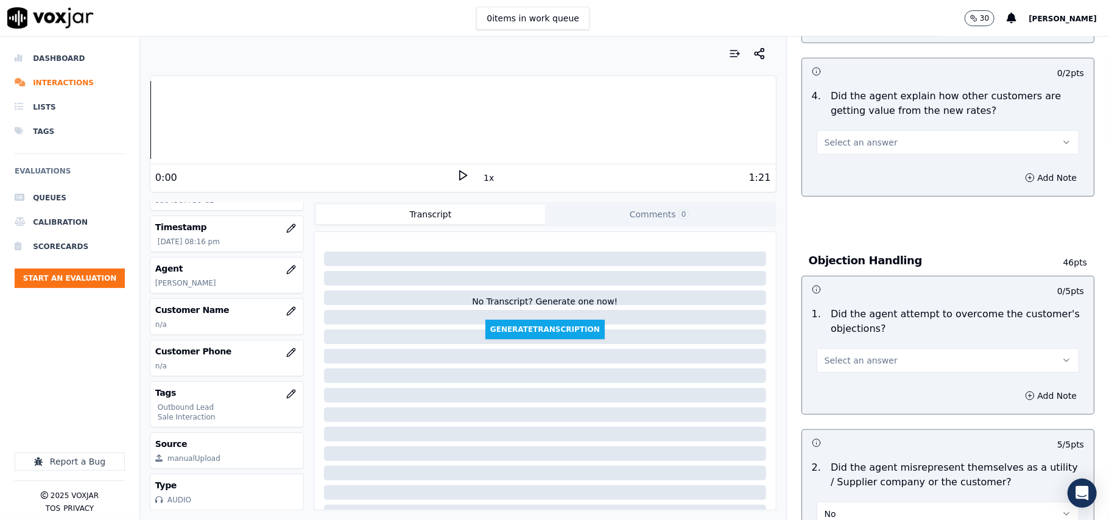
scroll to position [504, 0]
click at [866, 346] on div "Select an answer" at bounding box center [948, 355] width 282 height 37
click at [857, 359] on span "Select an answer" at bounding box center [860, 361] width 73 height 12
click at [855, 382] on div "Yes" at bounding box center [922, 390] width 236 height 19
click at [854, 133] on button "Select an answer" at bounding box center [948, 143] width 262 height 24
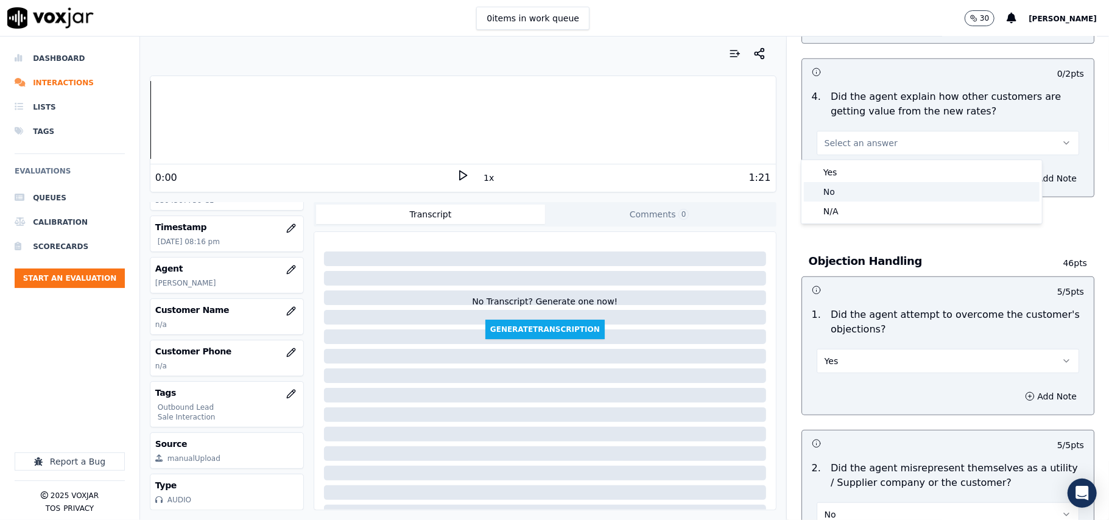
click at [855, 189] on div "No" at bounding box center [922, 191] width 236 height 19
click at [841, 133] on button "No" at bounding box center [948, 143] width 262 height 24
click at [838, 168] on div "Yes" at bounding box center [922, 172] width 236 height 19
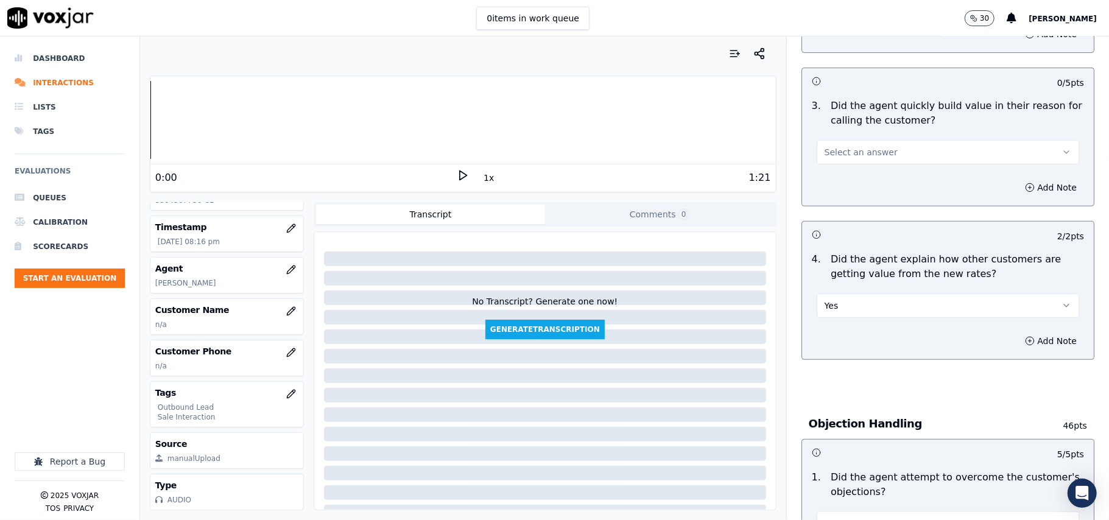
scroll to position [261, 0]
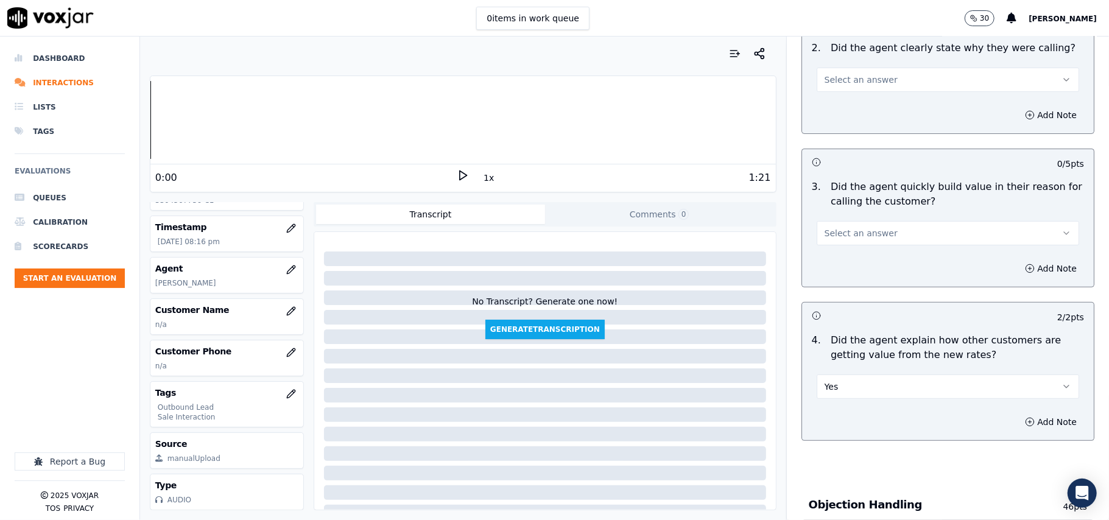
click at [824, 230] on span "Select an answer" at bounding box center [860, 233] width 73 height 12
click at [807, 258] on div "Yes" at bounding box center [922, 261] width 236 height 19
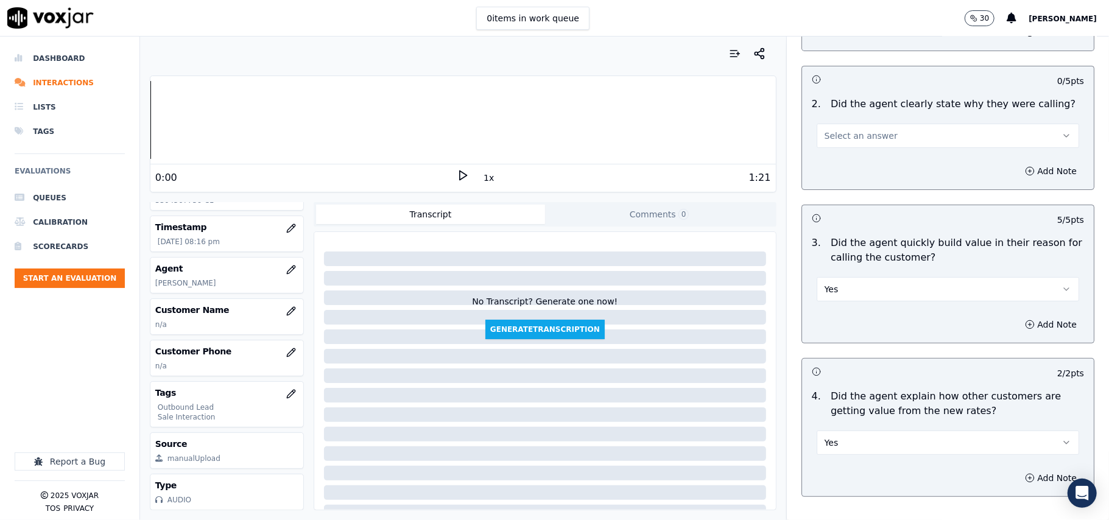
scroll to position [98, 0]
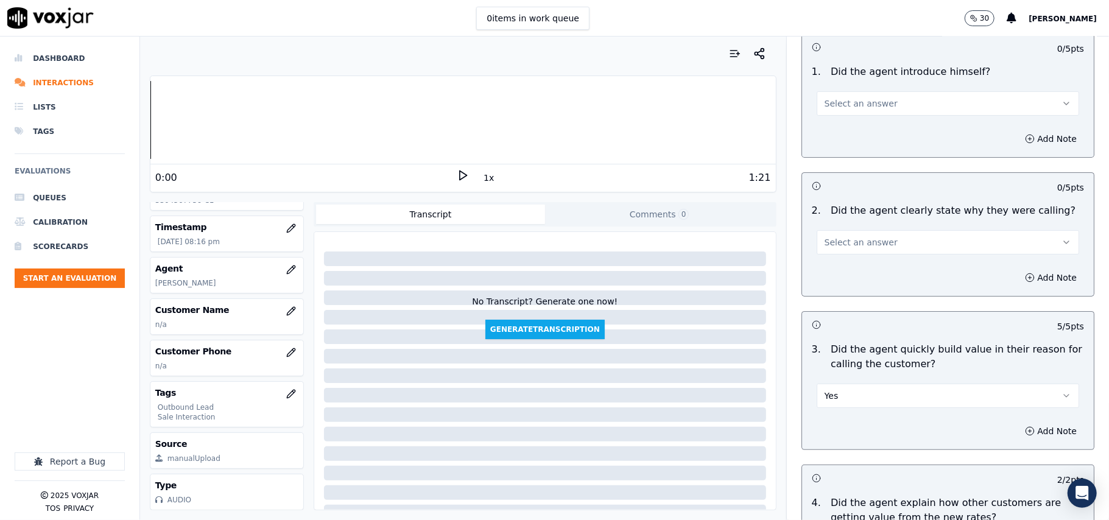
click at [831, 234] on button "Select an answer" at bounding box center [948, 242] width 262 height 24
click at [831, 269] on div "Yes" at bounding box center [922, 270] width 236 height 19
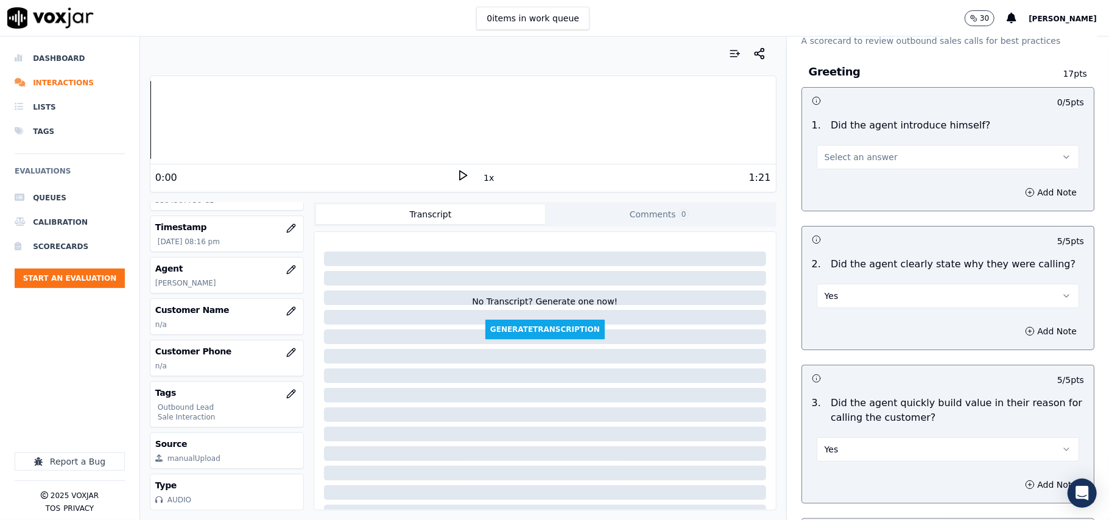
scroll to position [17, 0]
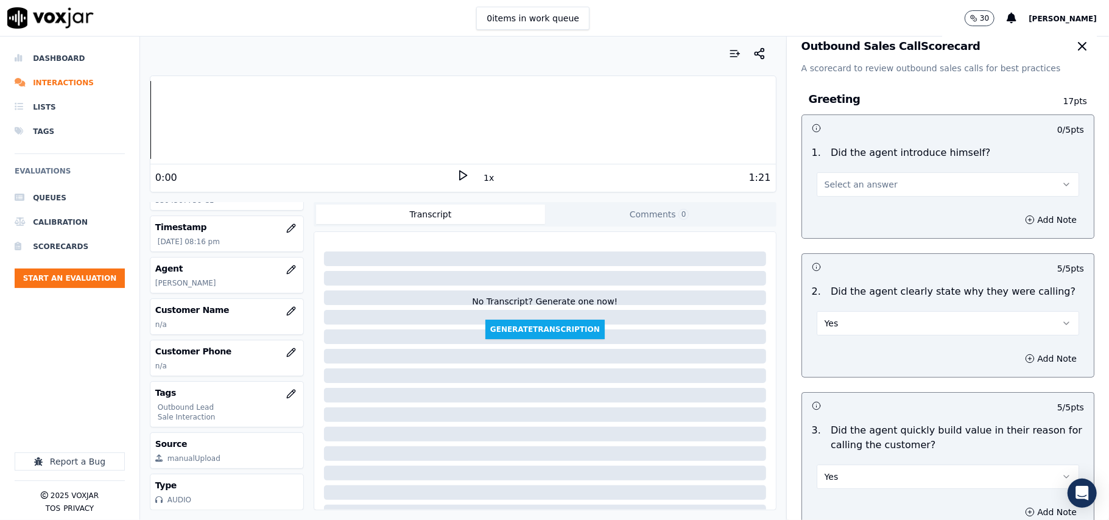
click at [855, 186] on span "Select an answer" at bounding box center [860, 184] width 73 height 12
click at [854, 214] on div "Yes" at bounding box center [922, 212] width 236 height 19
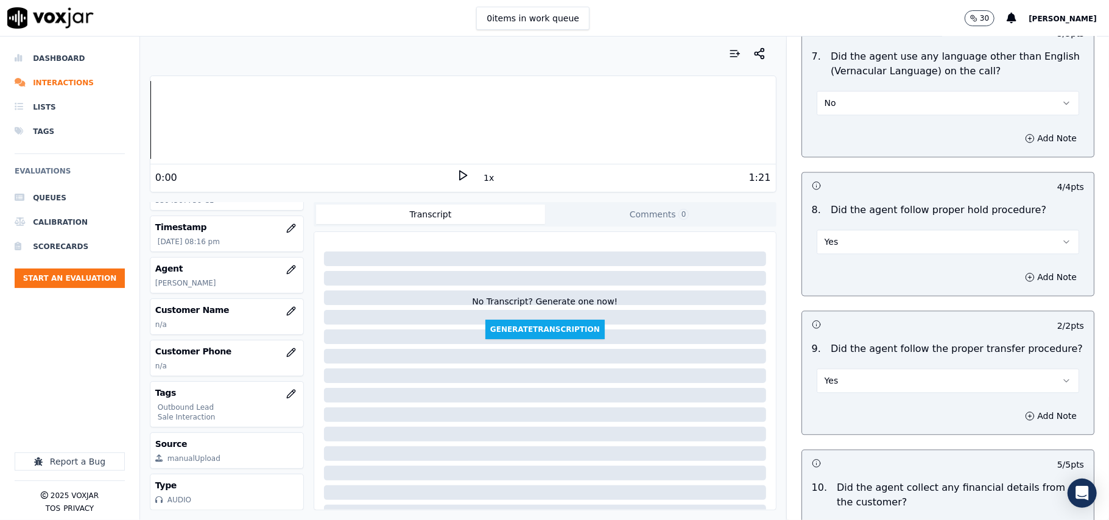
scroll to position [3102, 0]
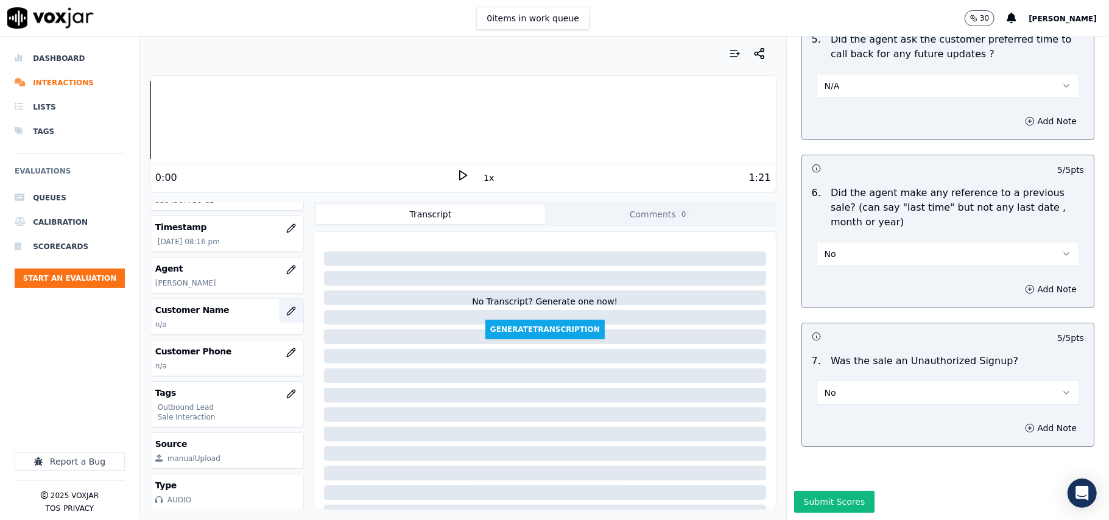
click at [279, 299] on button "button" at bounding box center [291, 311] width 24 height 24
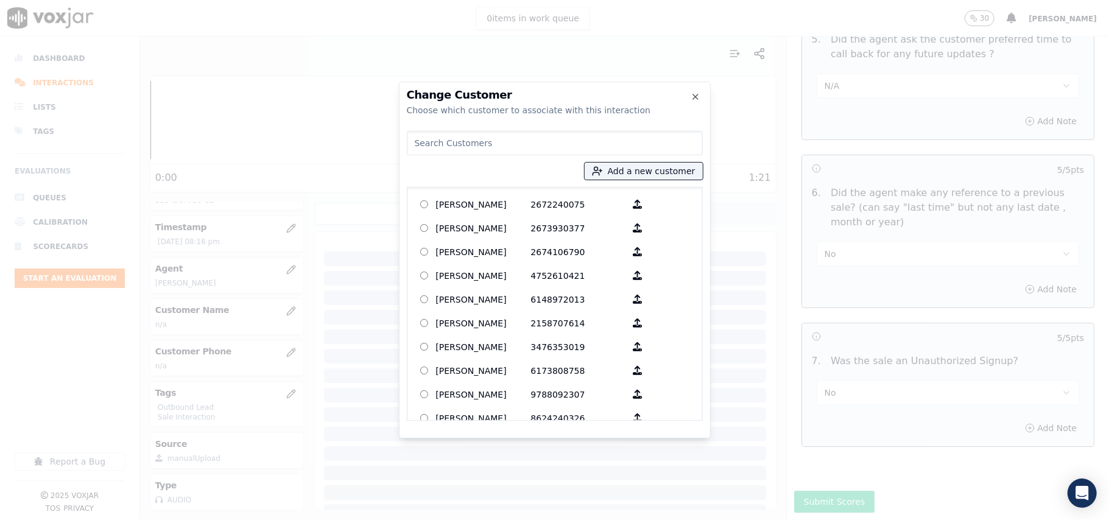
paste input "[PERSON_NAME]"
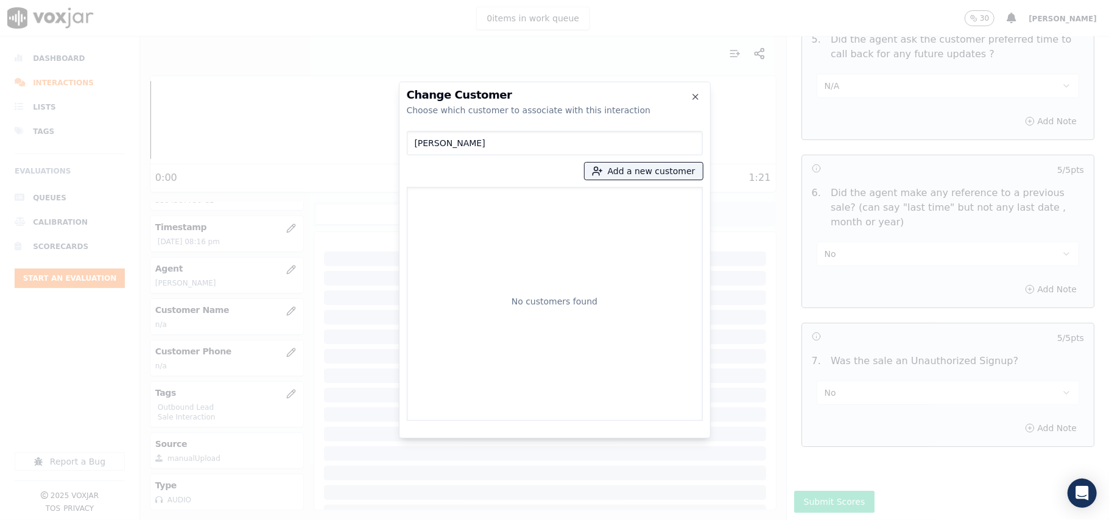
click at [410, 141] on input "[PERSON_NAME]" at bounding box center [555, 143] width 296 height 24
click at [419, 141] on input "[PERSON_NAME]" at bounding box center [555, 143] width 296 height 24
type input "[PERSON_NAME]"
click at [505, 191] on div "[PERSON_NAME] Paris 3304567736-3304531155" at bounding box center [555, 304] width 296 height 234
click at [495, 216] on p "[PERSON_NAME]" at bounding box center [483, 207] width 95 height 24
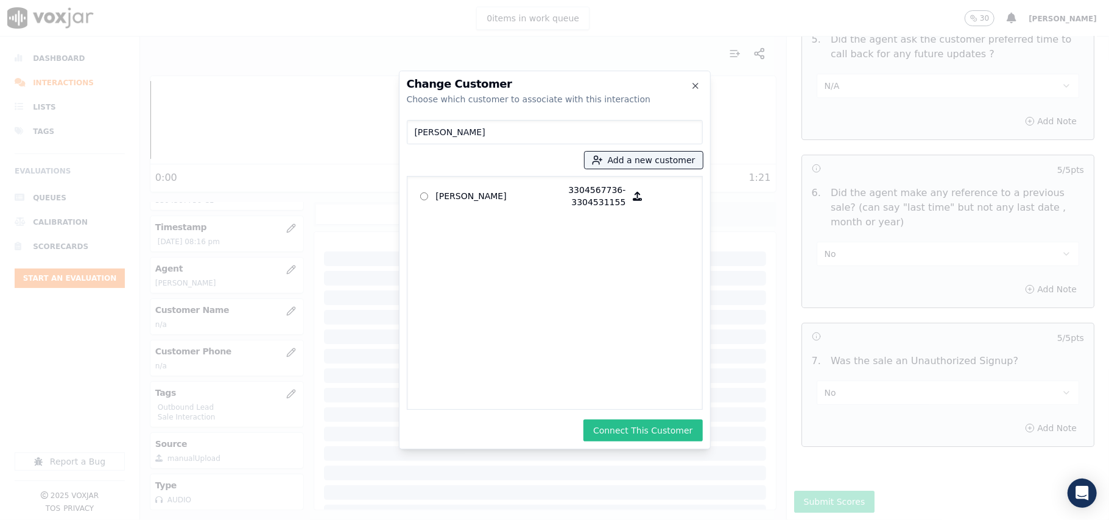
drag, startPoint x: 686, startPoint y: 341, endPoint x: 675, endPoint y: 424, distance: 83.5
click at [687, 385] on div "[PERSON_NAME] Paris 3304567736-3304531155" at bounding box center [555, 293] width 296 height 234
drag, startPoint x: 655, startPoint y: 425, endPoint x: 644, endPoint y: 393, distance: 33.7
click at [655, 424] on button "Connect This Customer" at bounding box center [642, 431] width 119 height 22
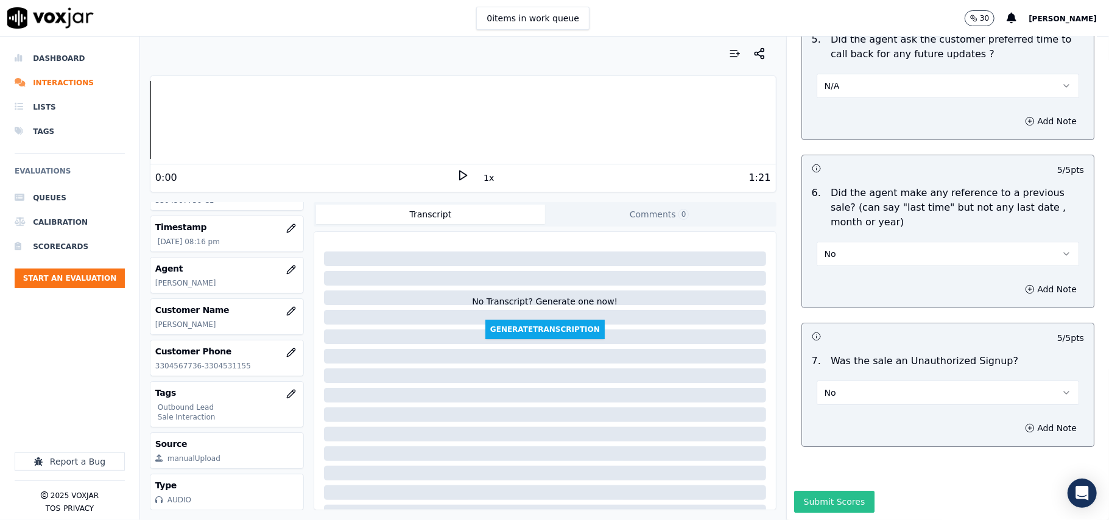
click at [794, 491] on button "Submit Scores" at bounding box center [834, 502] width 81 height 22
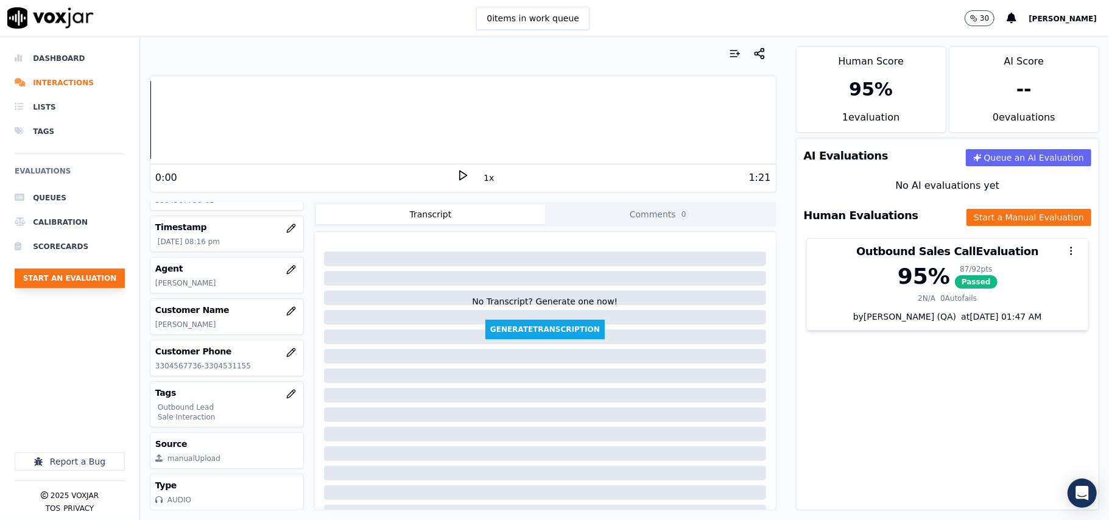
click at [62, 273] on button "Start an Evaluation" at bounding box center [70, 278] width 110 height 19
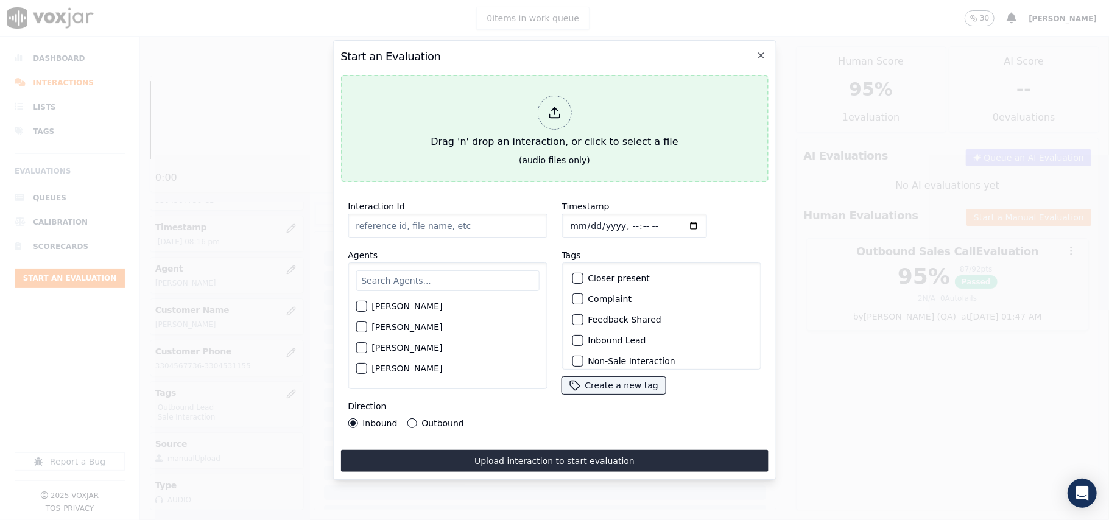
click at [639, 157] on button "Drag 'n' drop an interaction, or click to select a file (audio files only)" at bounding box center [553, 128] width 427 height 107
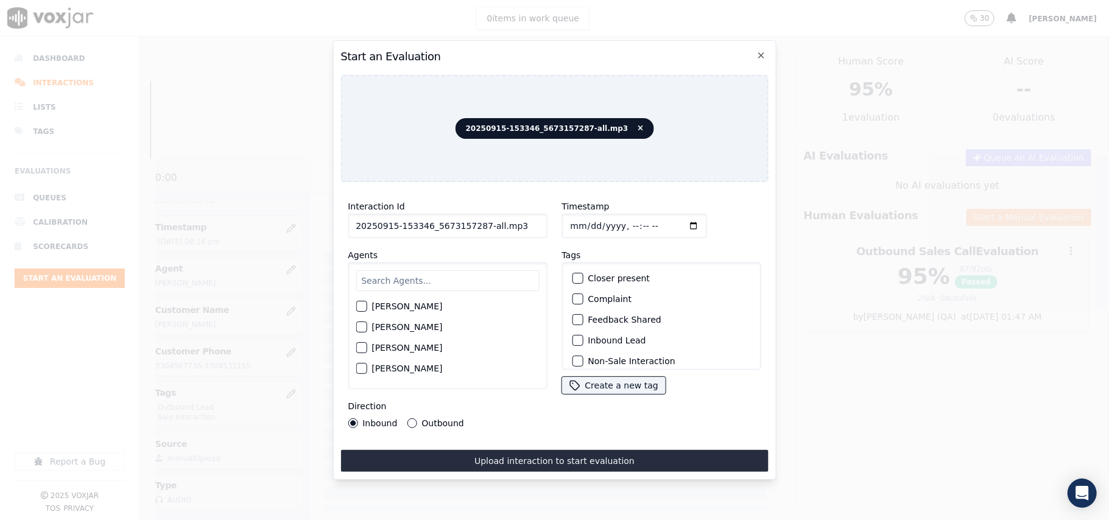
click at [479, 225] on input "20250915-153346_5673157287-all.mp3" at bounding box center [447, 226] width 199 height 24
type input "20250915-153346_5673157287-C1"
click at [587, 217] on input "Timestamp" at bounding box center [633, 226] width 145 height 24
type input "[DATE]T20:18"
click at [504, 263] on div "[PERSON_NAME] [PERSON_NAME] [PERSON_NAME] [PERSON_NAME] [PERSON_NAME] [PERSON_N…" at bounding box center [447, 325] width 199 height 127
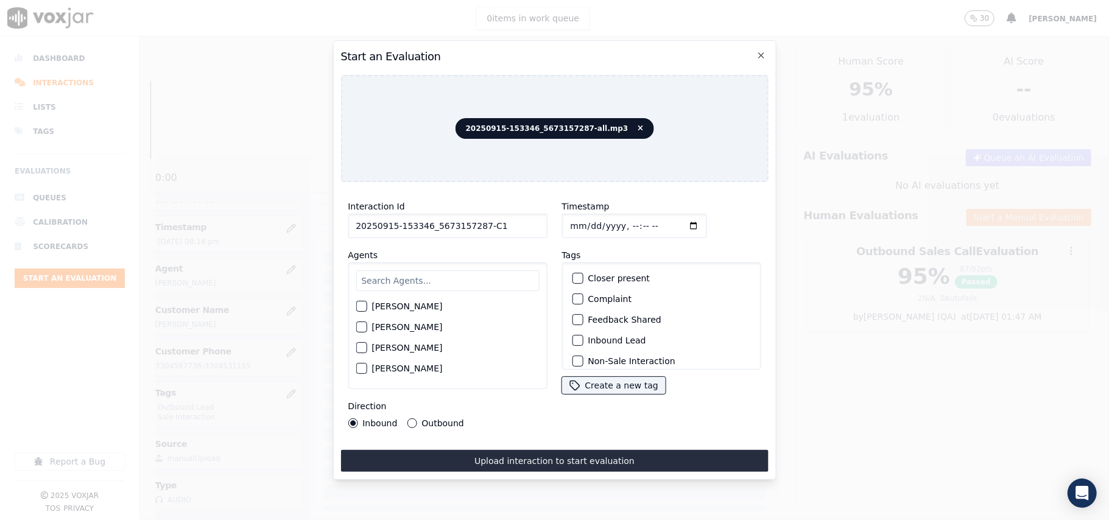
click at [412, 270] on input "text" at bounding box center [447, 280] width 183 height 21
type input "[PERSON_NAME]"
click at [382, 326] on label "[PERSON_NAME]" at bounding box center [406, 330] width 71 height 9
click at [367, 326] on button "[PERSON_NAME]" at bounding box center [361, 330] width 11 height 11
click at [588, 337] on label "Inbound Lead" at bounding box center [617, 340] width 58 height 9
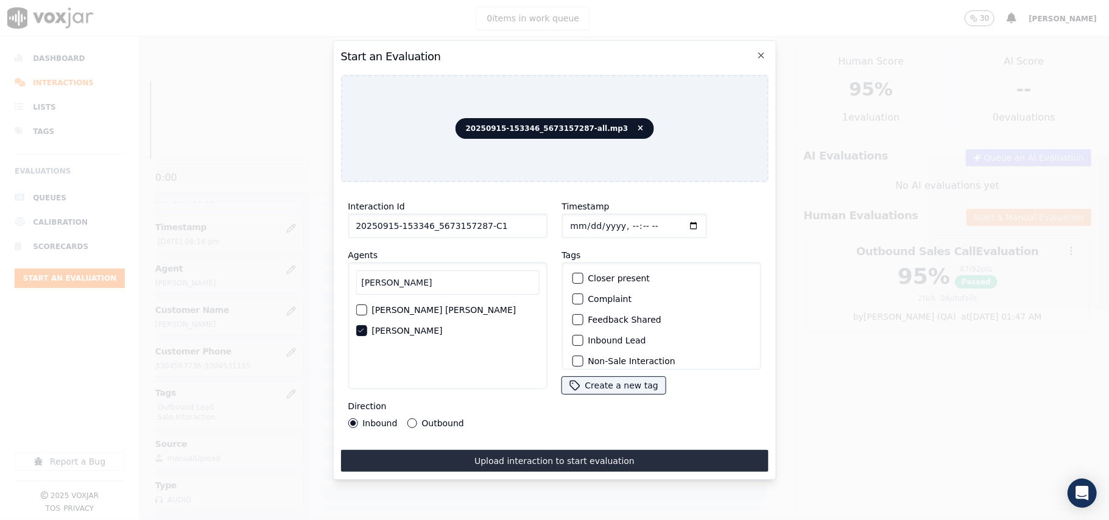
click at [583, 337] on button "Inbound Lead" at bounding box center [577, 340] width 11 height 11
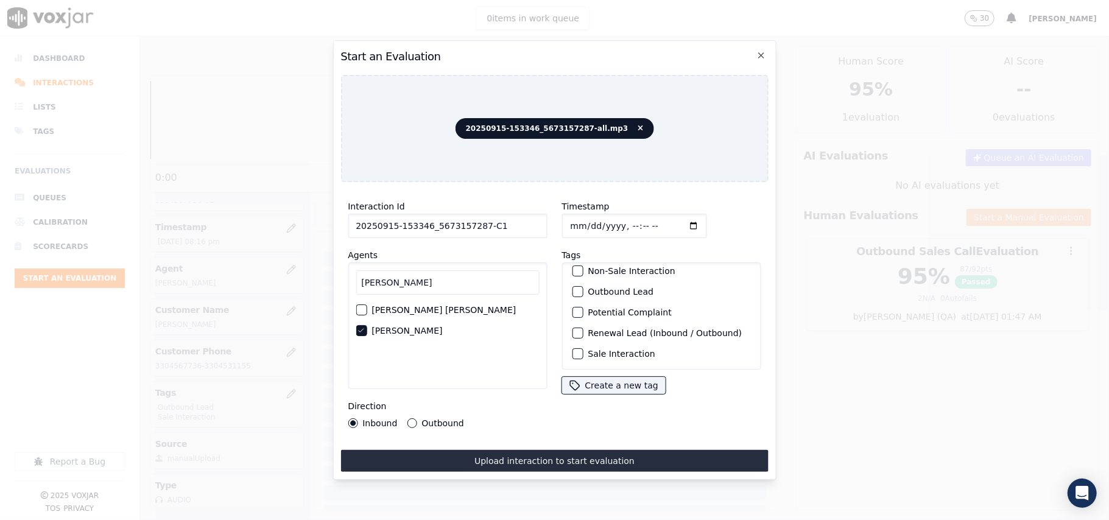
click at [588, 350] on label "Sale Interaction" at bounding box center [621, 354] width 67 height 9
click at [583, 348] on button "Sale Interaction" at bounding box center [577, 353] width 11 height 11
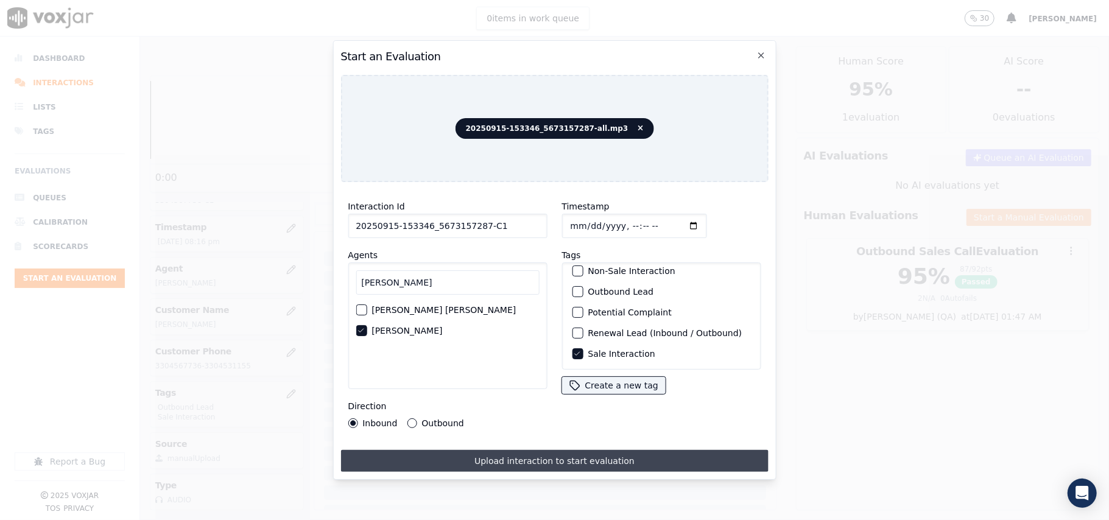
click at [566, 450] on button "Upload interaction to start evaluation" at bounding box center [553, 461] width 427 height 22
